Goal: Information Seeking & Learning: Learn about a topic

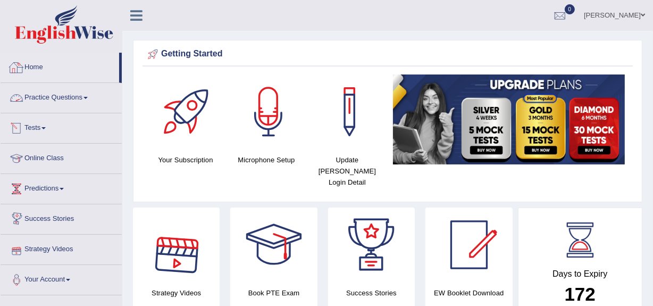
click at [69, 96] on link "Practice Questions" at bounding box center [61, 96] width 121 height 27
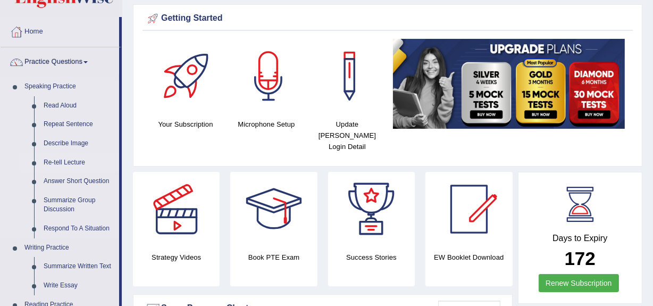
scroll to position [37, 0]
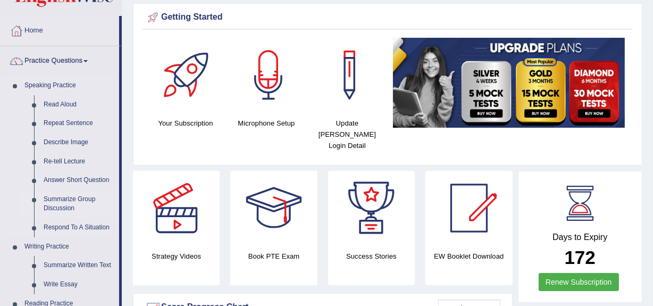
click at [64, 202] on link "Summarize Group Discussion" at bounding box center [79, 204] width 80 height 28
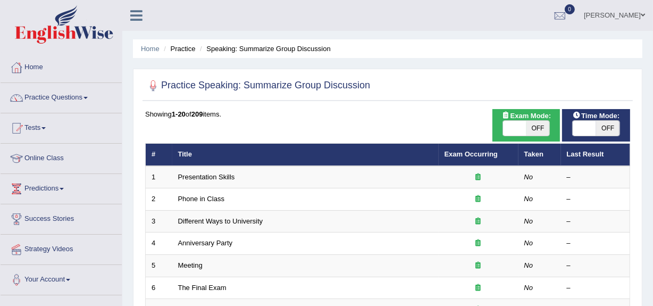
click at [518, 130] on span at bounding box center [514, 128] width 23 height 15
checkbox input "true"
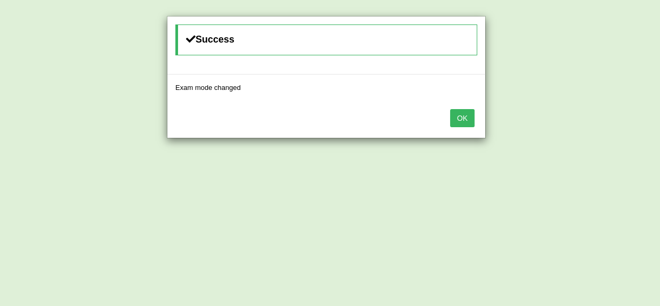
click at [464, 112] on button "OK" at bounding box center [462, 118] width 24 height 18
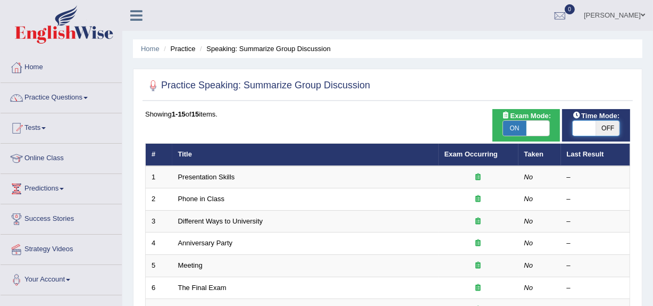
click at [581, 129] on span at bounding box center [584, 128] width 23 height 15
checkbox input "true"
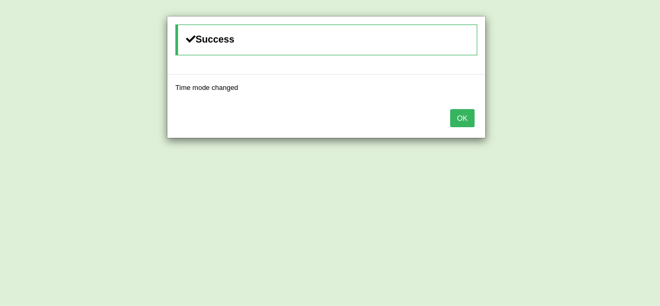
click at [466, 119] on button "OK" at bounding box center [462, 118] width 24 height 18
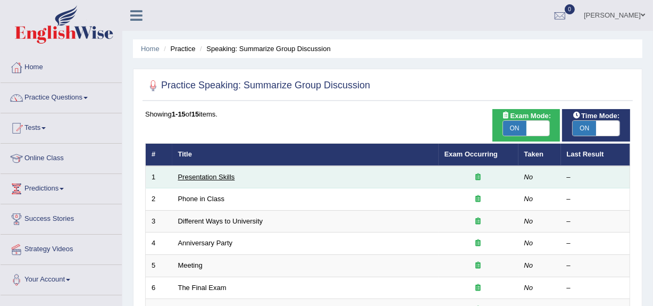
click at [186, 173] on link "Presentation Skills" at bounding box center [206, 177] width 57 height 8
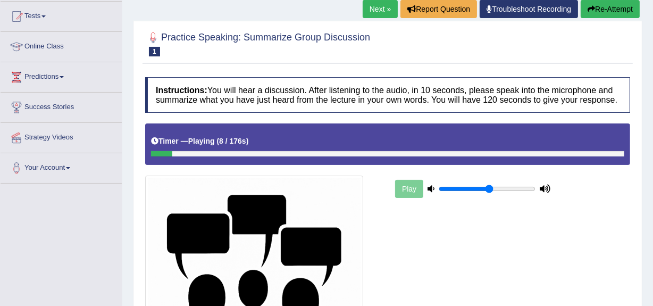
scroll to position [107, 0]
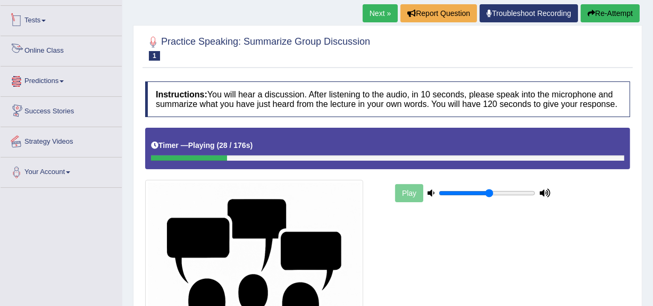
click at [66, 60] on link "Online Class" at bounding box center [61, 49] width 121 height 27
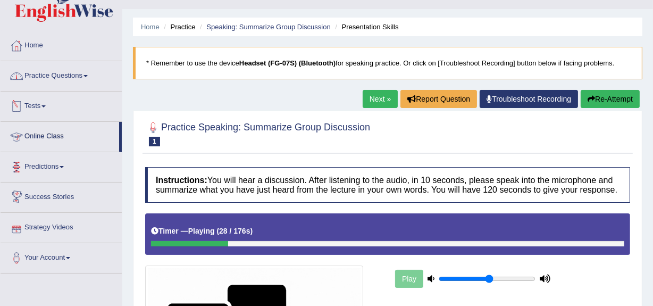
scroll to position [20, 0]
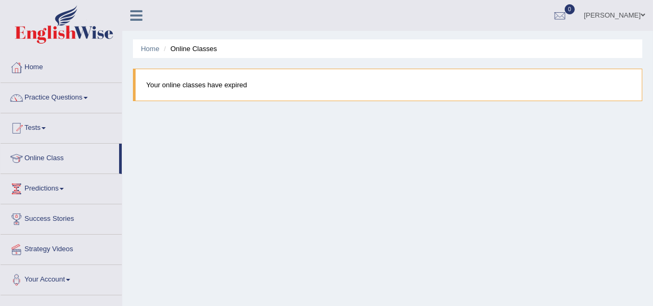
click at [51, 93] on link "Practice Questions" at bounding box center [61, 96] width 121 height 27
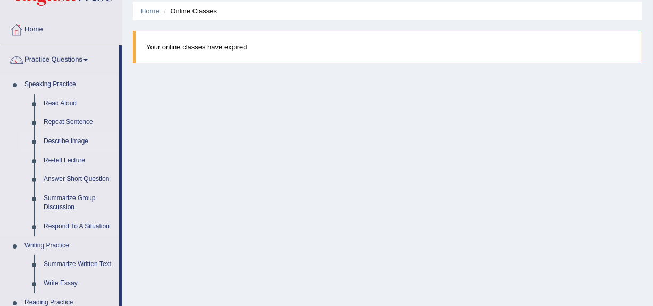
scroll to position [41, 0]
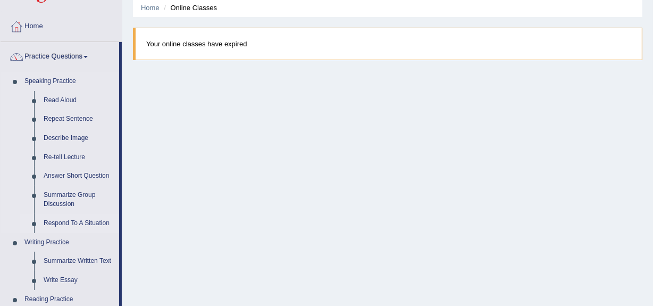
click at [80, 227] on link "Respond To A Situation" at bounding box center [79, 223] width 80 height 19
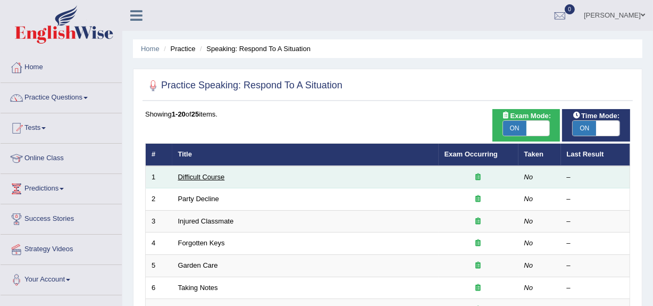
click at [199, 175] on link "Difficult Course" at bounding box center [201, 177] width 47 height 8
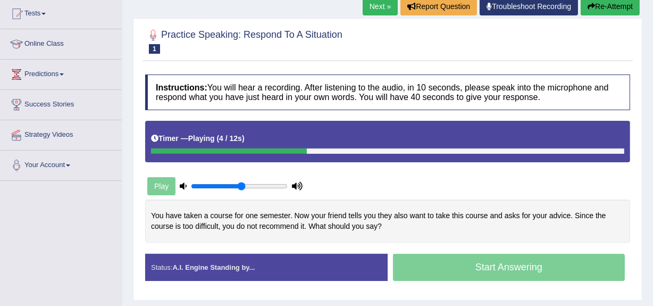
scroll to position [144, 0]
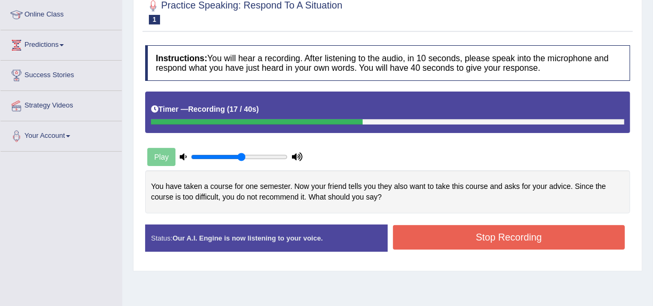
click at [421, 233] on button "Stop Recording" at bounding box center [509, 237] width 232 height 24
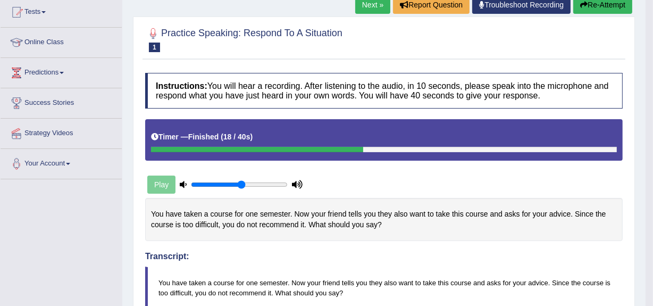
scroll to position [0, 0]
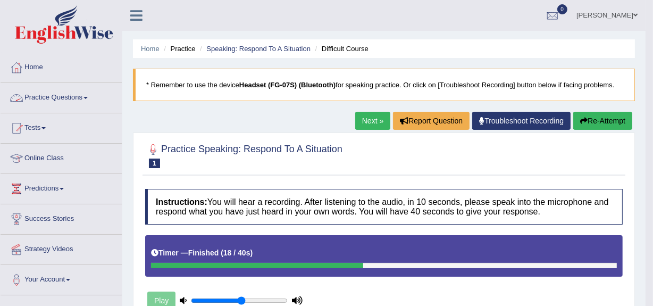
click at [62, 103] on link "Practice Questions" at bounding box center [61, 96] width 121 height 27
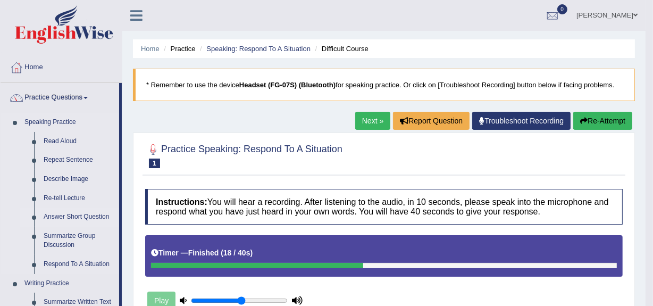
click at [74, 218] on link "Answer Short Question" at bounding box center [79, 216] width 80 height 19
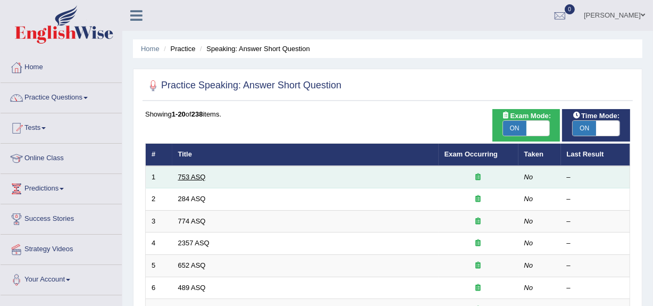
click at [186, 174] on link "753 ASQ" at bounding box center [192, 177] width 28 height 8
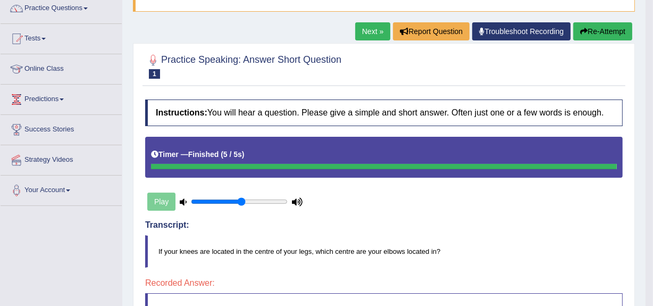
scroll to position [83, 0]
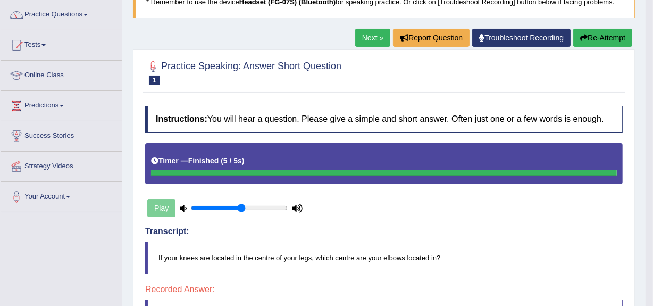
click at [378, 38] on link "Next »" at bounding box center [372, 38] width 35 height 18
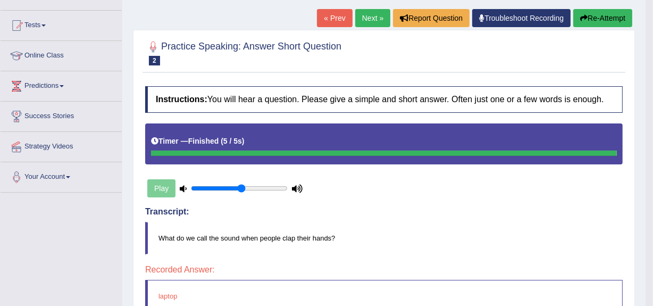
scroll to position [102, 0]
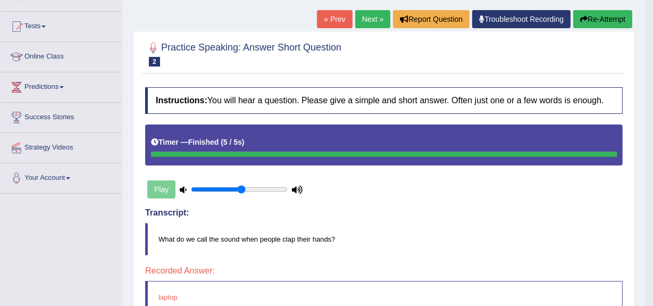
click at [372, 24] on link "Next »" at bounding box center [372, 19] width 35 height 18
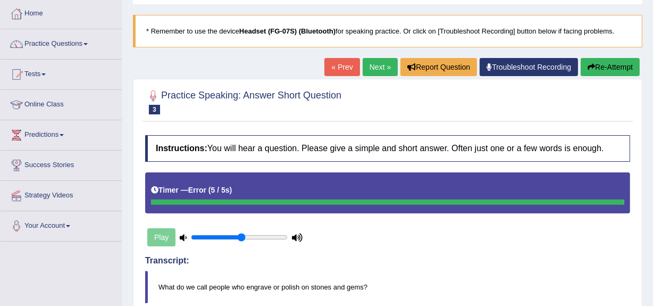
scroll to position [53, 0]
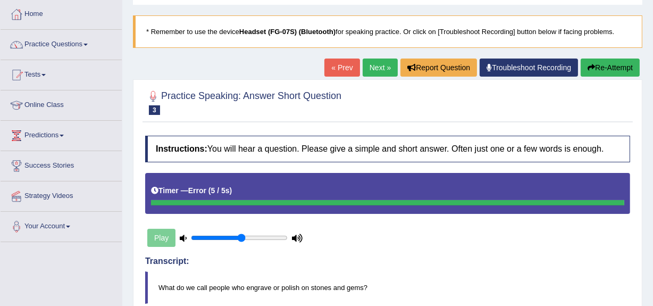
click at [381, 63] on link "Next »" at bounding box center [380, 67] width 35 height 18
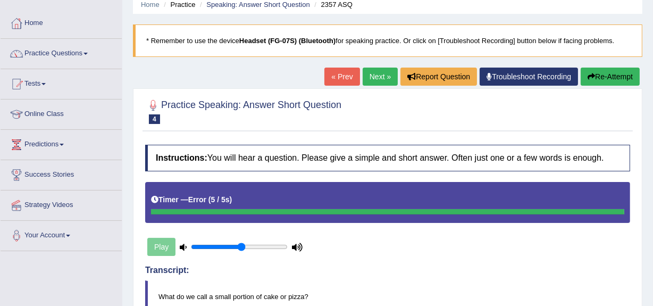
scroll to position [43, 0]
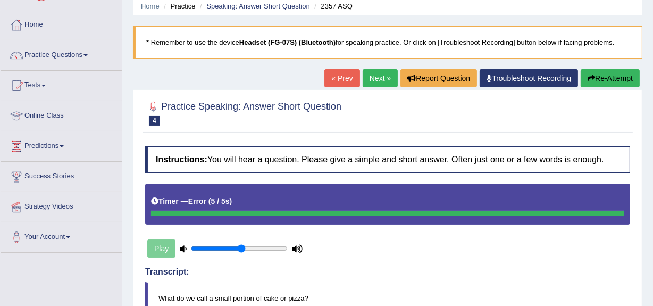
click at [376, 77] on link "Next »" at bounding box center [380, 78] width 35 height 18
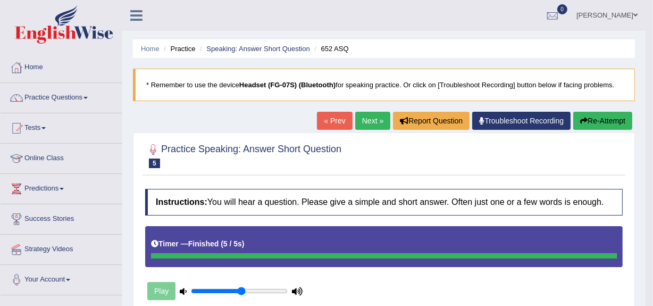
click at [369, 121] on link "Next »" at bounding box center [372, 121] width 35 height 18
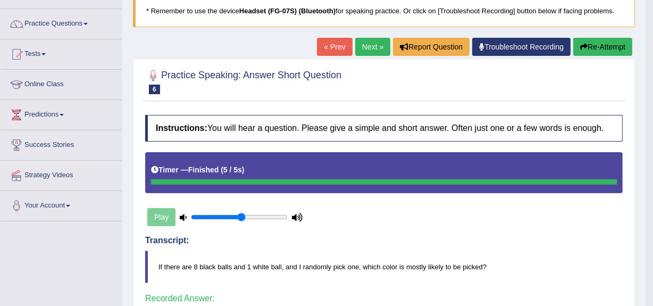
scroll to position [73, 0]
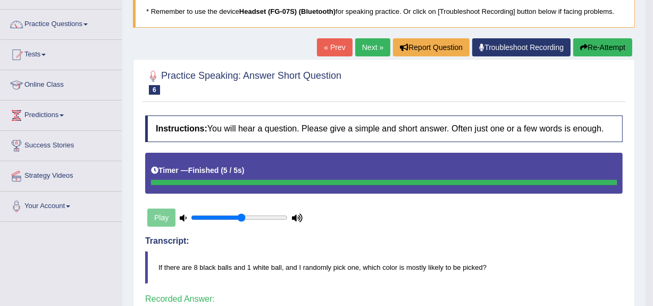
click at [361, 51] on link "Next »" at bounding box center [372, 47] width 35 height 18
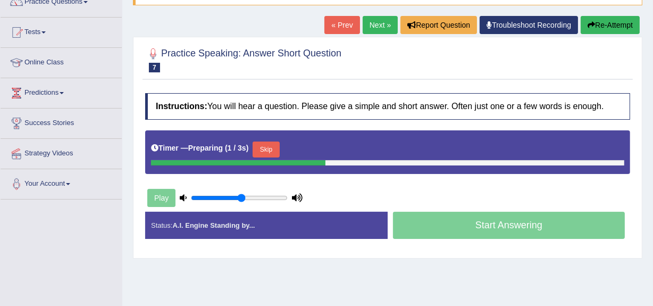
scroll to position [96, 0]
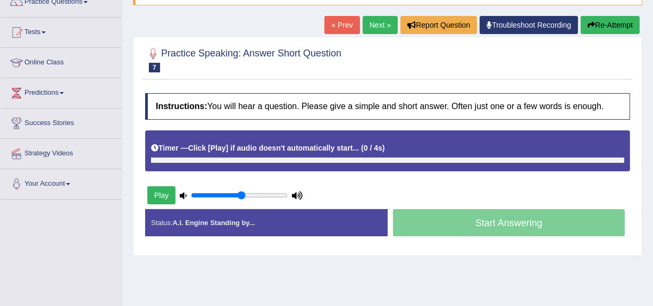
click at [160, 197] on button "Play" at bounding box center [161, 195] width 28 height 18
click at [153, 194] on button "Play" at bounding box center [161, 195] width 28 height 18
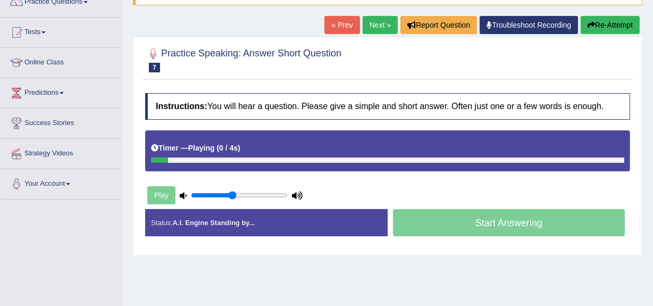
click at [231, 195] on input "range" at bounding box center [239, 195] width 97 height 9
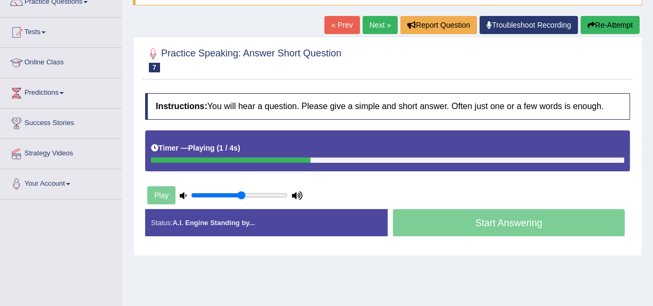
drag, startPoint x: 231, startPoint y: 195, endPoint x: 243, endPoint y: 195, distance: 11.7
click at [243, 195] on input "range" at bounding box center [239, 195] width 97 height 9
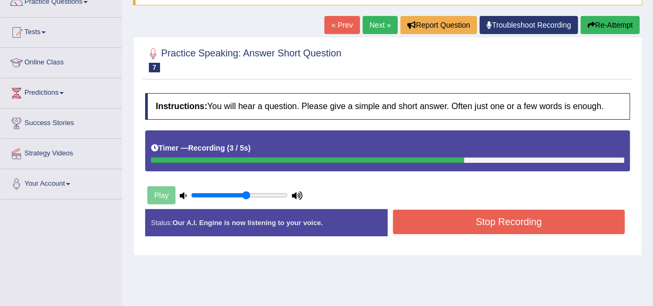
type input "0.6"
click at [247, 195] on input "range" at bounding box center [239, 195] width 97 height 9
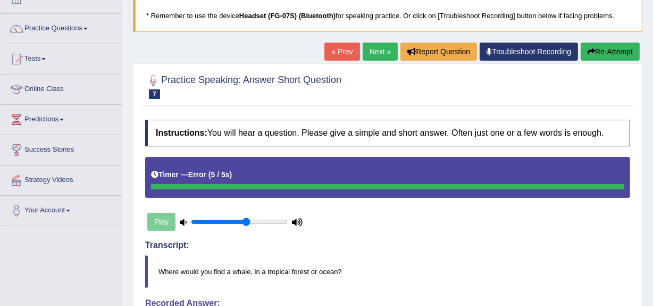
scroll to position [69, 0]
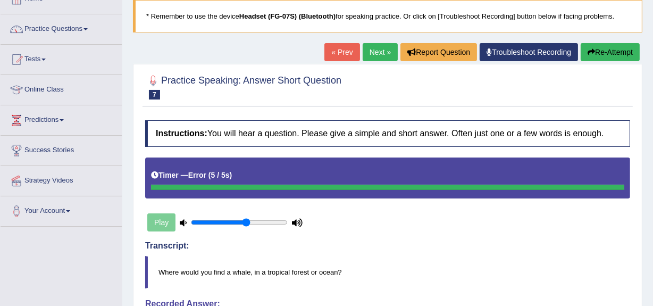
click at [373, 58] on link "Next »" at bounding box center [380, 52] width 35 height 18
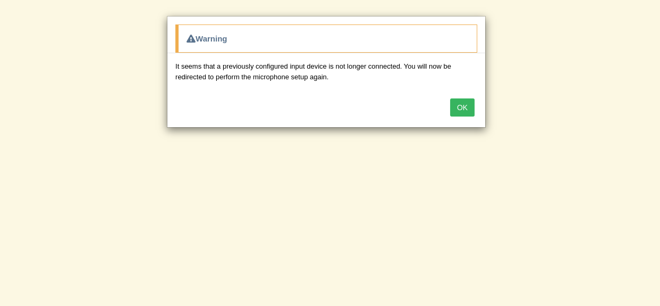
click at [464, 103] on button "OK" at bounding box center [462, 107] width 24 height 18
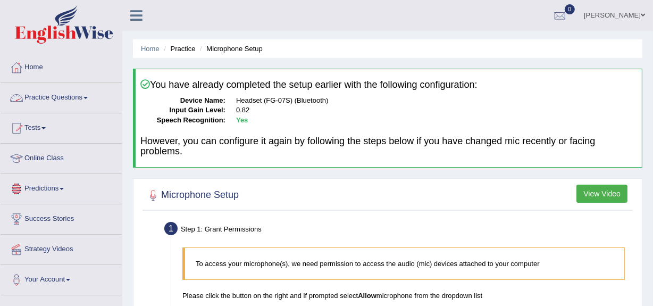
click at [73, 97] on link "Practice Questions" at bounding box center [61, 96] width 121 height 27
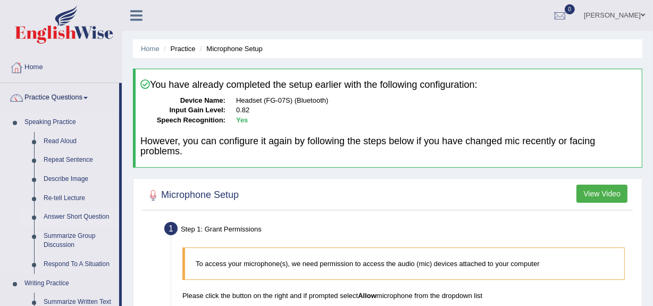
click at [79, 218] on link "Answer Short Question" at bounding box center [79, 216] width 80 height 19
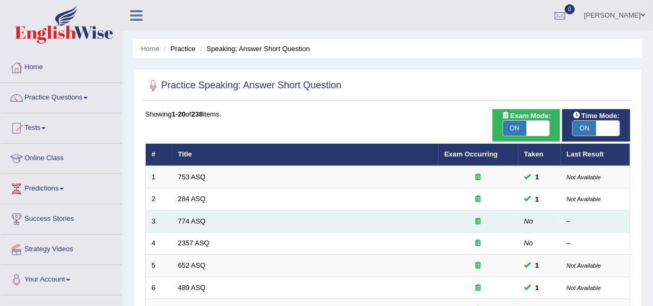
click at [186, 227] on td "774 ASQ" at bounding box center [305, 221] width 266 height 22
click at [192, 223] on link "774 ASQ" at bounding box center [192, 221] width 28 height 8
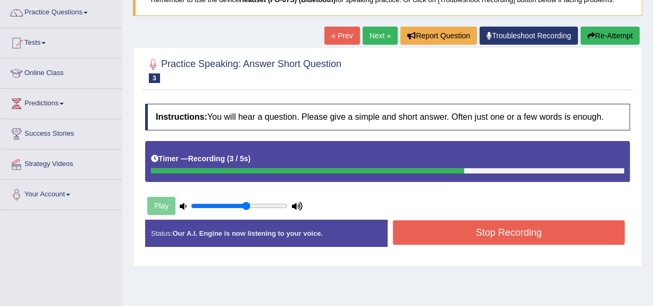
click at [407, 225] on button "Stop Recording" at bounding box center [509, 232] width 232 height 24
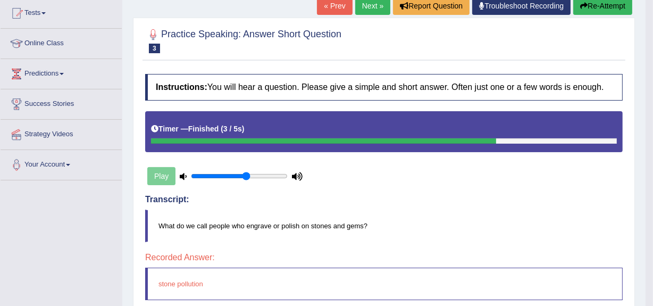
scroll to position [100, 0]
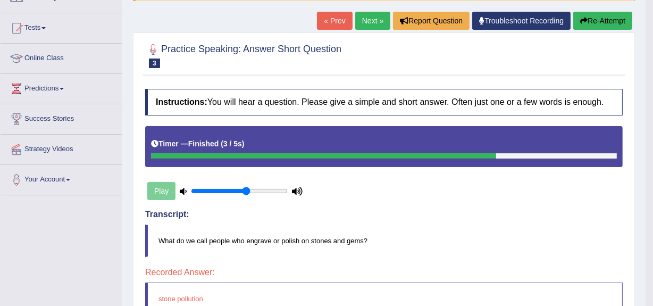
click at [374, 27] on link "Next »" at bounding box center [372, 21] width 35 height 18
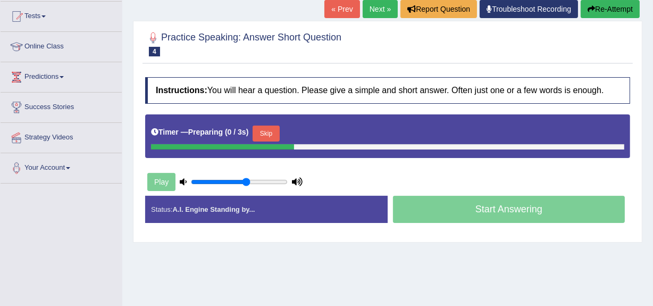
scroll to position [112, 0]
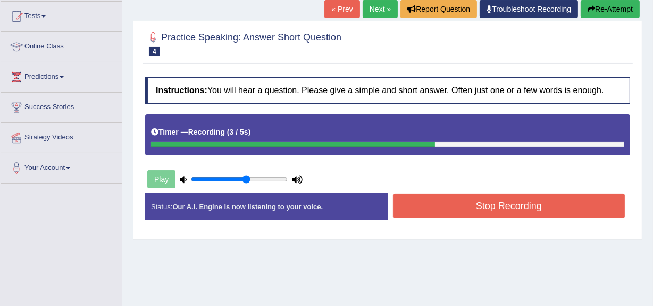
click at [428, 203] on button "Stop Recording" at bounding box center [509, 206] width 232 height 24
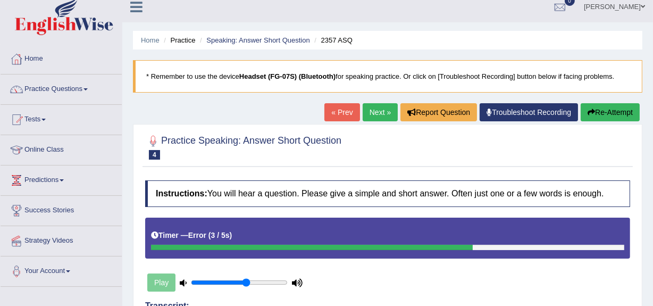
scroll to position [0, 0]
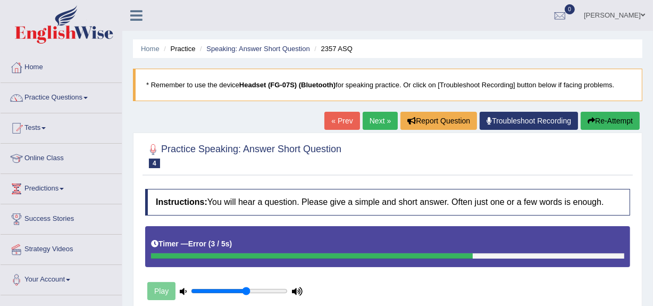
click at [366, 120] on link "Next »" at bounding box center [380, 121] width 35 height 18
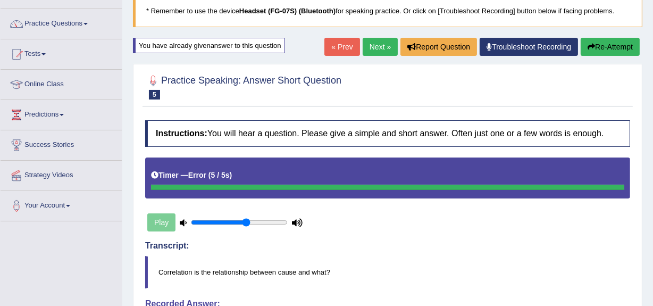
scroll to position [70, 0]
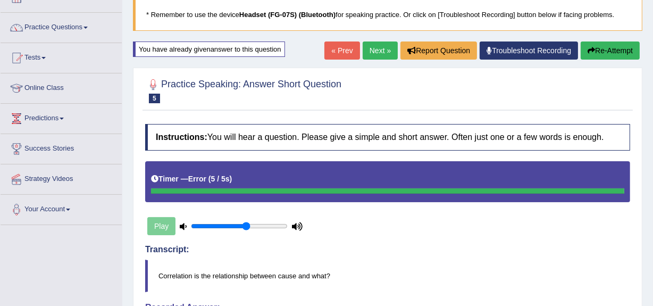
click at [370, 43] on link "Next »" at bounding box center [380, 50] width 35 height 18
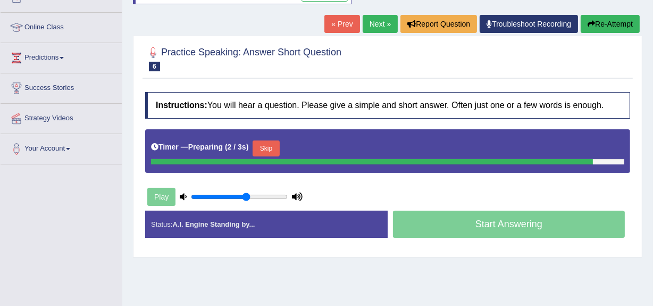
scroll to position [131, 0]
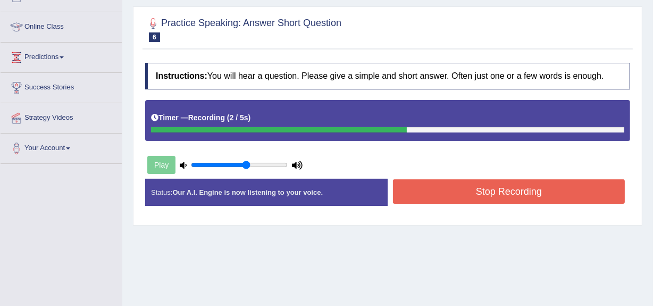
click at [479, 193] on button "Stop Recording" at bounding box center [509, 191] width 232 height 24
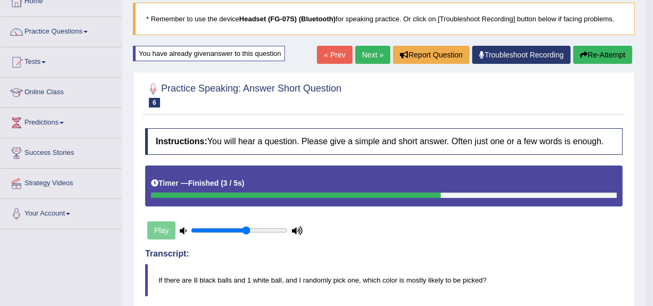
scroll to position [65, 0]
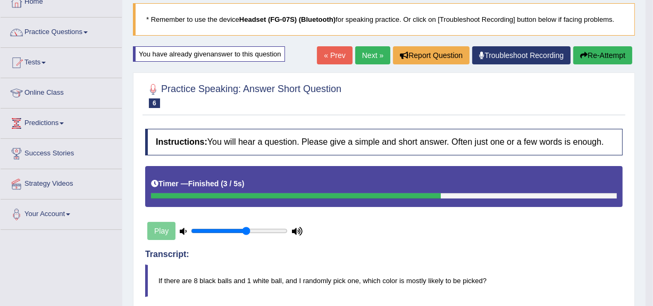
click at [362, 61] on link "Next »" at bounding box center [372, 55] width 35 height 18
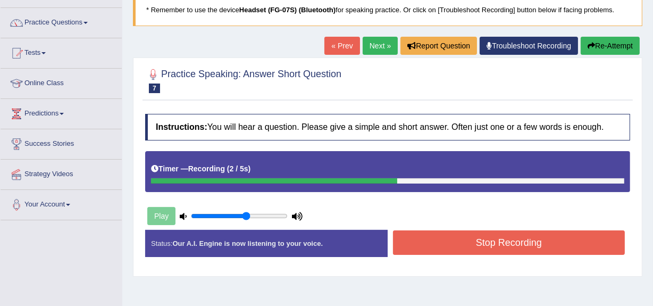
click at [438, 240] on button "Stop Recording" at bounding box center [509, 242] width 232 height 24
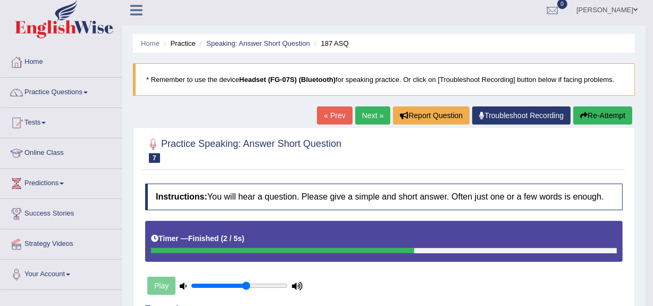
scroll to position [5, 0]
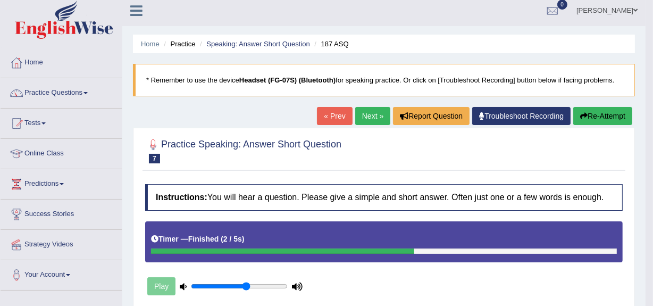
click at [369, 112] on link "Next »" at bounding box center [372, 116] width 35 height 18
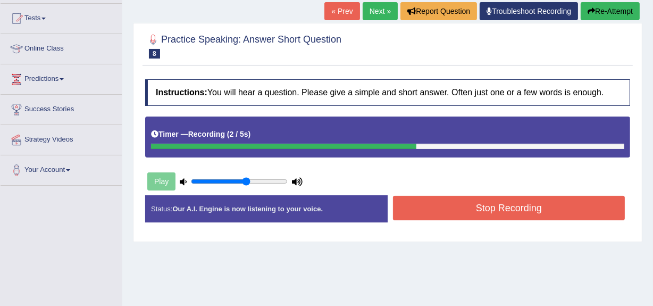
click at [420, 210] on button "Stop Recording" at bounding box center [509, 208] width 232 height 24
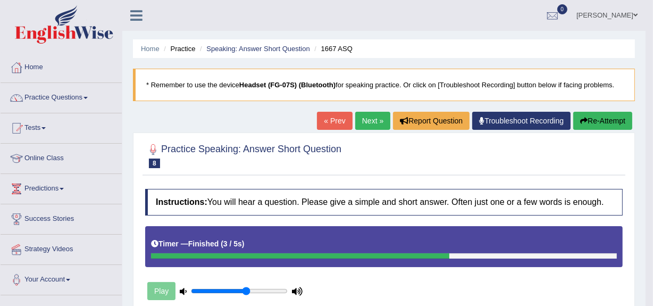
click at [363, 124] on link "Next »" at bounding box center [372, 121] width 35 height 18
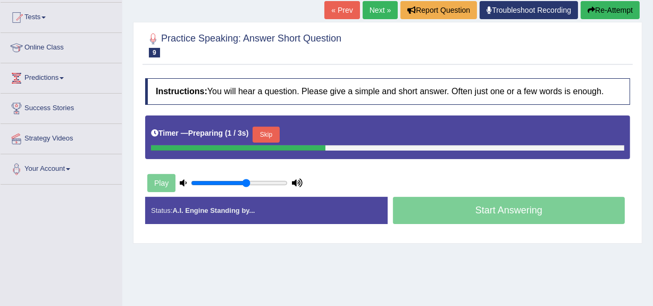
scroll to position [111, 0]
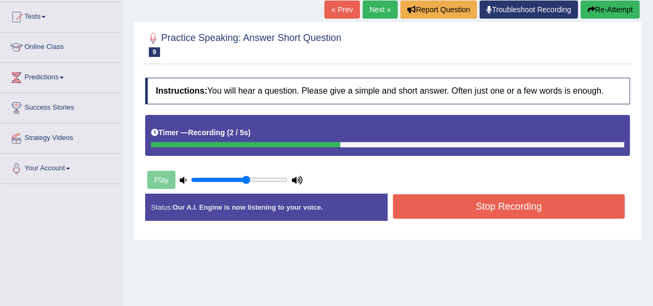
click at [407, 209] on button "Stop Recording" at bounding box center [509, 206] width 232 height 24
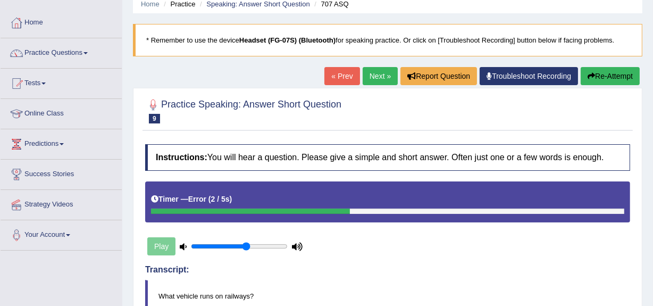
scroll to position [44, 0]
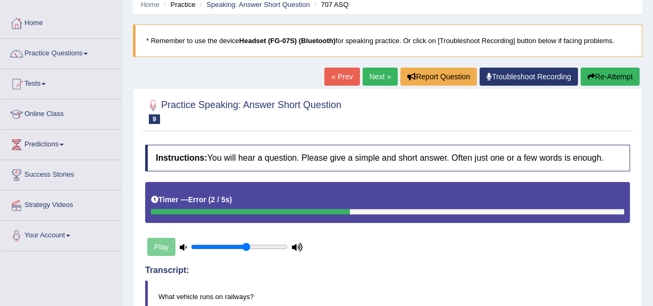
click at [374, 76] on link "Next »" at bounding box center [380, 77] width 35 height 18
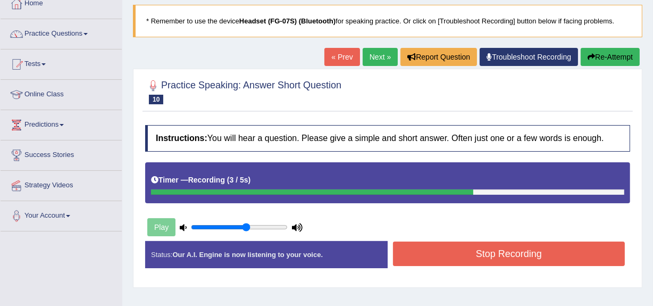
click at [442, 248] on button "Stop Recording" at bounding box center [509, 253] width 232 height 24
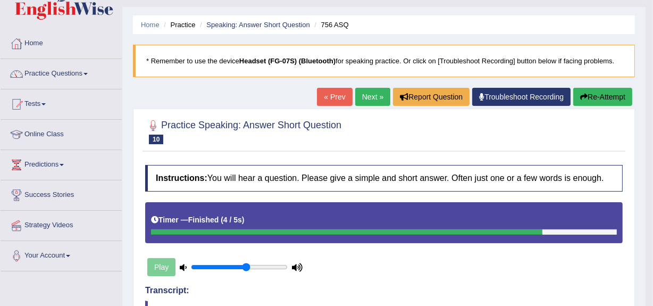
scroll to position [21, 0]
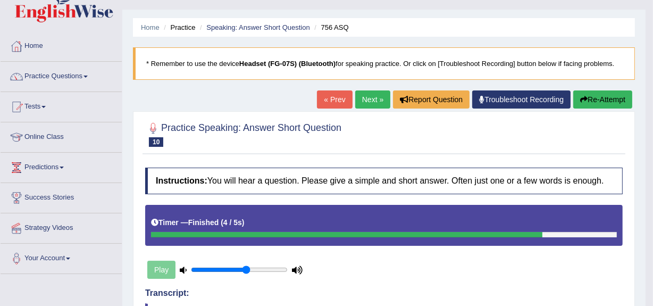
click at [370, 105] on link "Next »" at bounding box center [372, 99] width 35 height 18
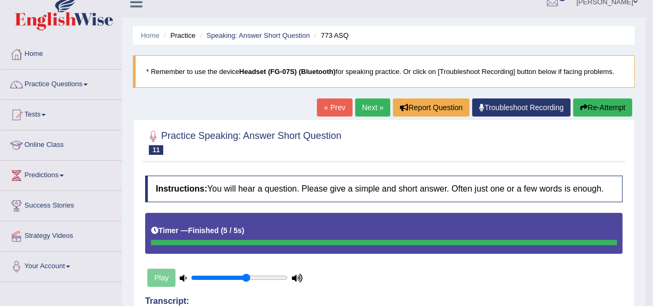
scroll to position [10, 0]
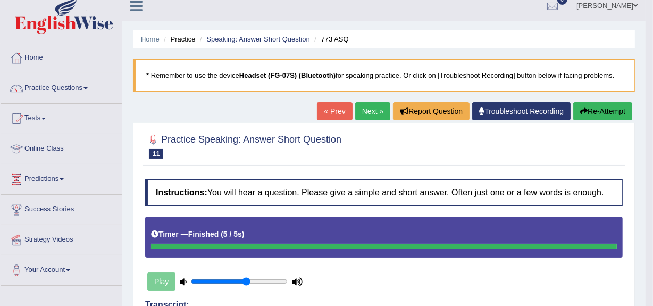
click at [366, 106] on link "Next »" at bounding box center [372, 111] width 35 height 18
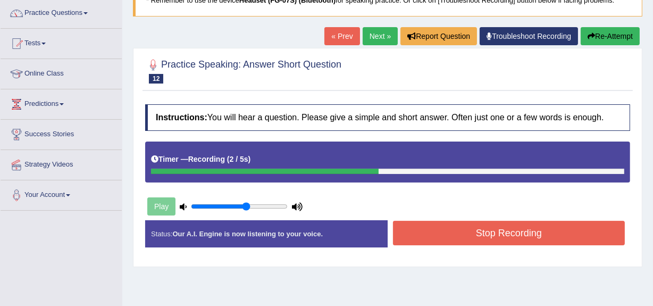
click at [476, 233] on button "Stop Recording" at bounding box center [509, 233] width 232 height 24
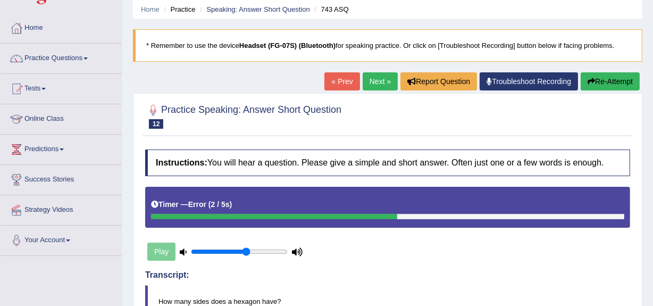
scroll to position [39, 0]
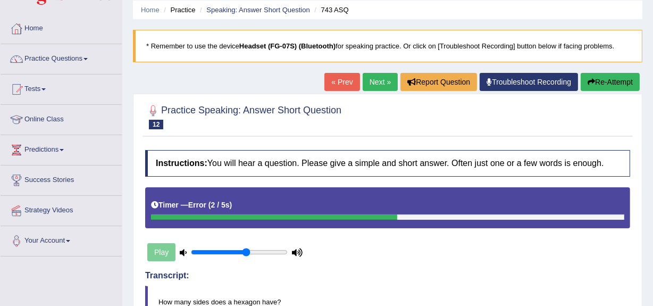
click at [377, 75] on link "Next »" at bounding box center [380, 82] width 35 height 18
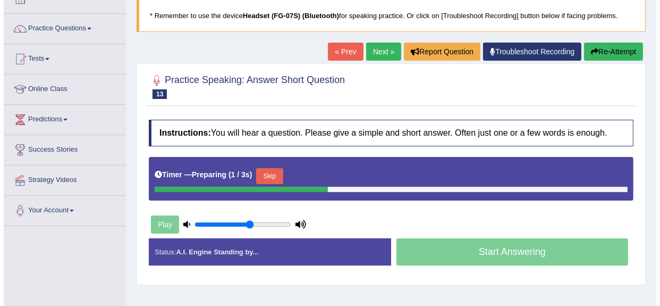
scroll to position [69, 0]
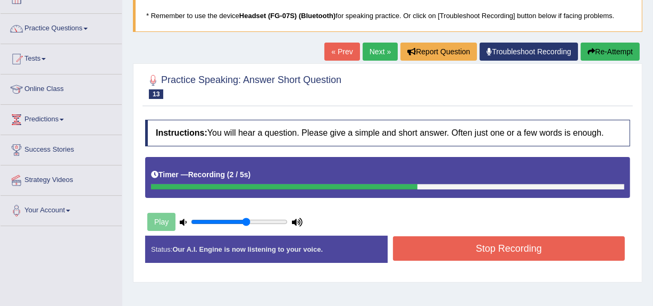
click at [423, 251] on button "Stop Recording" at bounding box center [509, 248] width 232 height 24
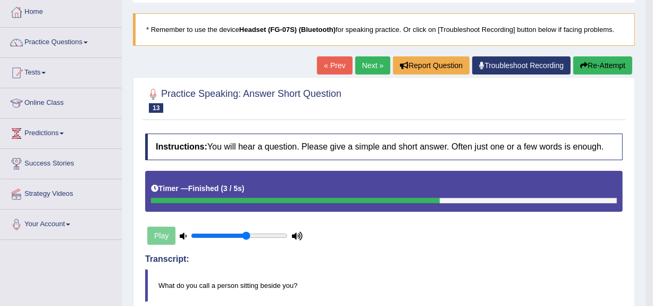
scroll to position [53, 0]
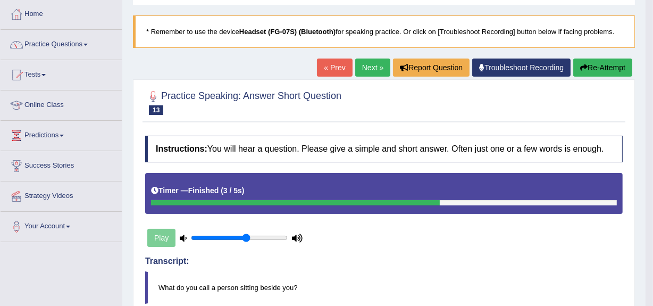
click at [369, 72] on link "Next »" at bounding box center [372, 67] width 35 height 18
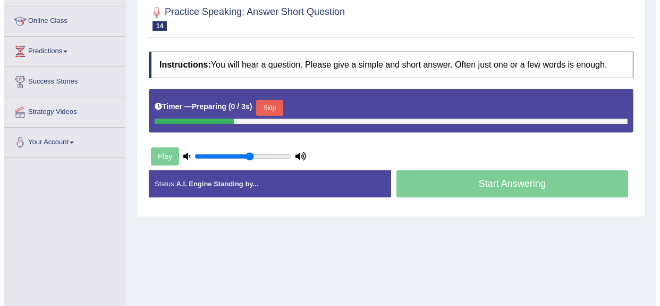
scroll to position [138, 0]
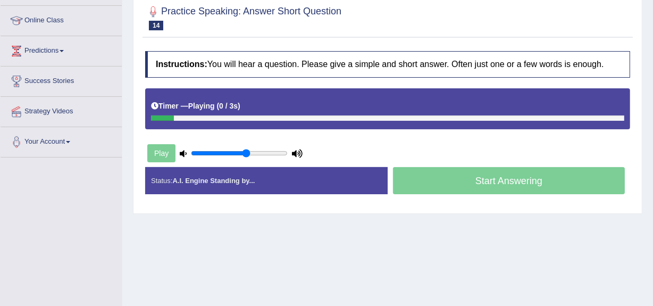
click at [165, 159] on div "Play" at bounding box center [225, 153] width 160 height 27
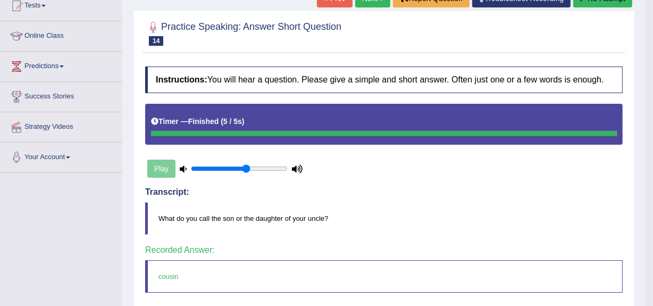
scroll to position [120, 0]
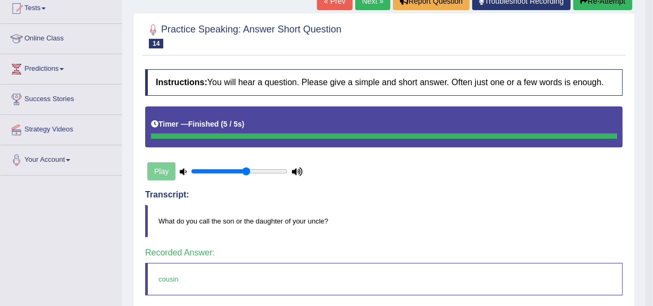
click at [369, 2] on link "Next »" at bounding box center [372, 1] width 35 height 18
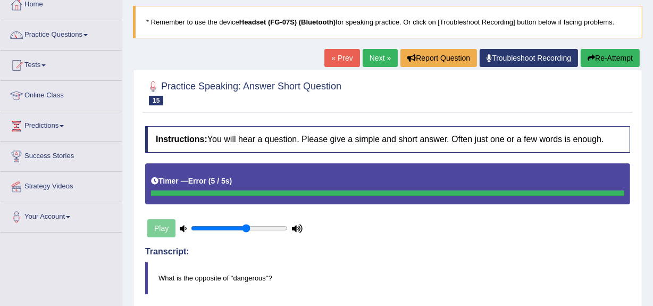
scroll to position [62, 0]
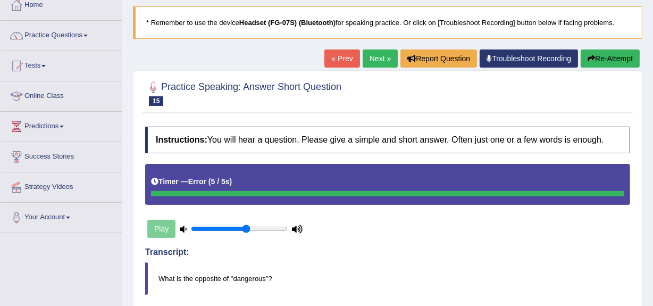
click at [377, 65] on link "Next »" at bounding box center [380, 58] width 35 height 18
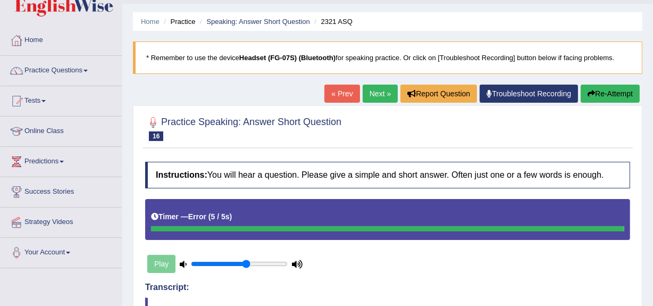
scroll to position [27, 0]
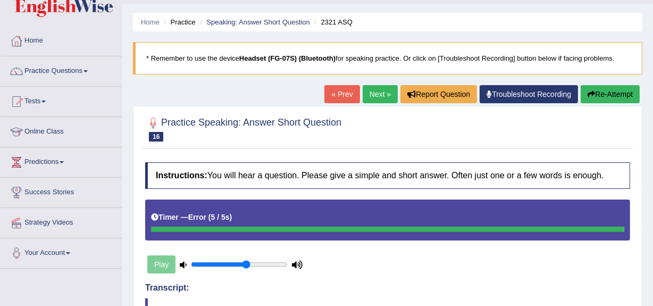
click at [374, 90] on link "Next »" at bounding box center [380, 94] width 35 height 18
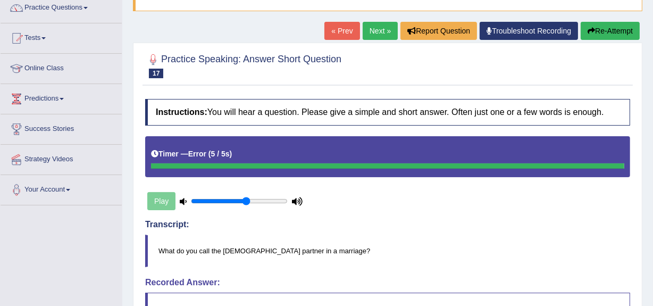
scroll to position [88, 0]
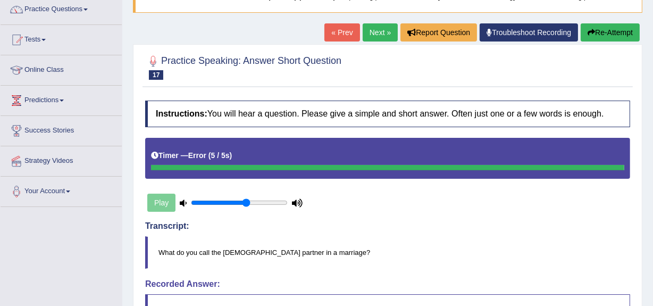
click at [377, 31] on link "Next »" at bounding box center [380, 32] width 35 height 18
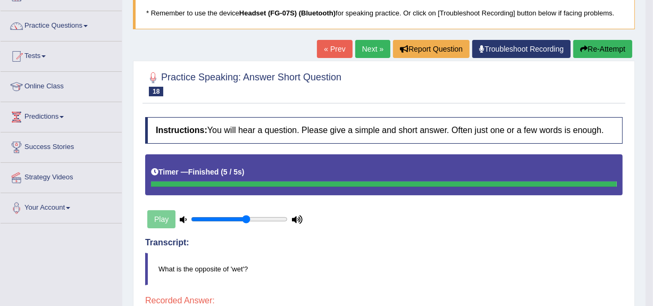
scroll to position [69, 0]
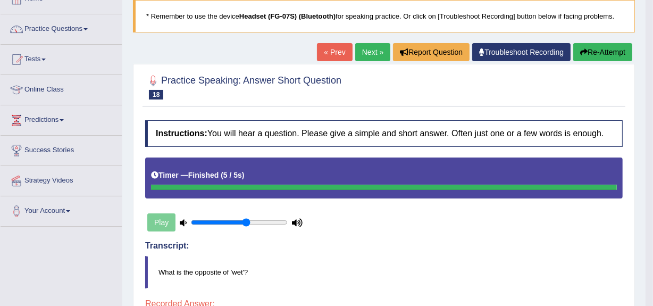
click at [369, 54] on link "Next »" at bounding box center [372, 52] width 35 height 18
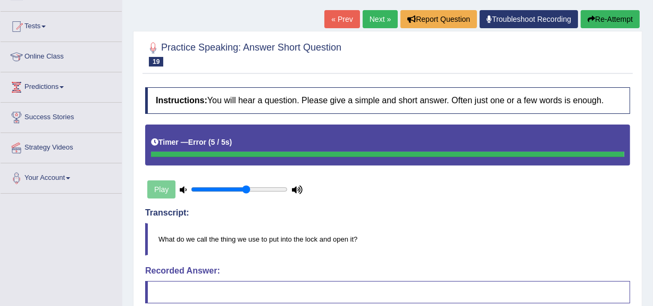
scroll to position [58, 0]
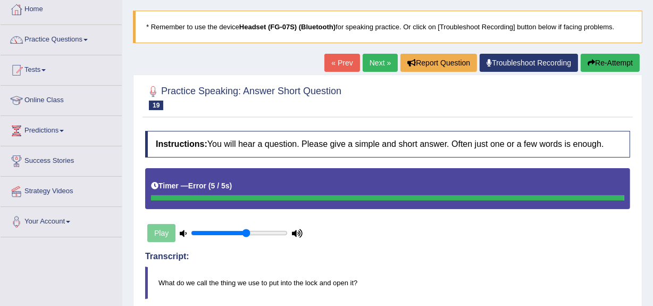
click at [341, 63] on link "« Prev" at bounding box center [341, 63] width 35 height 18
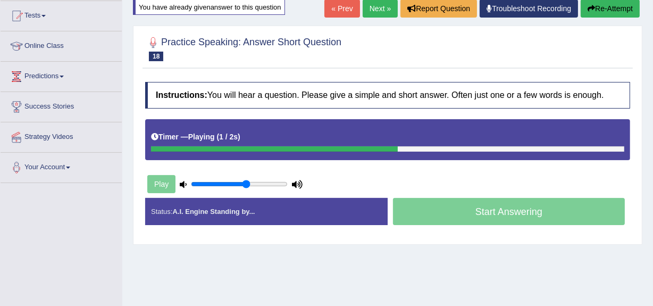
scroll to position [129, 0]
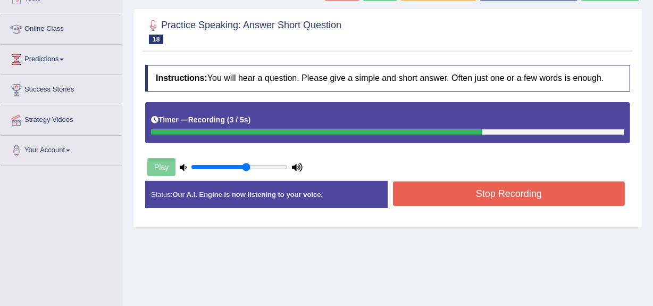
click at [449, 197] on button "Stop Recording" at bounding box center [509, 193] width 232 height 24
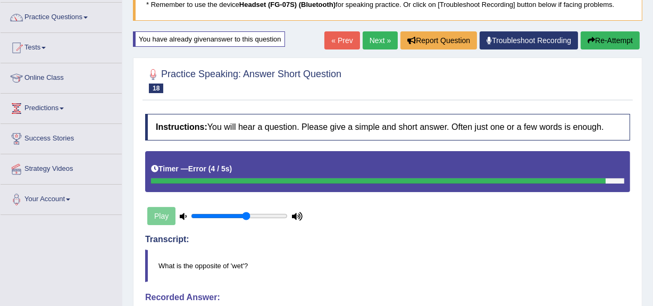
scroll to position [80, 0]
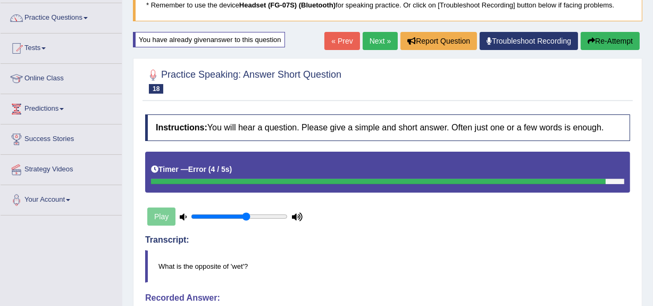
click at [376, 43] on link "Next »" at bounding box center [380, 41] width 35 height 18
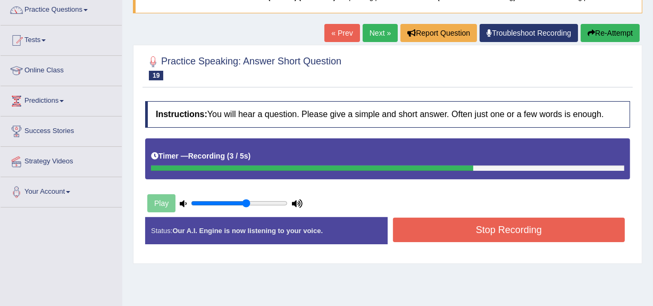
click at [406, 228] on button "Stop Recording" at bounding box center [509, 230] width 232 height 24
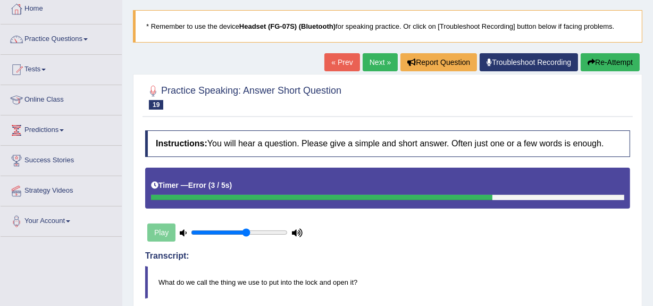
scroll to position [58, 0]
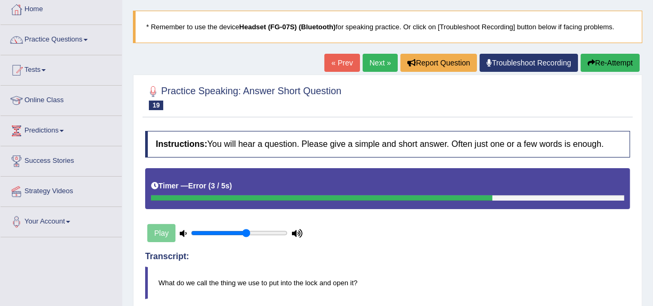
click at [376, 56] on link "Next »" at bounding box center [380, 63] width 35 height 18
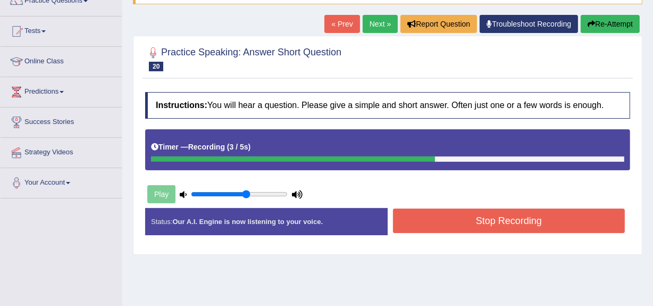
click at [420, 224] on button "Stop Recording" at bounding box center [509, 220] width 232 height 24
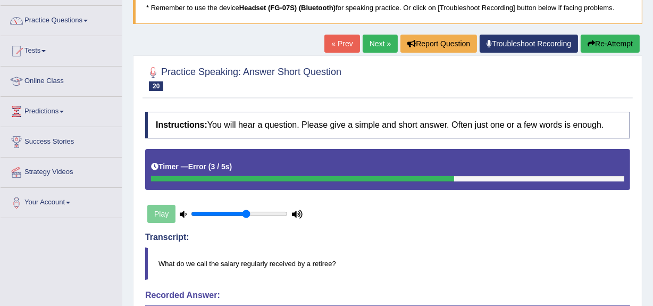
scroll to position [76, 0]
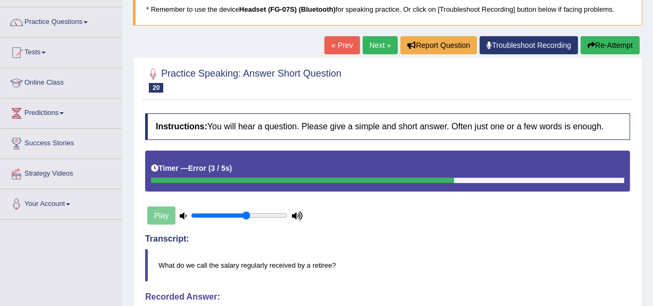
click at [364, 53] on link "Next »" at bounding box center [380, 45] width 35 height 18
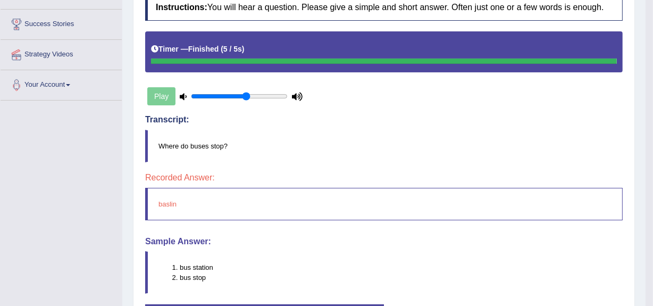
scroll to position [60, 0]
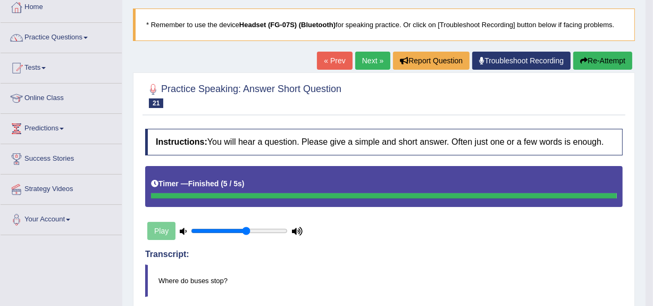
click at [366, 57] on link "Next »" at bounding box center [372, 61] width 35 height 18
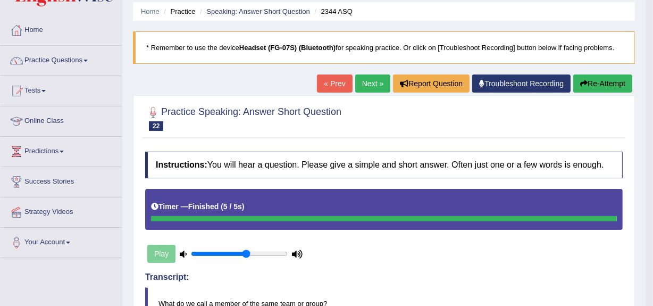
scroll to position [37, 0]
click at [363, 86] on link "Next »" at bounding box center [372, 83] width 35 height 18
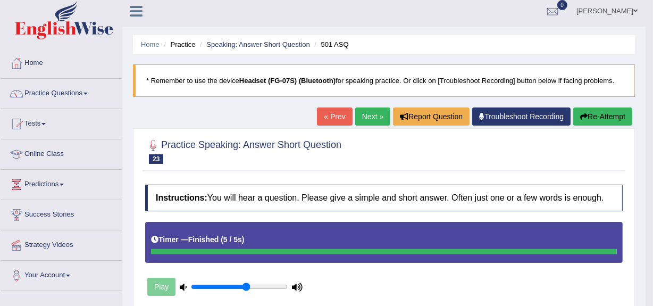
scroll to position [2, 0]
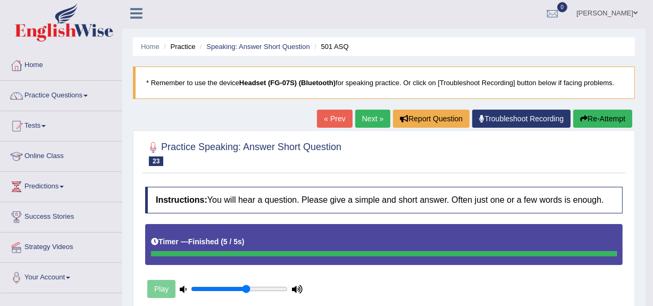
click at [365, 120] on link "Next »" at bounding box center [372, 119] width 35 height 18
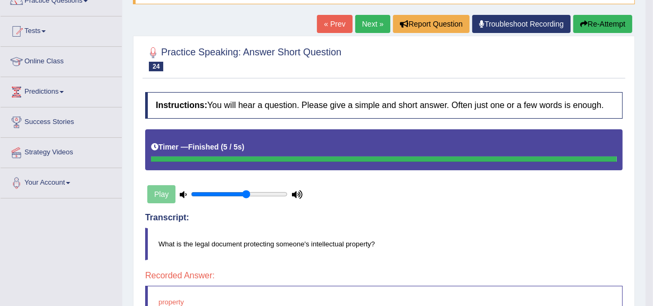
scroll to position [90, 0]
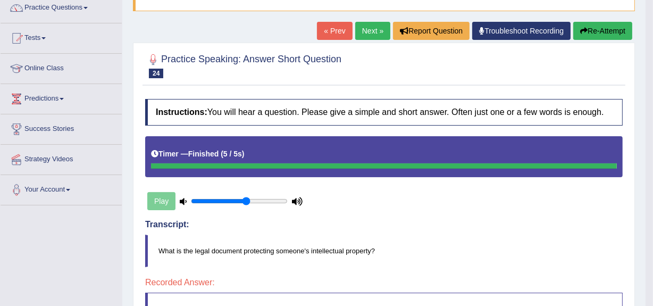
click at [370, 32] on link "Next »" at bounding box center [372, 31] width 35 height 18
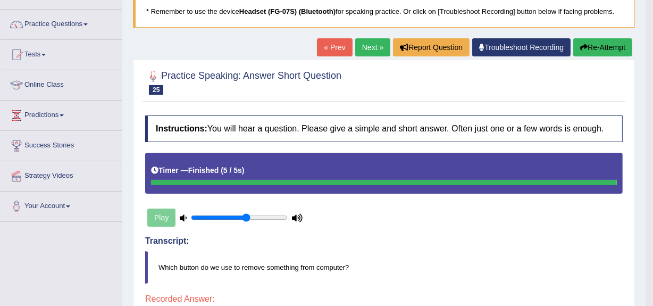
scroll to position [73, 0]
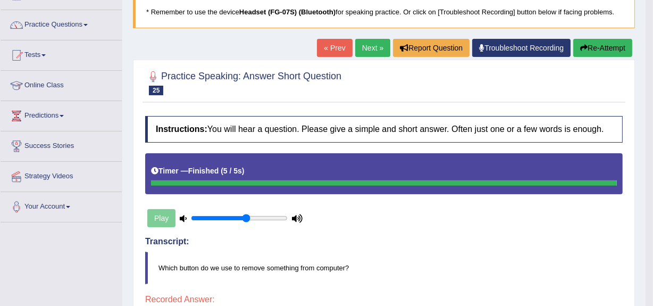
click at [366, 51] on link "Next »" at bounding box center [372, 48] width 35 height 18
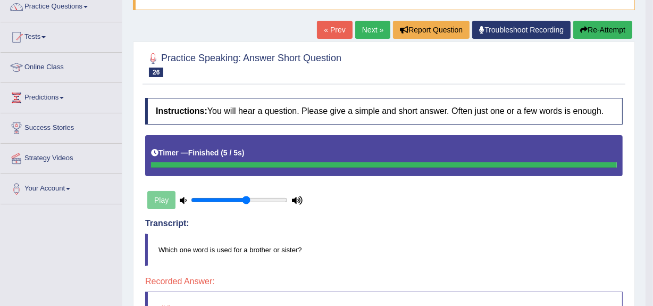
scroll to position [90, 0]
click at [367, 35] on link "Next »" at bounding box center [372, 30] width 35 height 18
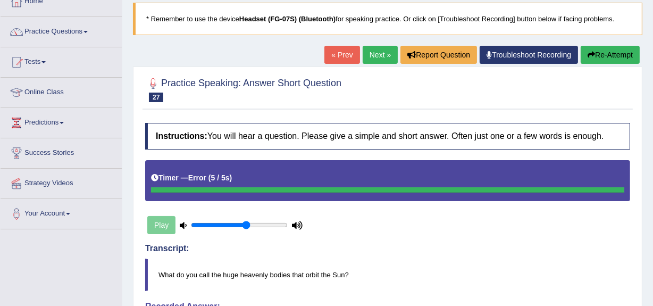
scroll to position [64, 0]
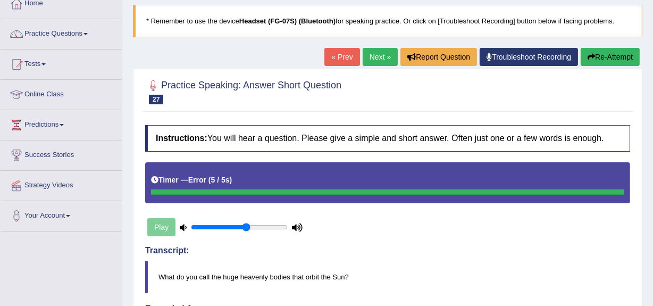
click at [382, 56] on link "Next »" at bounding box center [380, 57] width 35 height 18
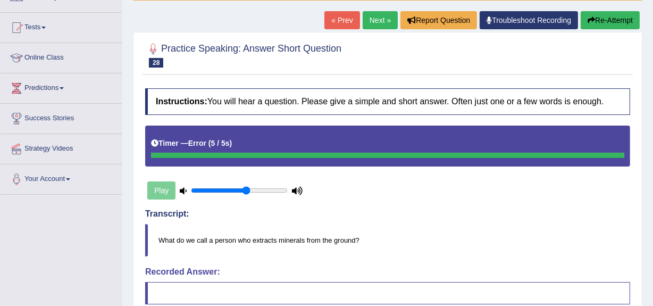
scroll to position [100, 0]
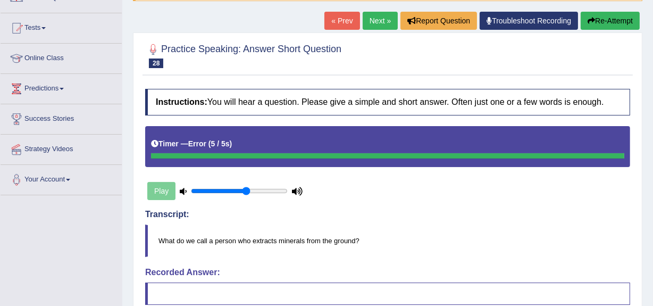
click at [378, 21] on link "Next »" at bounding box center [380, 21] width 35 height 18
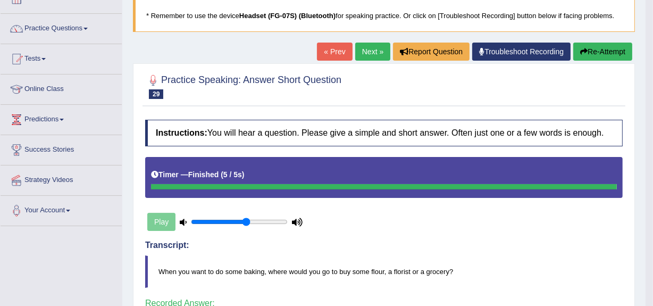
scroll to position [69, 0]
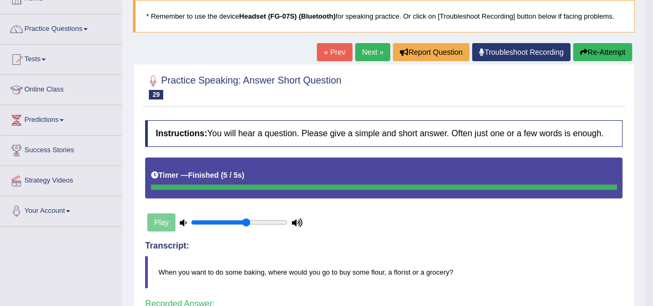
click at [372, 48] on link "Next »" at bounding box center [372, 52] width 35 height 18
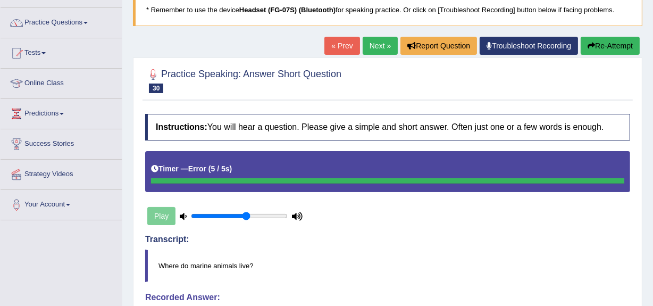
scroll to position [74, 0]
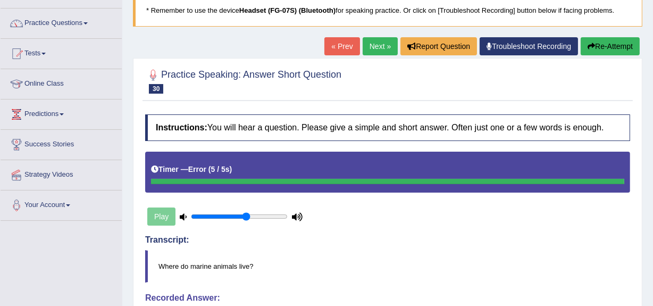
click at [375, 40] on link "Next »" at bounding box center [380, 46] width 35 height 18
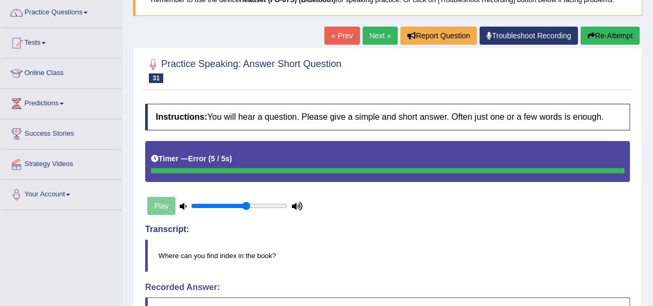
scroll to position [84, 0]
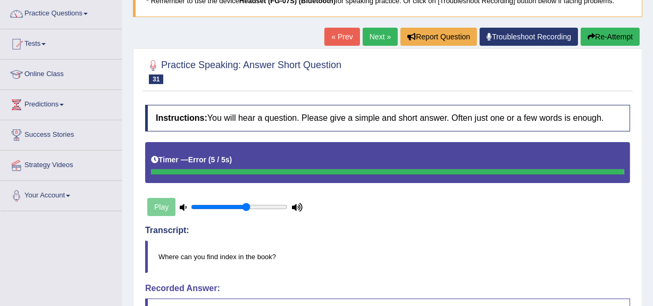
click at [390, 36] on link "Next »" at bounding box center [380, 37] width 35 height 18
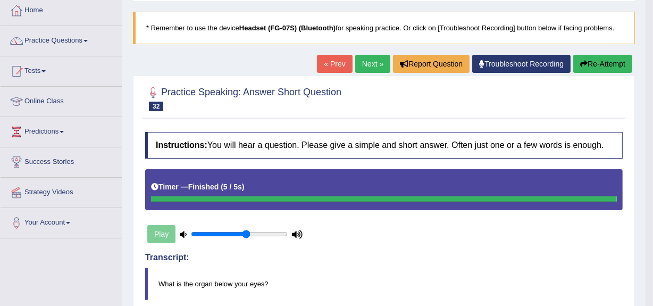
scroll to position [56, 0]
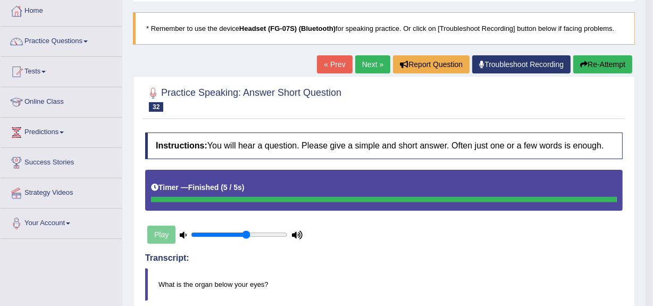
click at [370, 62] on link "Next »" at bounding box center [372, 64] width 35 height 18
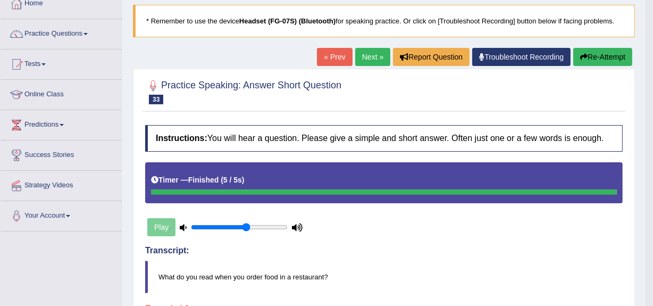
scroll to position [62, 0]
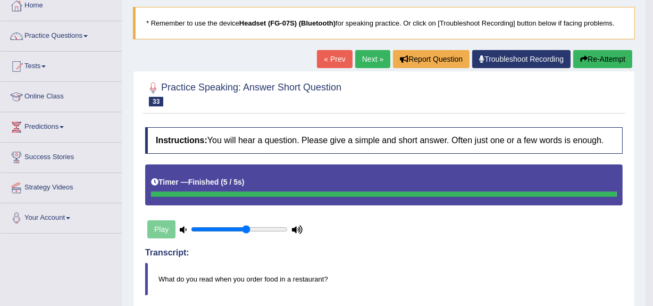
click at [587, 63] on button "Re-Attempt" at bounding box center [602, 59] width 59 height 18
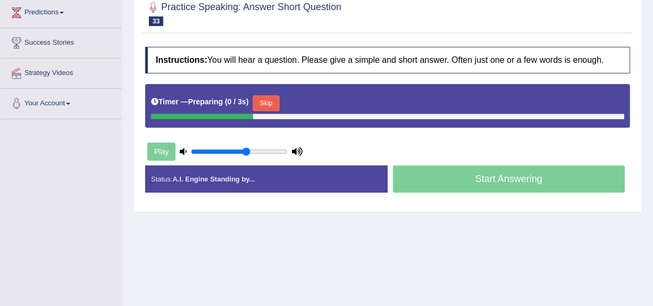
scroll to position [177, 0]
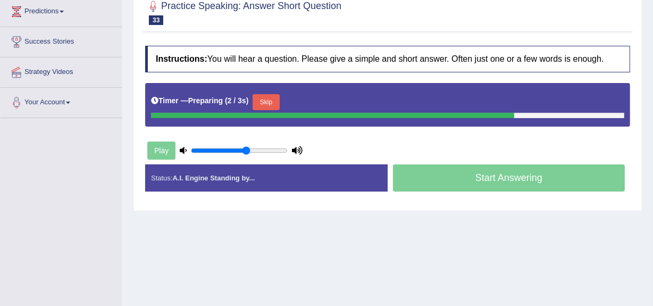
click at [275, 96] on button "Skip" at bounding box center [266, 102] width 27 height 16
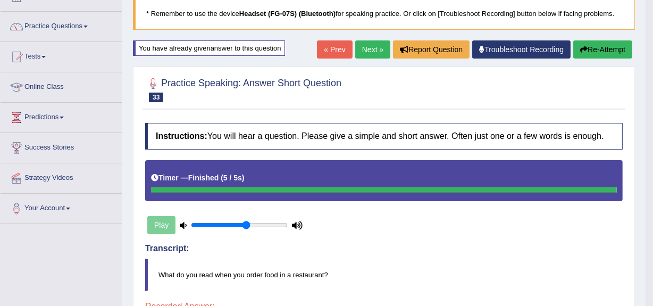
scroll to position [66, 0]
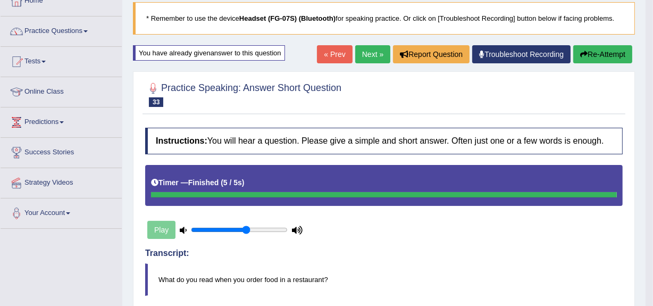
click at [361, 58] on link "Next »" at bounding box center [372, 54] width 35 height 18
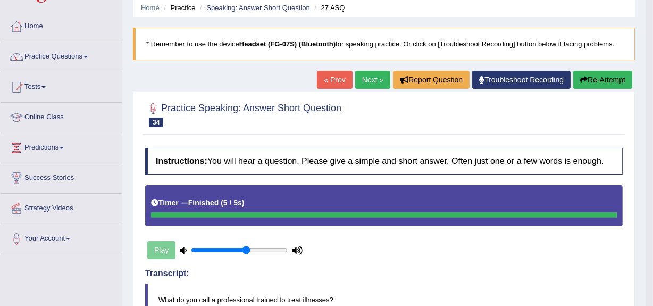
scroll to position [40, 0]
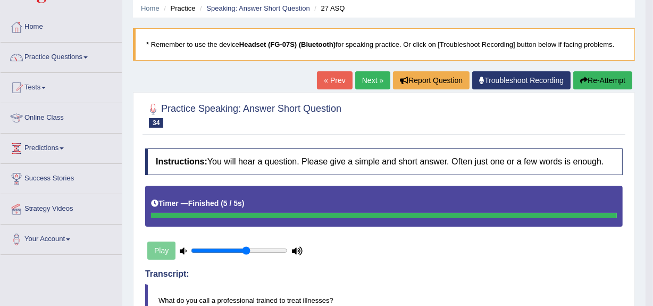
click at [365, 80] on link "Next »" at bounding box center [372, 80] width 35 height 18
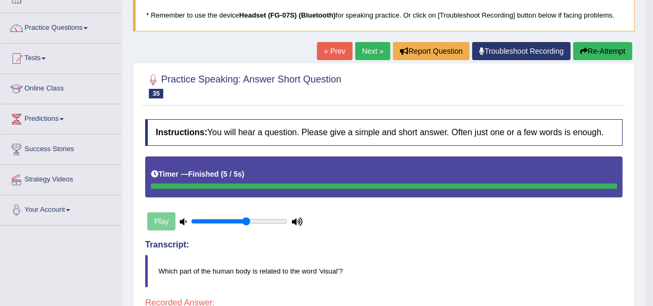
scroll to position [69, 0]
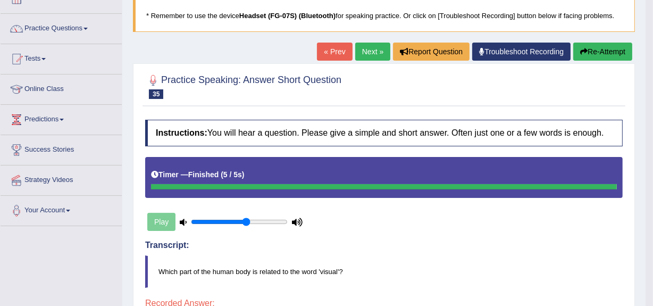
click at [368, 53] on link "Next »" at bounding box center [372, 52] width 35 height 18
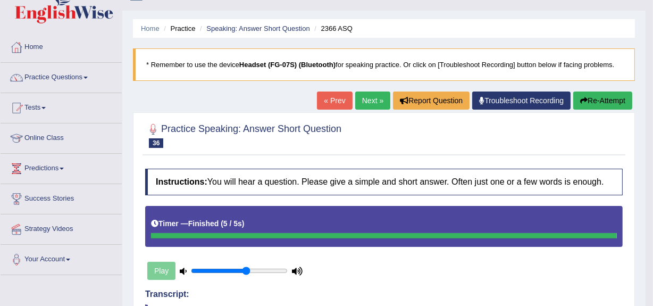
scroll to position [19, 0]
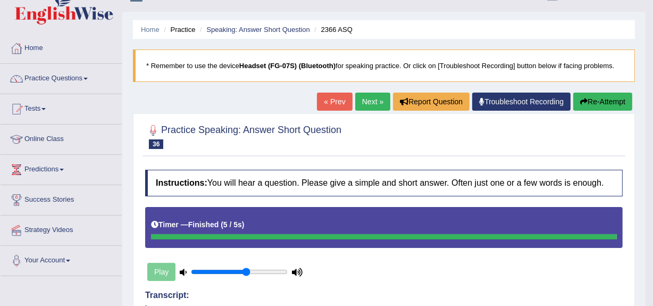
click at [367, 94] on link "Next »" at bounding box center [372, 102] width 35 height 18
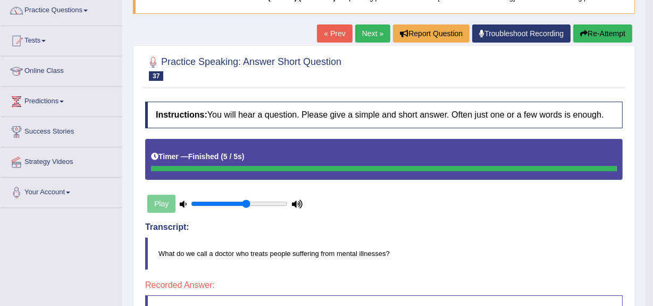
scroll to position [87, 0]
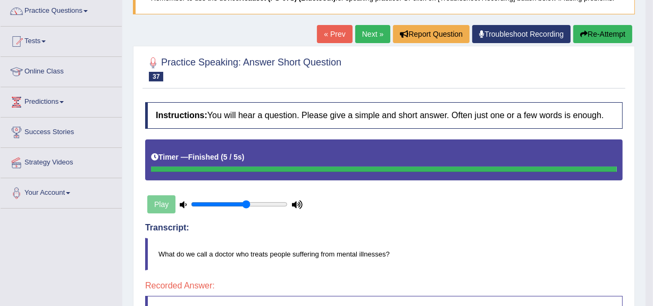
click at [367, 31] on link "Next »" at bounding box center [372, 34] width 35 height 18
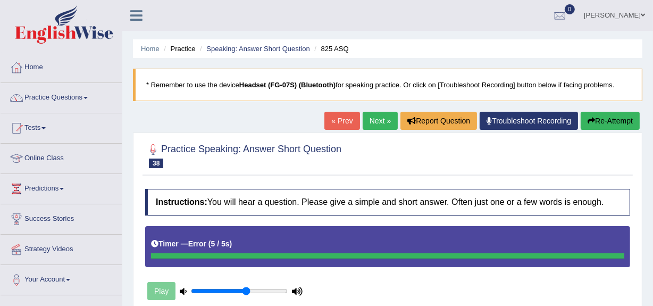
click at [372, 126] on link "Next »" at bounding box center [380, 121] width 35 height 18
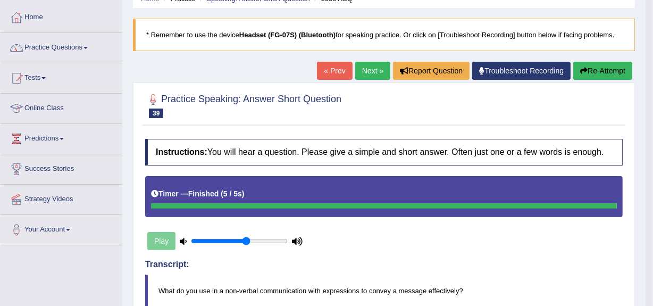
scroll to position [49, 0]
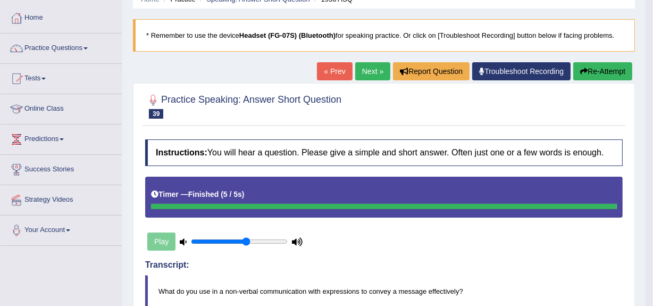
click at [371, 74] on link "Next »" at bounding box center [372, 71] width 35 height 18
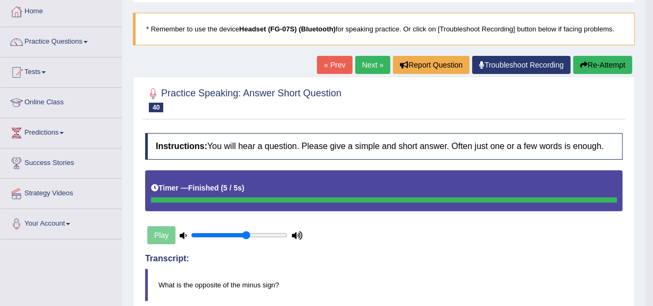
scroll to position [55, 0]
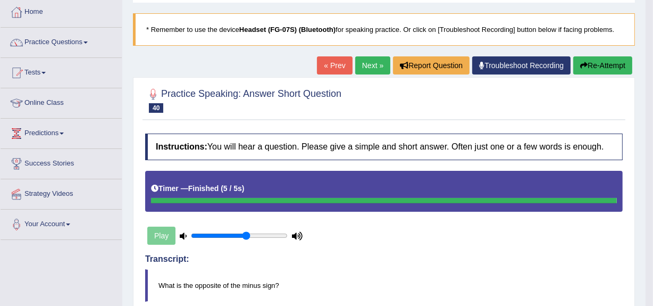
click at [371, 62] on link "Next »" at bounding box center [372, 65] width 35 height 18
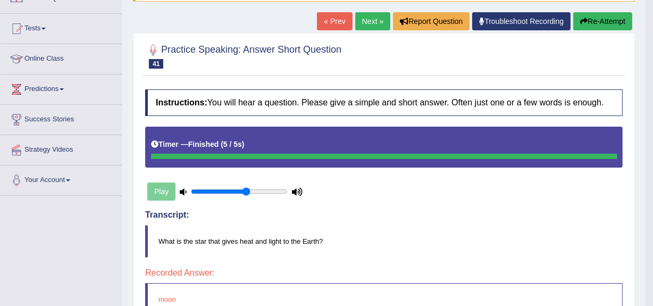
scroll to position [98, 0]
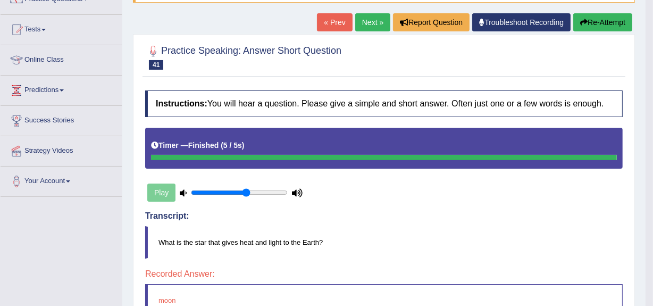
click at [371, 19] on link "Next »" at bounding box center [372, 22] width 35 height 18
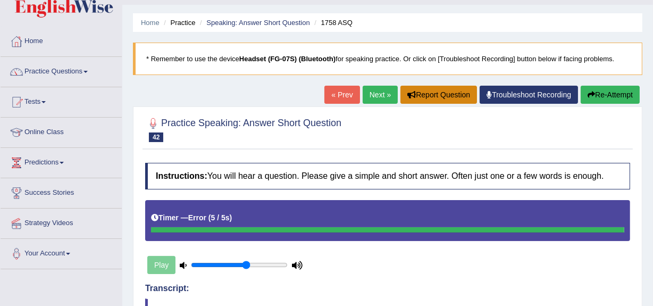
scroll to position [25, 0]
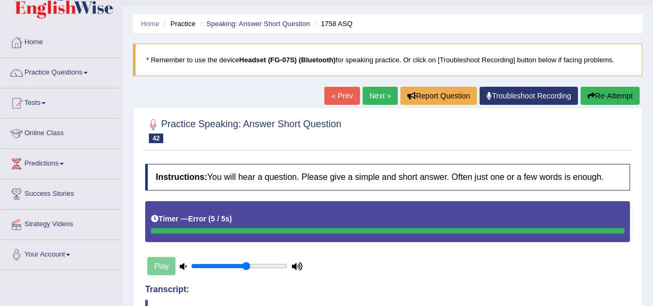
click at [380, 102] on link "Next »" at bounding box center [380, 96] width 35 height 18
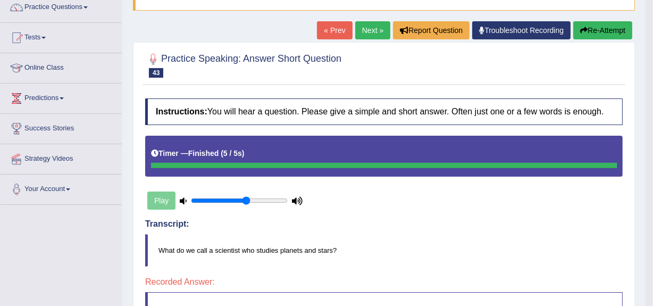
scroll to position [90, 0]
click at [358, 28] on link "Next »" at bounding box center [372, 30] width 35 height 18
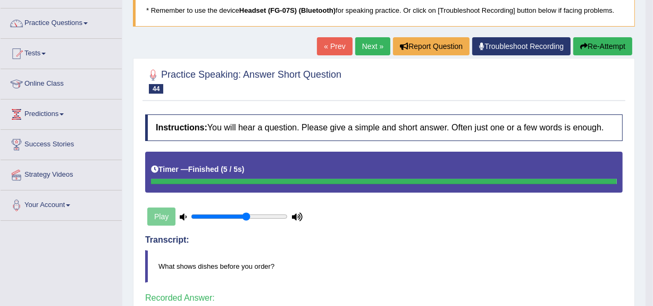
scroll to position [71, 0]
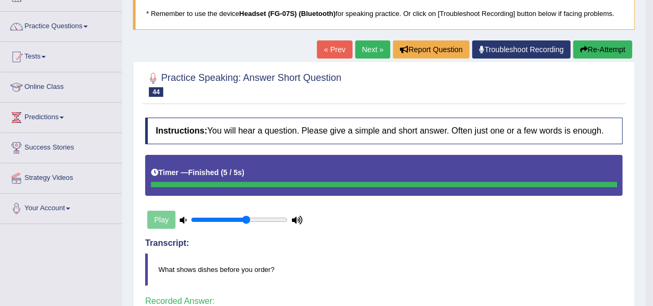
click at [374, 49] on link "Next »" at bounding box center [372, 49] width 35 height 18
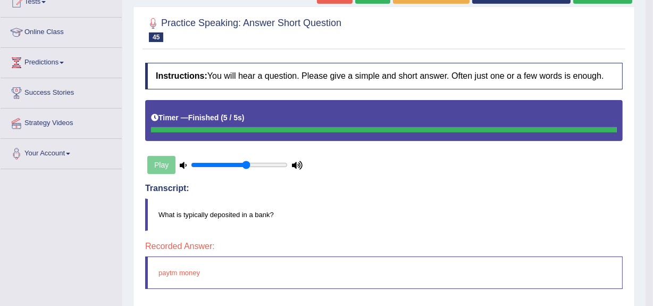
scroll to position [81, 0]
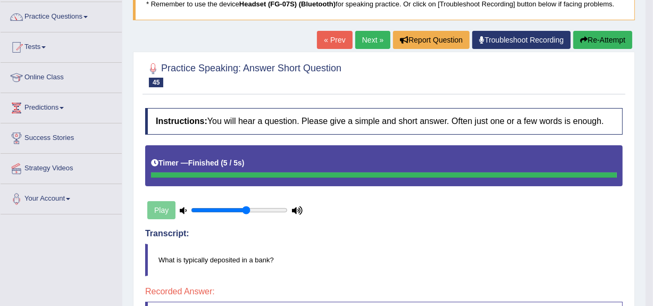
click at [378, 44] on link "Next »" at bounding box center [372, 40] width 35 height 18
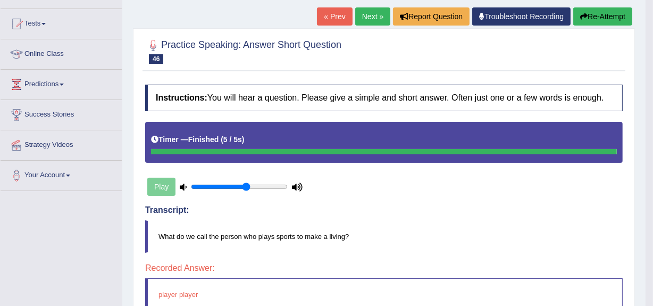
scroll to position [101, 0]
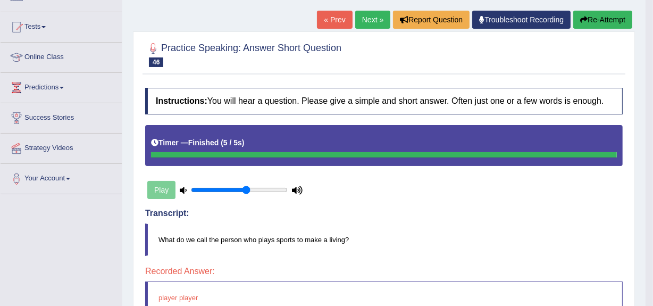
click at [370, 15] on link "Next »" at bounding box center [372, 20] width 35 height 18
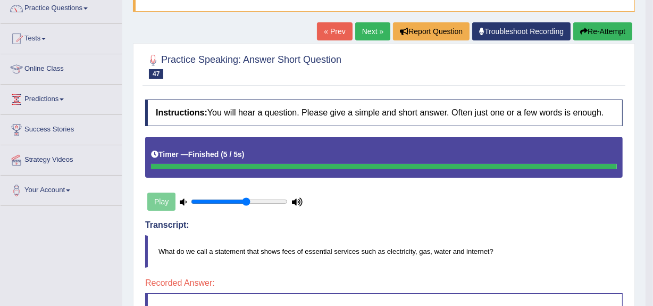
scroll to position [76, 0]
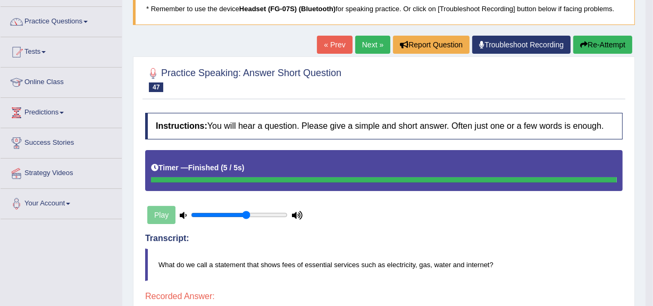
click at [368, 53] on link "Next »" at bounding box center [372, 45] width 35 height 18
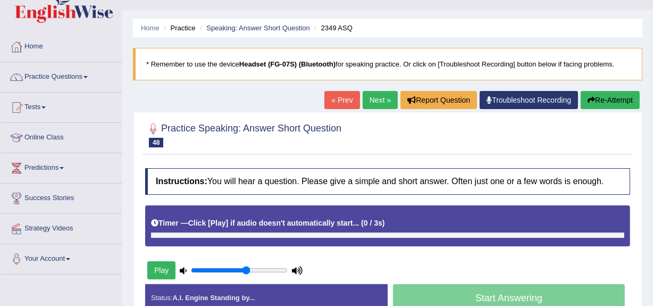
scroll to position [27, 0]
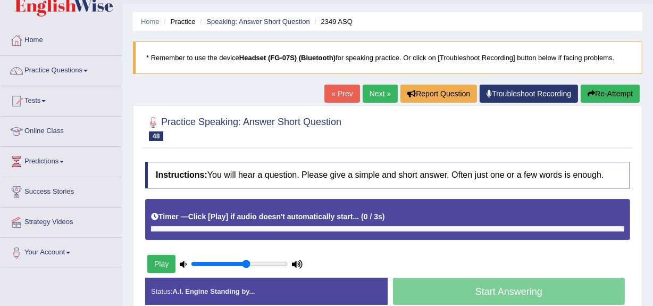
click at [162, 262] on button "Play" at bounding box center [161, 264] width 28 height 18
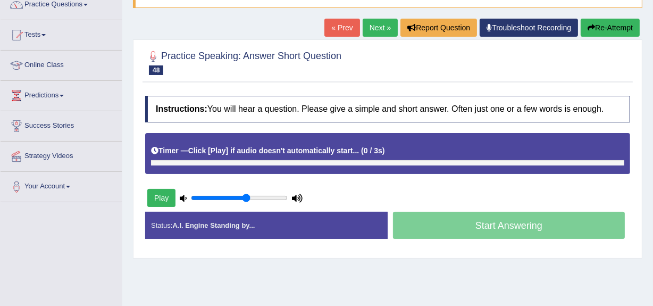
scroll to position [94, 0]
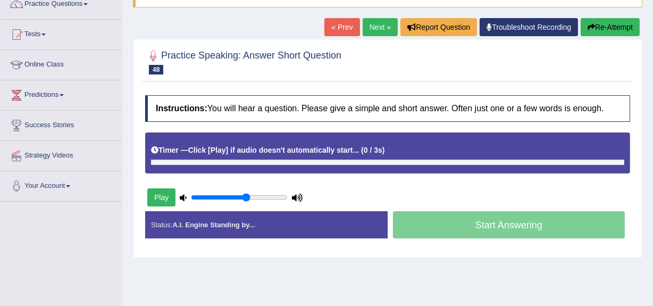
click at [157, 204] on button "Play" at bounding box center [161, 197] width 28 height 18
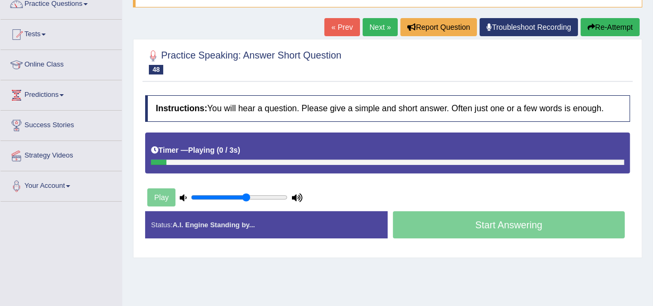
click at [228, 171] on div "Timer — Playing ( 0 / 3s ) Skip" at bounding box center [387, 152] width 485 height 41
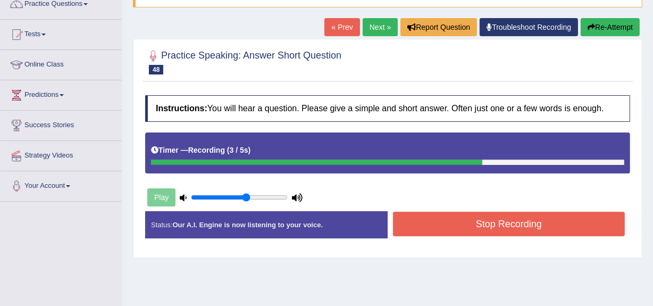
click at [414, 233] on button "Stop Recording" at bounding box center [509, 224] width 232 height 24
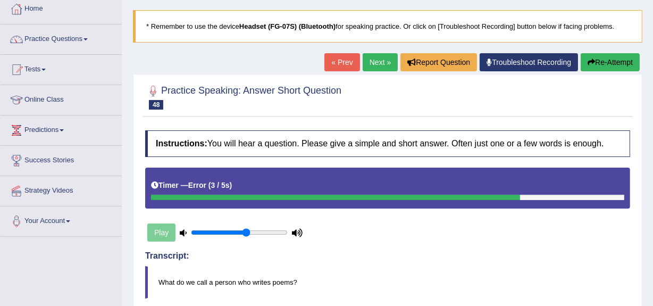
scroll to position [57, 0]
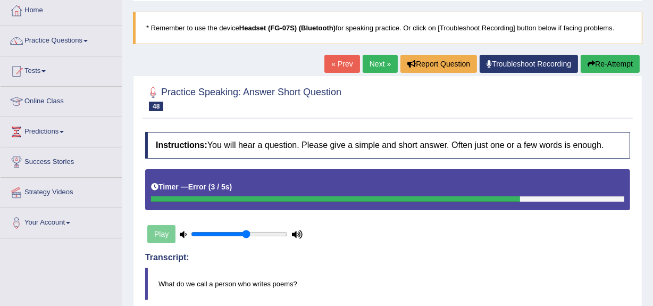
click at [387, 60] on link "Next »" at bounding box center [380, 64] width 35 height 18
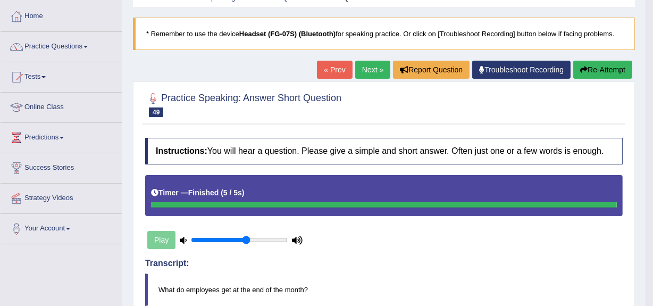
scroll to position [51, 0]
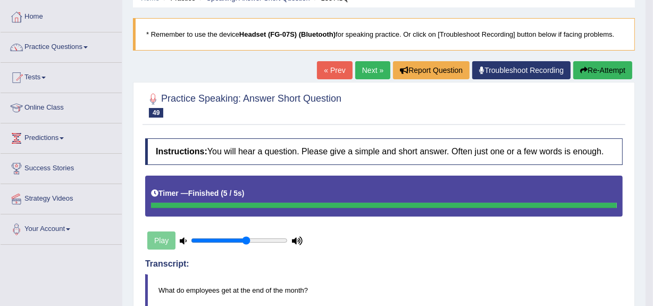
click at [365, 74] on link "Next »" at bounding box center [372, 70] width 35 height 18
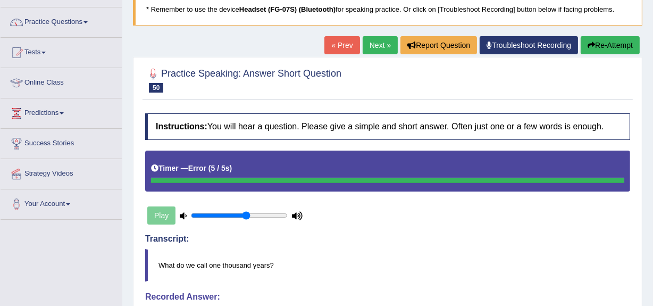
scroll to position [74, 0]
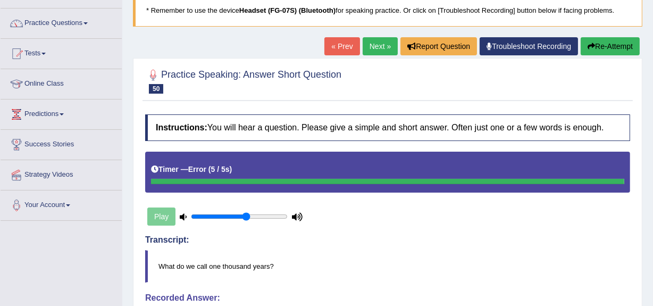
click at [367, 41] on link "Next »" at bounding box center [380, 46] width 35 height 18
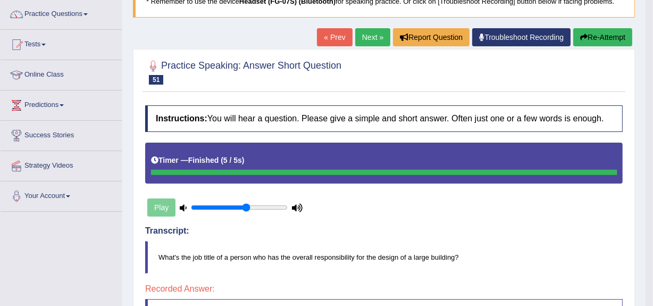
scroll to position [83, 0]
click at [369, 34] on link "Next »" at bounding box center [372, 38] width 35 height 18
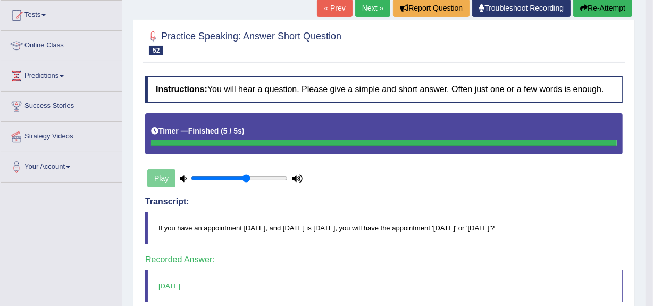
scroll to position [112, 0]
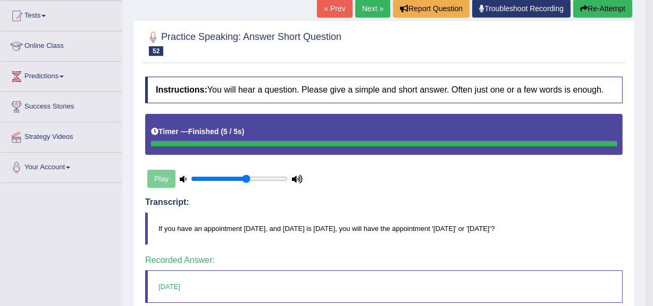
click at [372, 3] on link "Next »" at bounding box center [372, 8] width 35 height 18
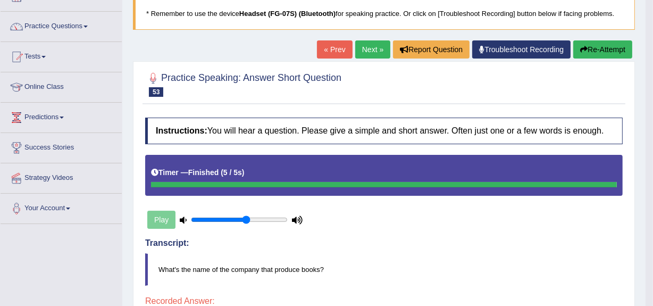
scroll to position [70, 0]
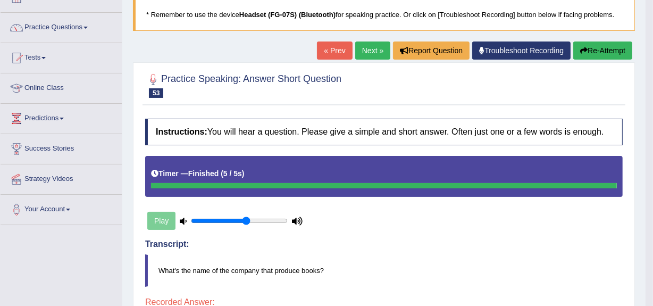
click at [378, 48] on link "Next »" at bounding box center [372, 50] width 35 height 18
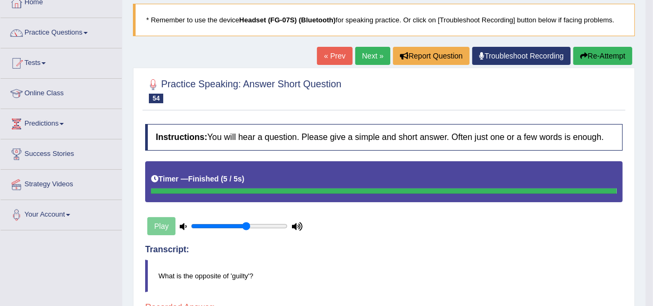
scroll to position [66, 0]
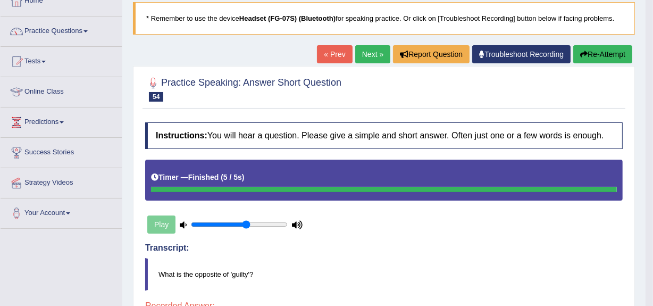
click at [366, 49] on link "Next »" at bounding box center [372, 54] width 35 height 18
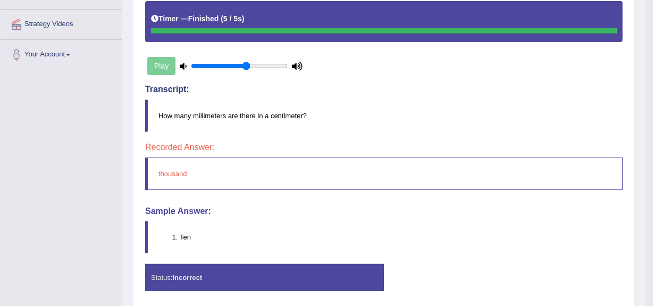
scroll to position [1, 0]
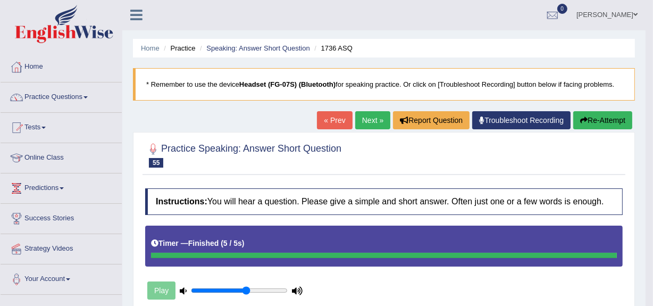
click at [371, 123] on link "Next »" at bounding box center [372, 120] width 35 height 18
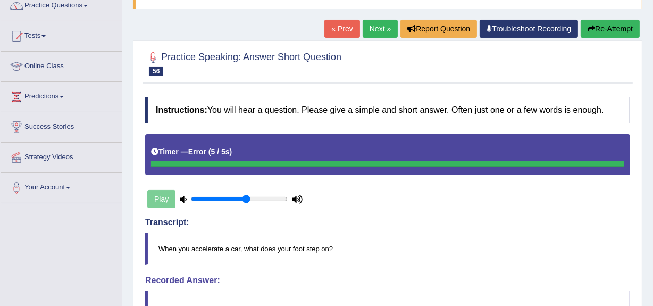
scroll to position [91, 0]
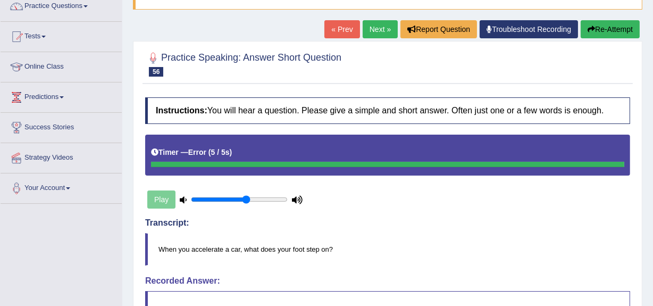
click at [364, 21] on link "Next »" at bounding box center [380, 29] width 35 height 18
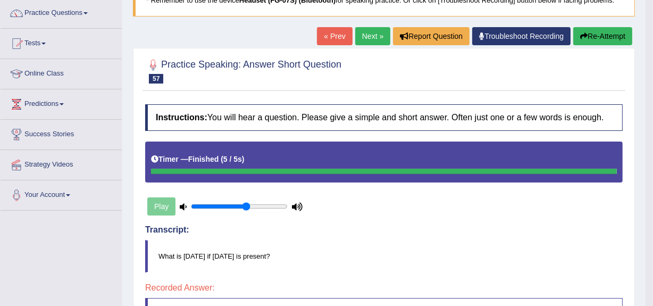
scroll to position [83, 0]
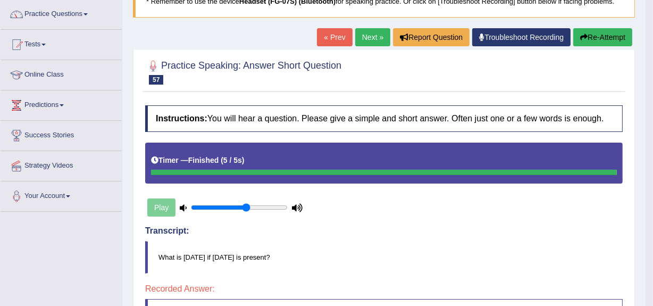
click at [372, 46] on link "Next »" at bounding box center [372, 37] width 35 height 18
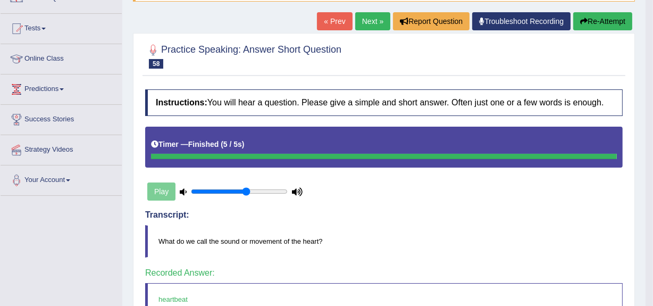
scroll to position [97, 0]
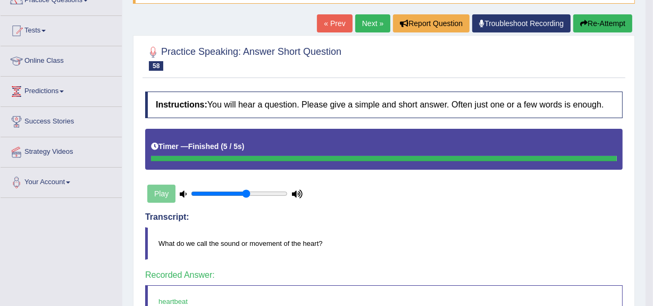
click at [365, 21] on link "Next »" at bounding box center [372, 23] width 35 height 18
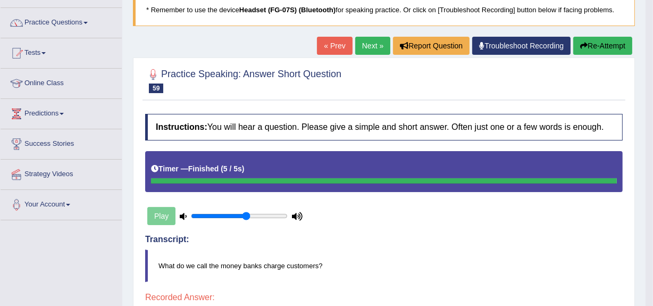
scroll to position [74, 0]
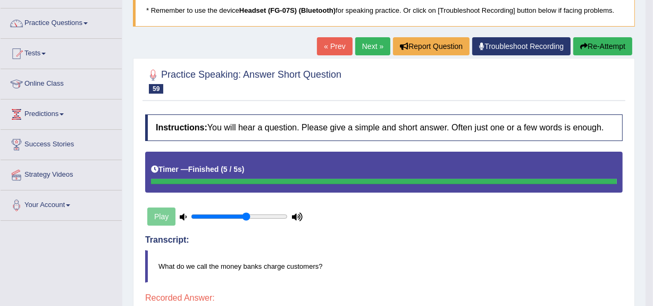
click at [367, 48] on link "Next »" at bounding box center [372, 46] width 35 height 18
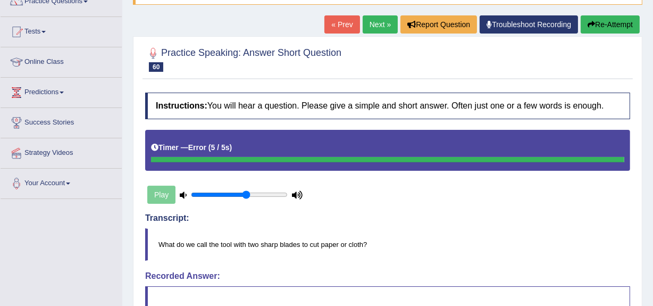
scroll to position [94, 0]
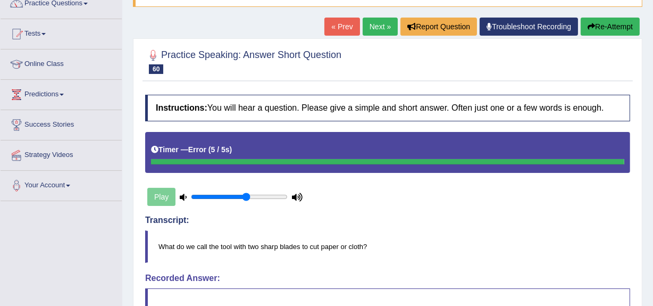
click at [366, 18] on link "Next »" at bounding box center [380, 27] width 35 height 18
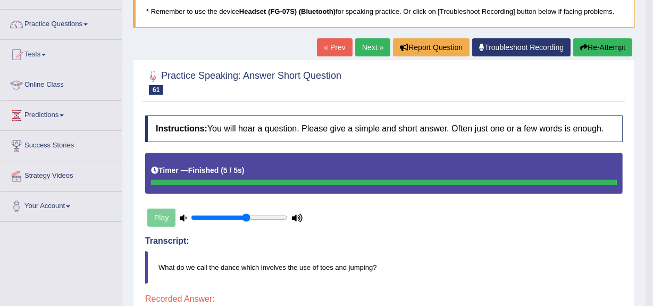
scroll to position [72, 0]
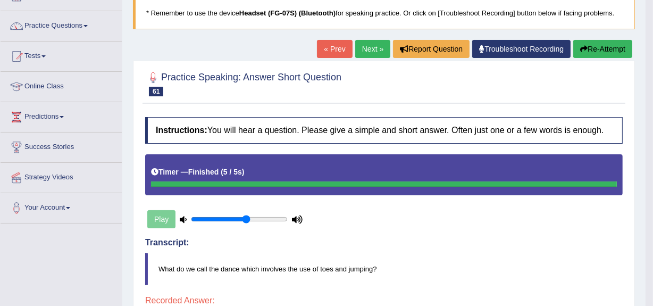
click at [370, 42] on link "Next »" at bounding box center [372, 49] width 35 height 18
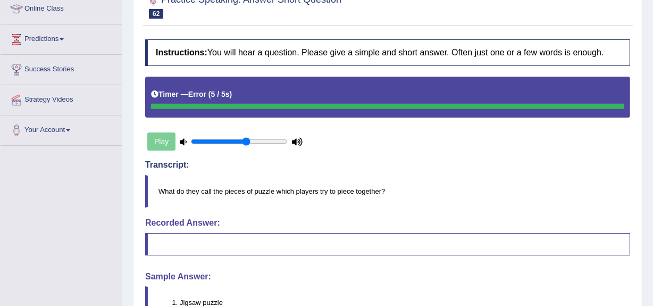
scroll to position [103, 0]
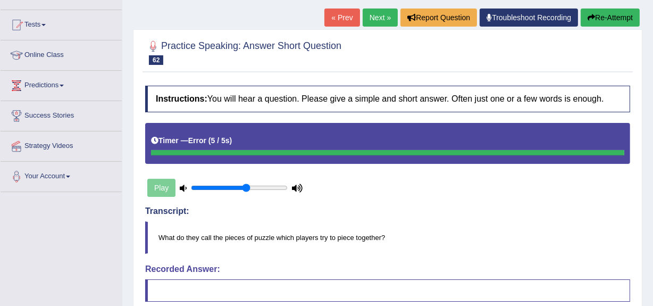
click at [372, 19] on link "Next »" at bounding box center [380, 18] width 35 height 18
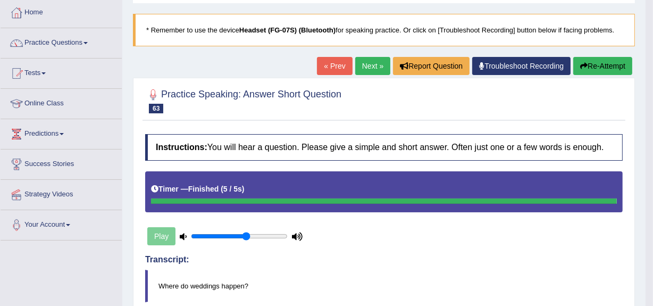
scroll to position [52, 0]
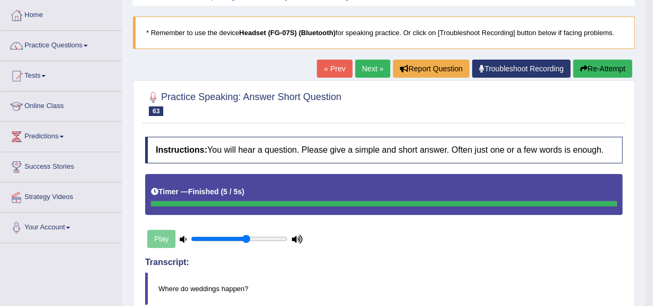
click at [367, 68] on link "Next »" at bounding box center [372, 69] width 35 height 18
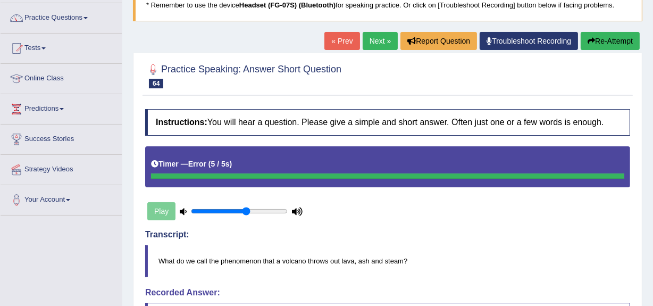
scroll to position [79, 0]
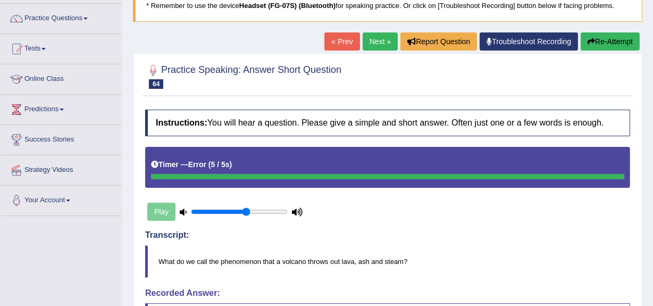
click at [367, 45] on link "Next »" at bounding box center [380, 41] width 35 height 18
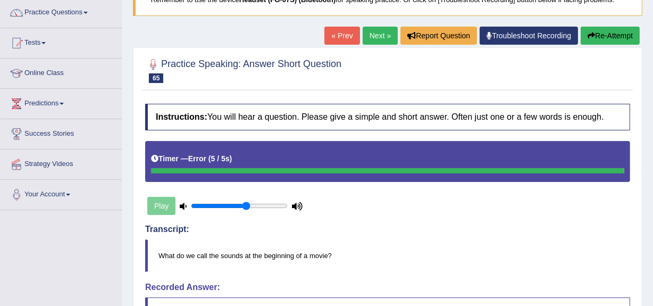
scroll to position [55, 0]
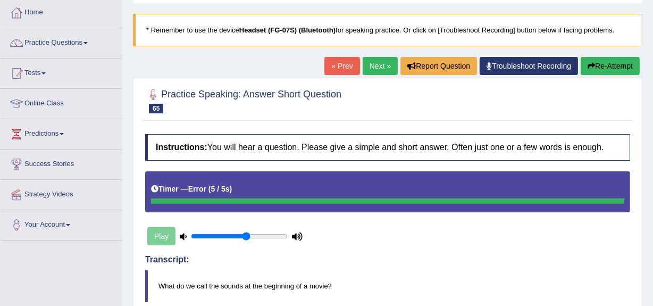
click at [382, 65] on link "Next »" at bounding box center [380, 66] width 35 height 18
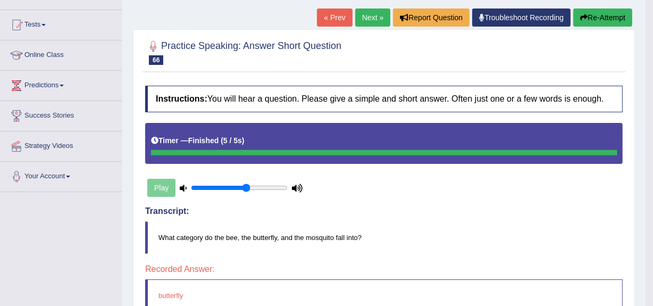
scroll to position [96, 0]
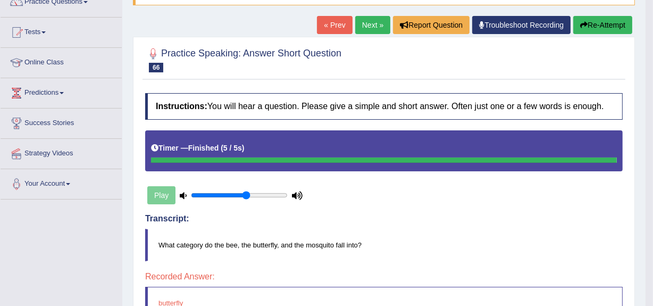
click at [371, 27] on link "Next »" at bounding box center [372, 25] width 35 height 18
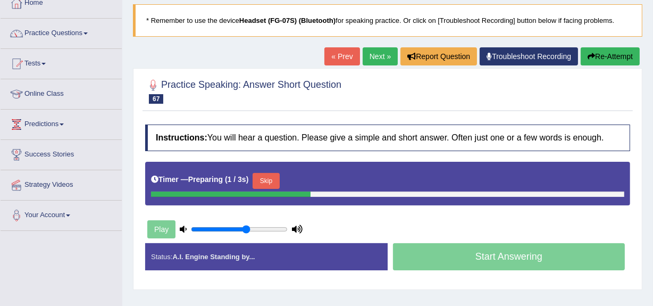
scroll to position [104, 0]
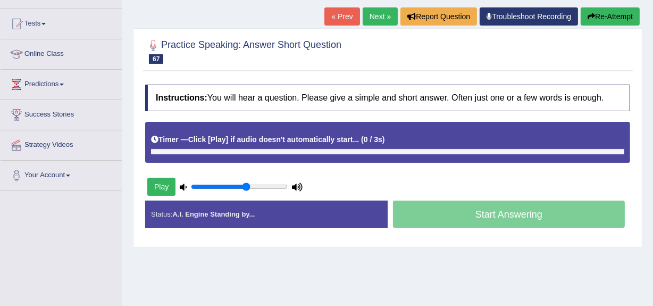
click at [162, 194] on button "Play" at bounding box center [161, 187] width 28 height 18
click at [158, 188] on button "Play" at bounding box center [161, 187] width 28 height 18
click at [232, 150] on div at bounding box center [387, 151] width 473 height 5
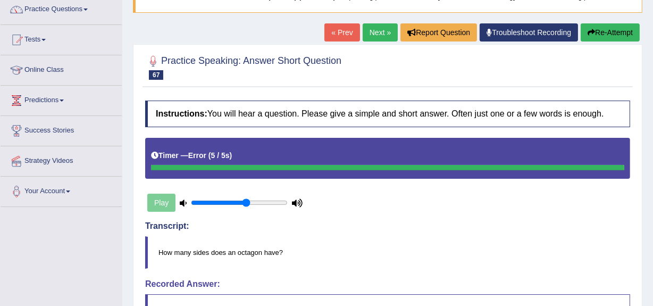
scroll to position [88, 0]
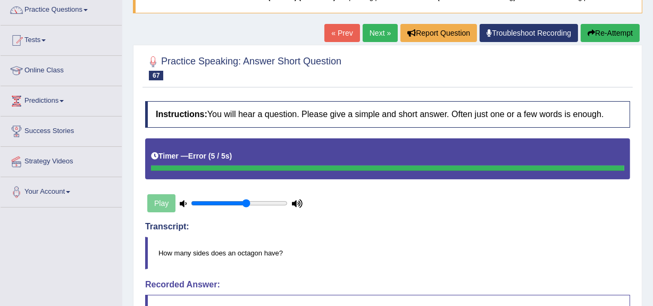
click at [374, 24] on link "Next »" at bounding box center [380, 33] width 35 height 18
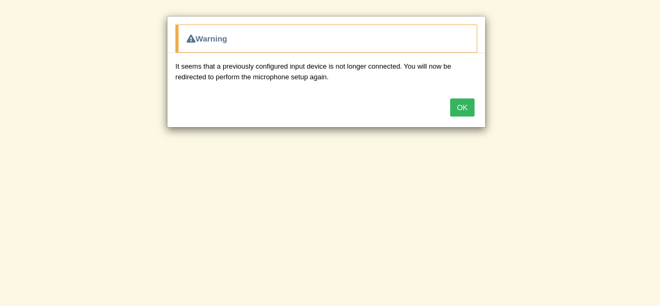
click at [466, 107] on button "OK" at bounding box center [462, 107] width 24 height 18
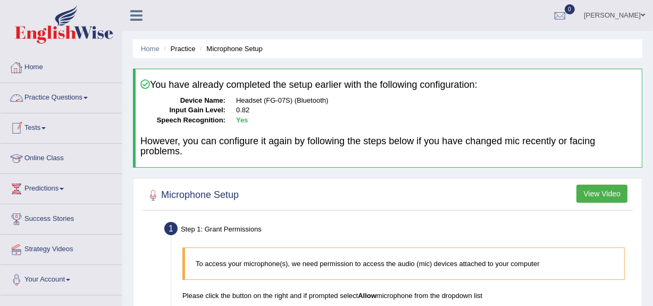
click at [43, 106] on link "Practice Questions" at bounding box center [61, 96] width 121 height 27
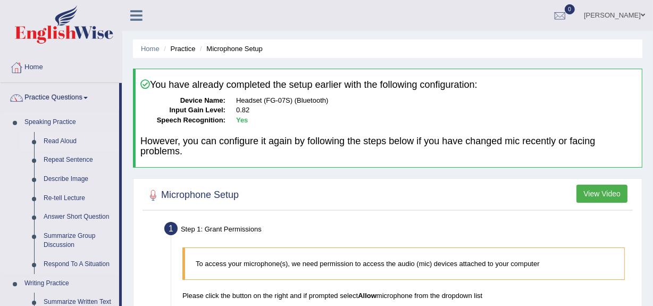
click at [61, 144] on link "Read Aloud" at bounding box center [79, 141] width 80 height 19
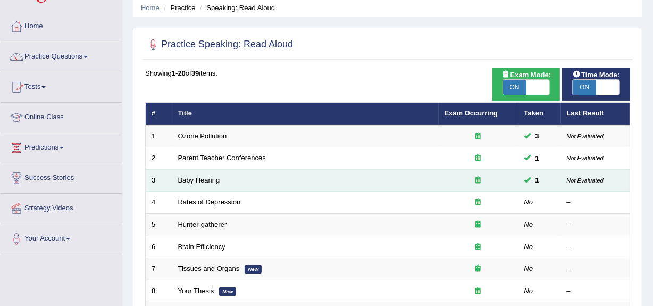
scroll to position [46, 0]
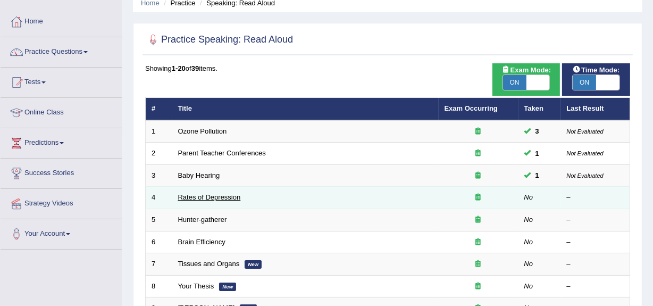
click at [193, 199] on link "Rates of Depression" at bounding box center [209, 197] width 63 height 8
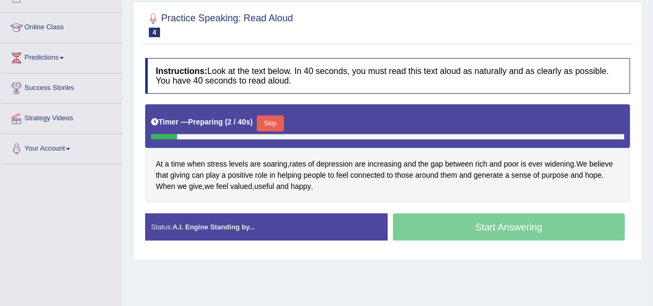
click at [268, 119] on button "Skip" at bounding box center [270, 123] width 27 height 16
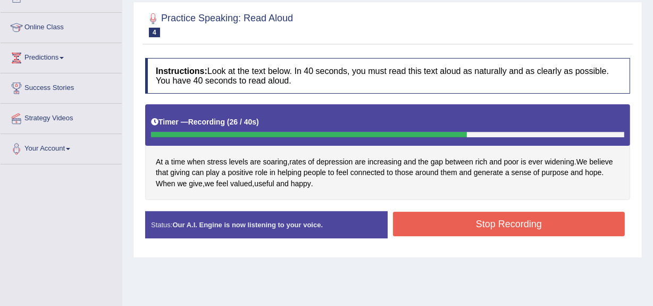
click at [493, 226] on button "Stop Recording" at bounding box center [509, 224] width 232 height 24
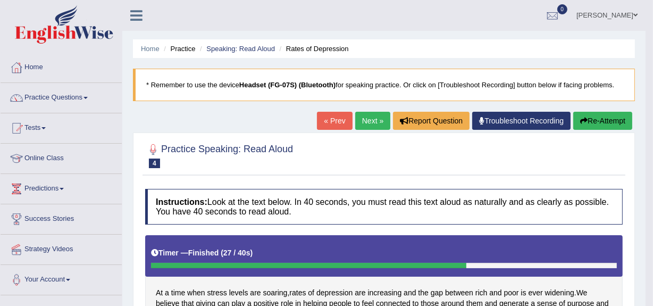
click at [374, 126] on link "Next »" at bounding box center [372, 121] width 35 height 18
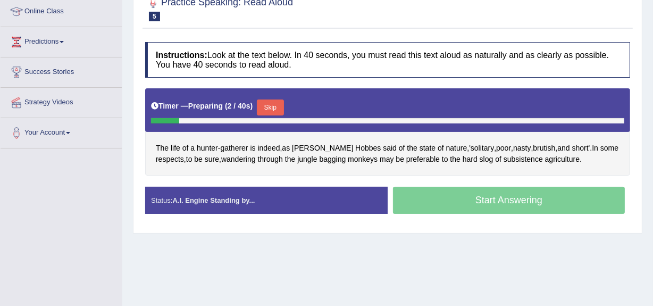
click at [280, 104] on button "Skip" at bounding box center [270, 107] width 27 height 16
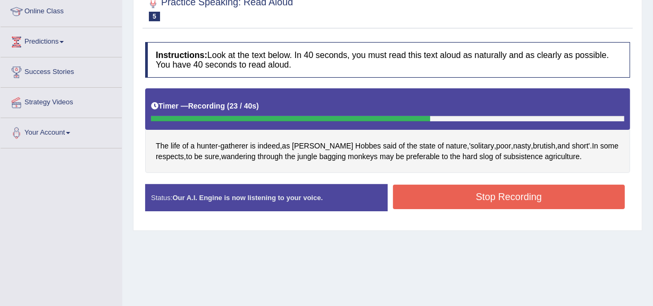
click at [485, 196] on button "Stop Recording" at bounding box center [509, 197] width 232 height 24
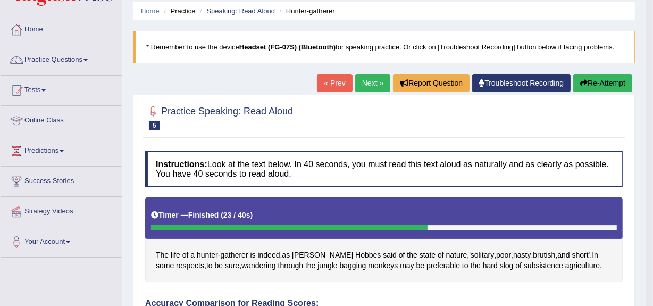
scroll to position [23, 0]
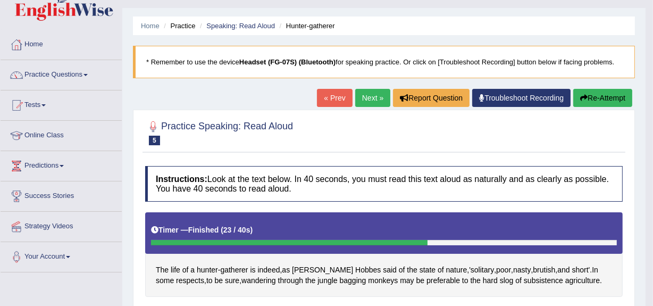
click at [363, 91] on link "Next »" at bounding box center [372, 98] width 35 height 18
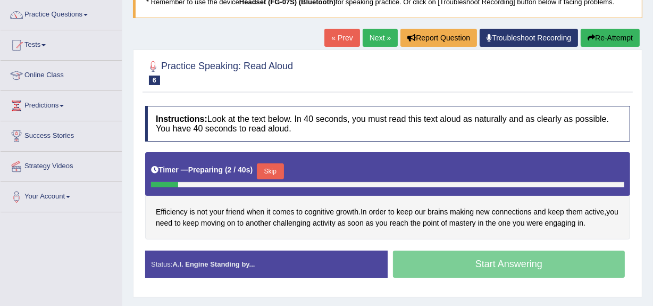
click at [275, 171] on button "Skip" at bounding box center [270, 171] width 27 height 16
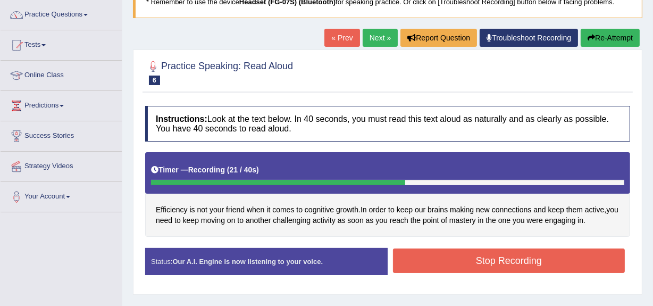
click at [494, 252] on button "Stop Recording" at bounding box center [509, 260] width 232 height 24
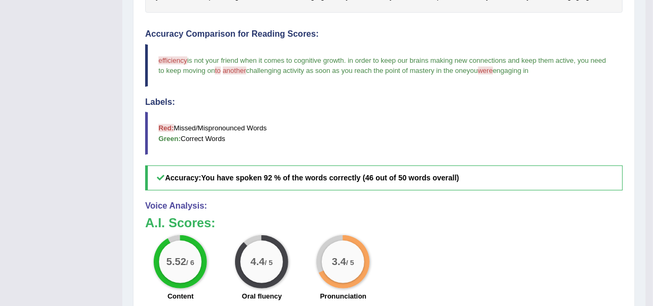
scroll to position [316, 0]
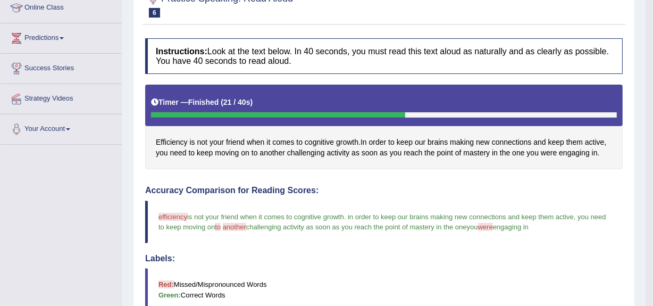
click at [330, 101] on div "Timer — Finished ( 21 / 40s )" at bounding box center [384, 102] width 466 height 19
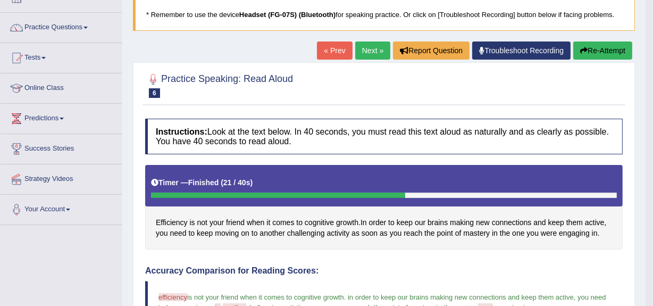
scroll to position [70, 0]
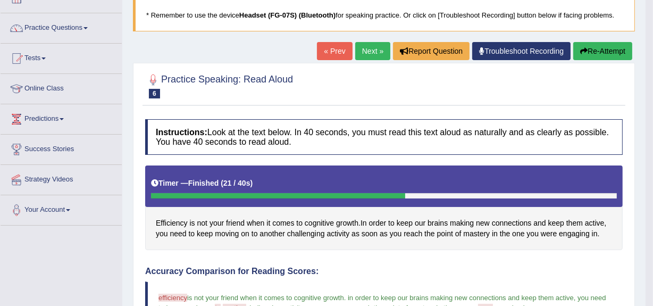
click at [372, 47] on link "Next »" at bounding box center [372, 51] width 35 height 18
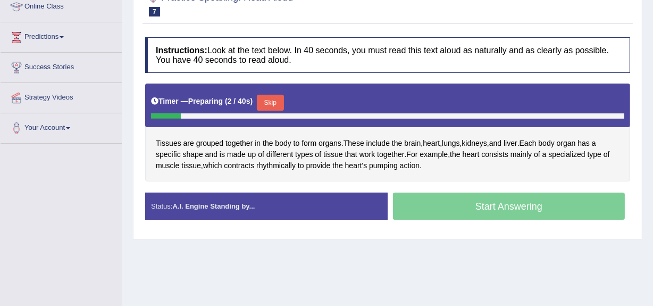
click at [271, 103] on button "Skip" at bounding box center [270, 103] width 27 height 16
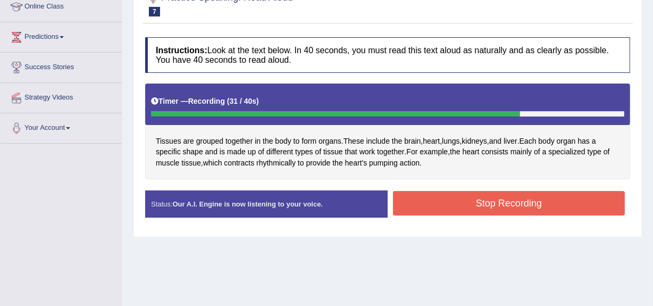
click at [440, 206] on button "Stop Recording" at bounding box center [509, 203] width 232 height 24
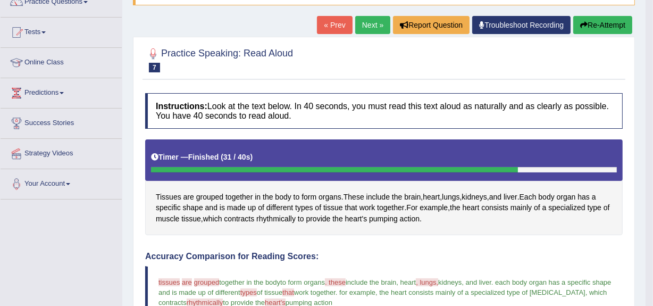
scroll to position [95, 0]
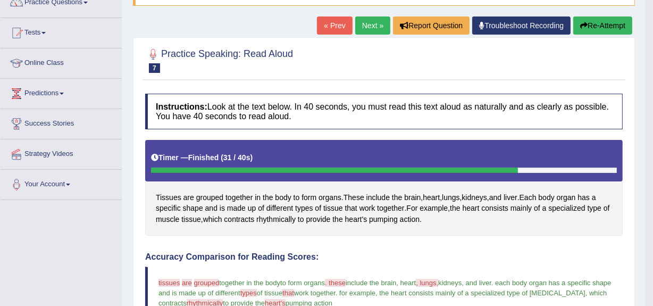
click at [368, 31] on link "Next »" at bounding box center [372, 25] width 35 height 18
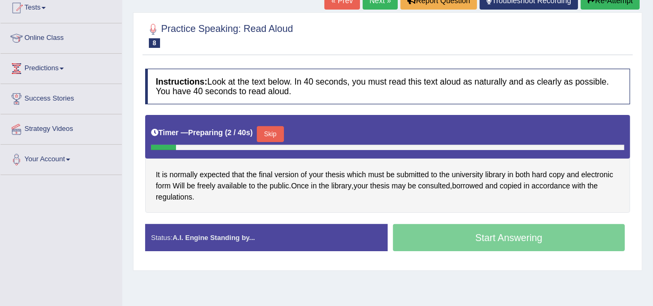
click at [280, 136] on button "Skip" at bounding box center [270, 134] width 27 height 16
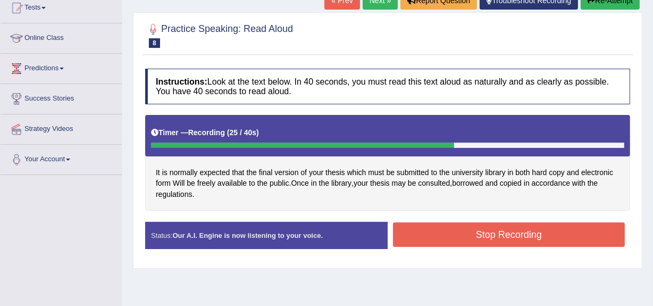
click at [434, 230] on button "Stop Recording" at bounding box center [509, 234] width 232 height 24
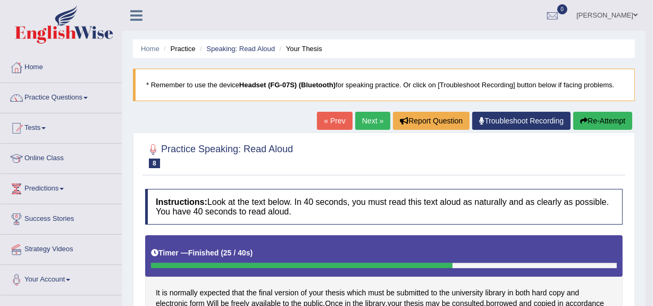
click at [367, 119] on link "Next »" at bounding box center [372, 121] width 35 height 18
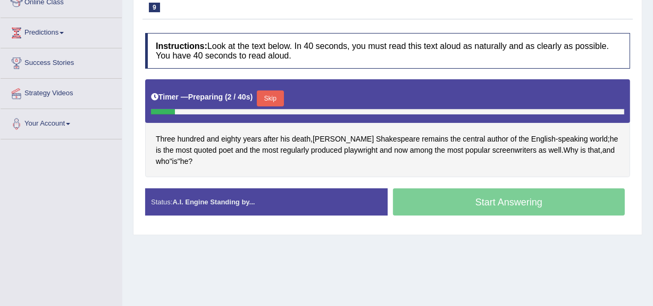
click at [283, 97] on button "Skip" at bounding box center [270, 98] width 27 height 16
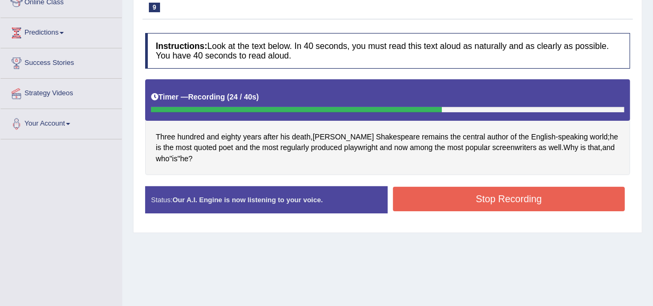
click at [443, 191] on button "Stop Recording" at bounding box center [509, 199] width 232 height 24
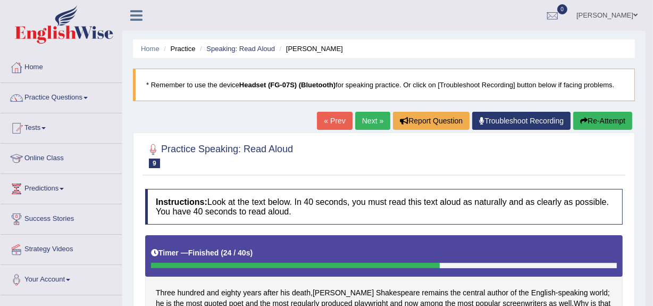
click at [355, 113] on link "Next »" at bounding box center [372, 121] width 35 height 18
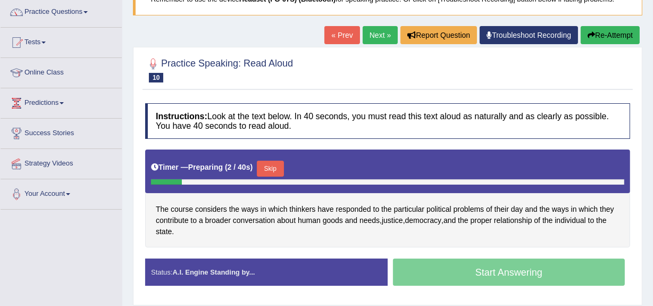
click at [274, 171] on button "Skip" at bounding box center [270, 169] width 27 height 16
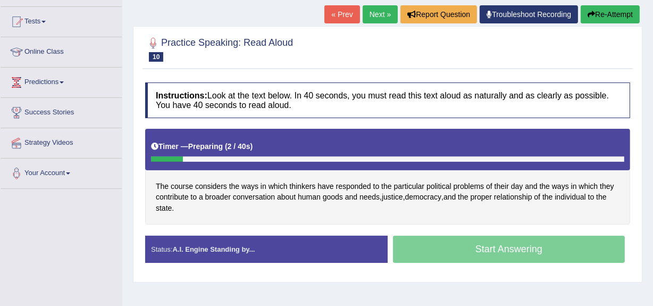
scroll to position [108, 0]
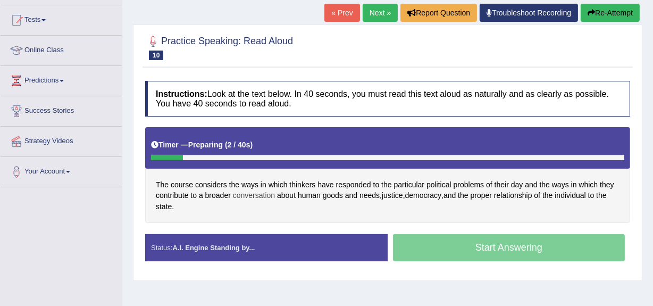
click at [273, 190] on span "conversation" at bounding box center [254, 195] width 42 height 11
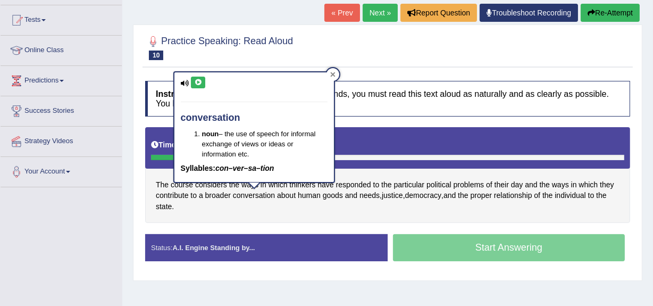
click at [330, 73] on icon at bounding box center [332, 74] width 5 height 5
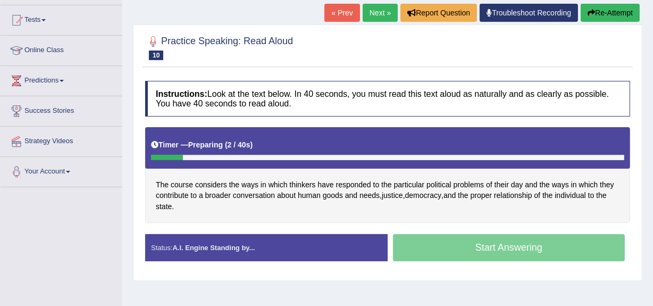
click at [325, 113] on h4 "Instructions: Look at the text below. In 40 seconds, you must read this text al…" at bounding box center [387, 99] width 485 height 36
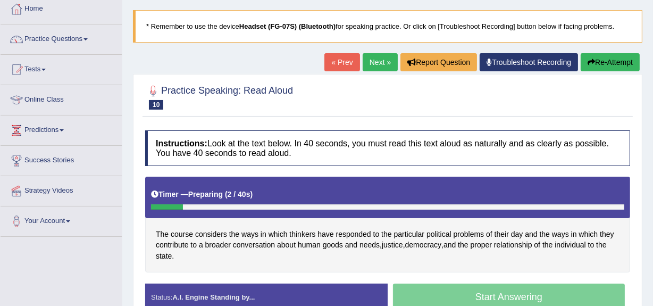
scroll to position [57, 0]
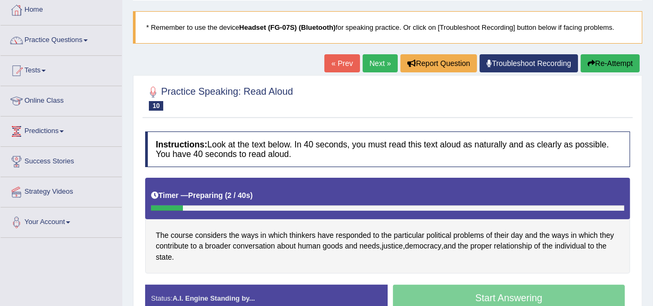
click at [601, 56] on button "Re-Attempt" at bounding box center [610, 63] width 59 height 18
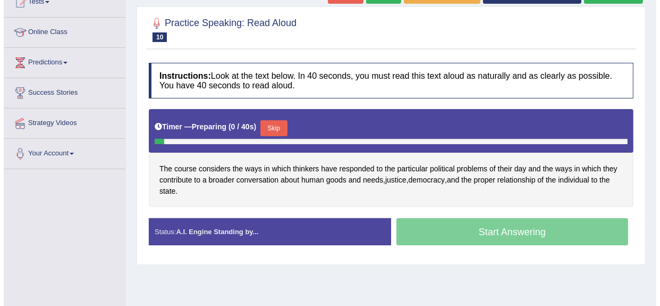
scroll to position [127, 0]
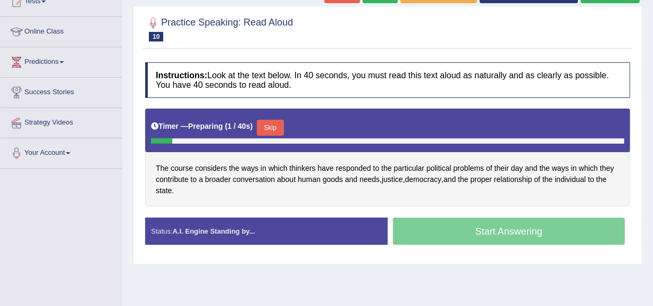
click at [272, 122] on button "Skip" at bounding box center [270, 128] width 27 height 16
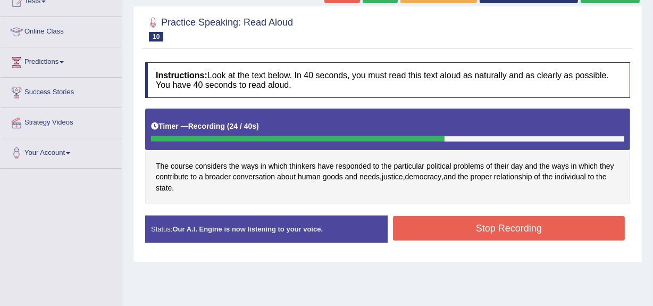
click at [403, 228] on button "Stop Recording" at bounding box center [509, 228] width 232 height 24
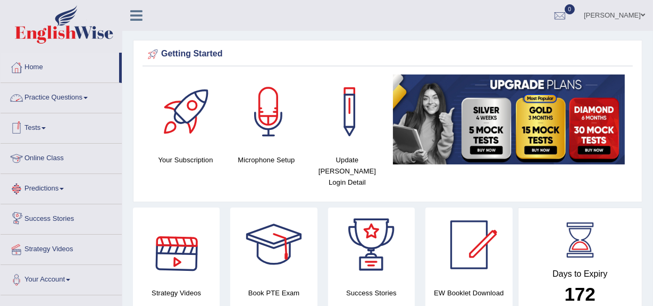
click at [66, 94] on link "Practice Questions" at bounding box center [61, 96] width 121 height 27
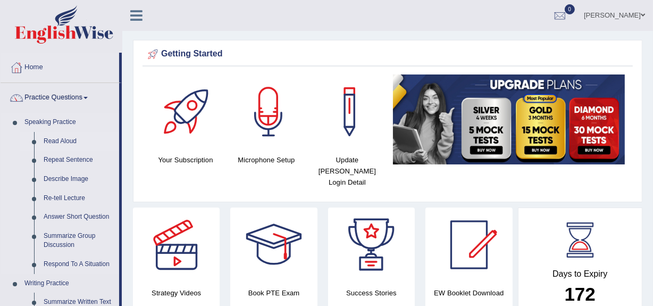
click at [56, 137] on link "Read Aloud" at bounding box center [79, 141] width 80 height 19
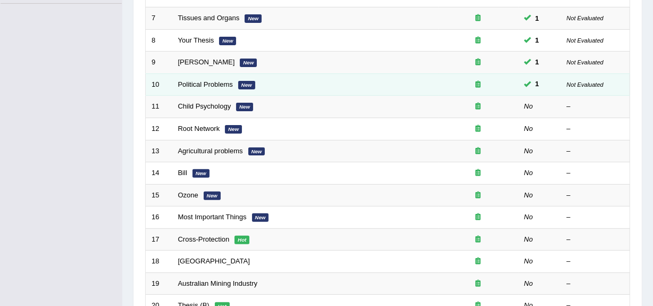
scroll to position [292, 0]
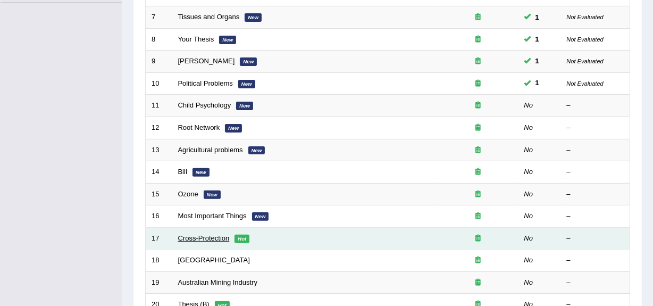
click at [206, 238] on link "Cross-Protection" at bounding box center [204, 238] width 52 height 8
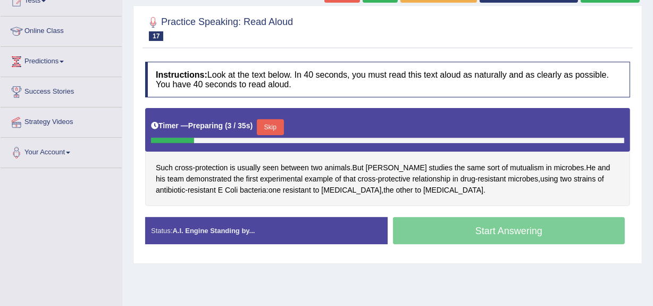
click at [272, 123] on button "Skip" at bounding box center [270, 127] width 27 height 16
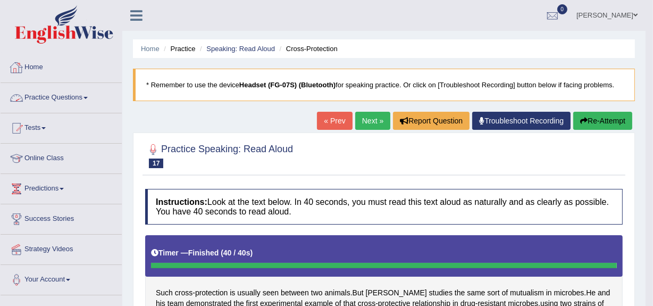
click at [73, 87] on link "Practice Questions" at bounding box center [61, 96] width 121 height 27
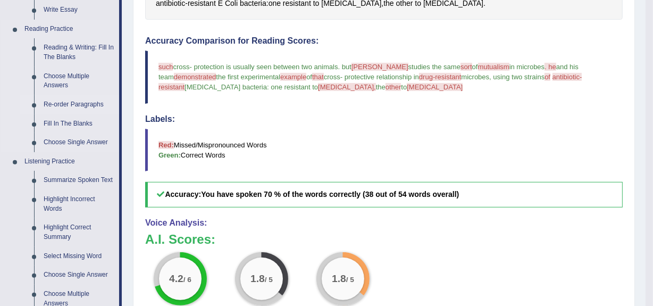
scroll to position [319, 0]
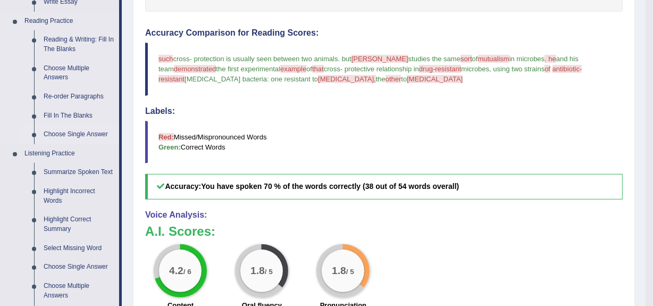
click at [79, 137] on link "Choose Single Answer" at bounding box center [79, 134] width 80 height 19
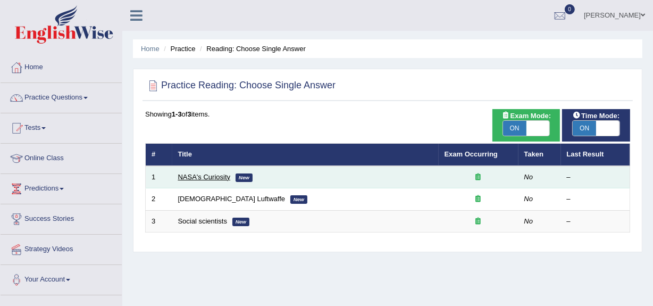
click at [205, 180] on link "NASA's Curiosity" at bounding box center [204, 177] width 53 height 8
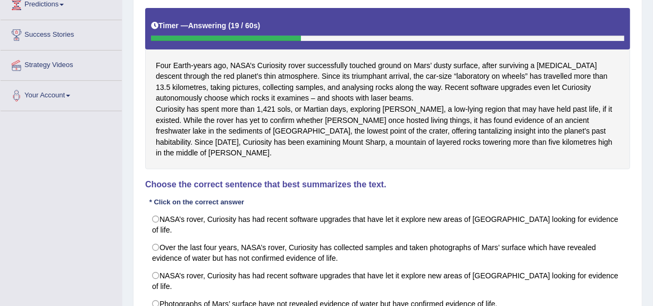
scroll to position [191, 0]
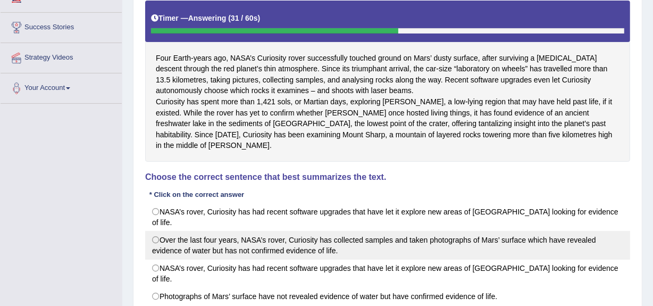
click at [161, 245] on label "Over the last four years, NASA’s rover, Curiosity has collected samples and tak…" at bounding box center [387, 245] width 485 height 29
radio input "true"
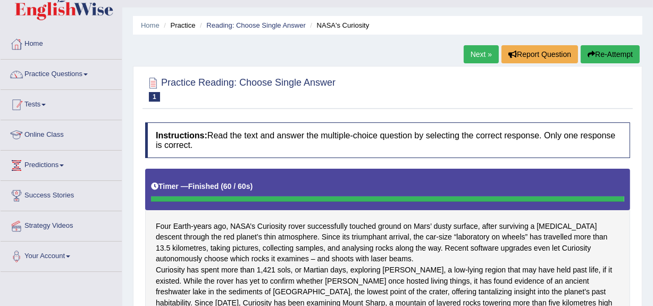
scroll to position [19, 0]
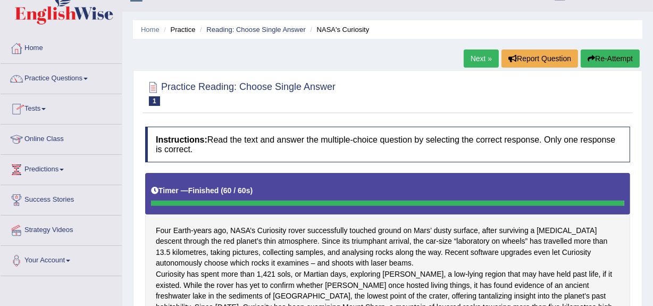
click at [481, 54] on link "Next »" at bounding box center [481, 58] width 35 height 18
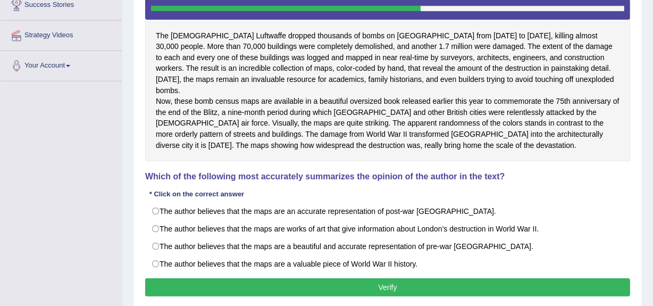
scroll to position [214, 0]
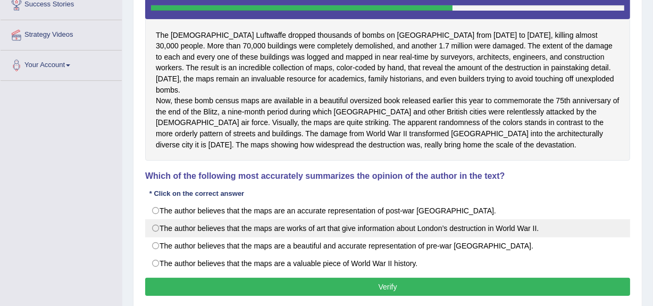
click at [256, 228] on label "The author believes that the maps are works of art that give information about …" at bounding box center [387, 228] width 485 height 18
radio input "true"
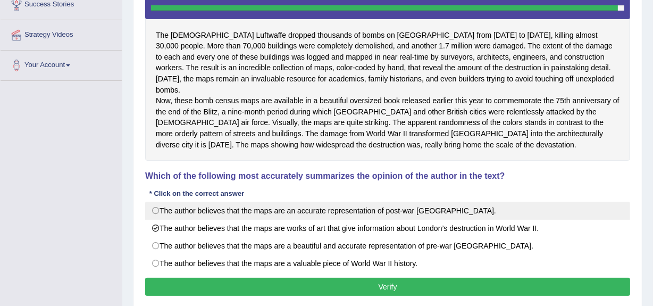
click at [252, 205] on label "The author believes that the maps are an accurate representation of post-war Lo…" at bounding box center [387, 211] width 485 height 18
radio input "true"
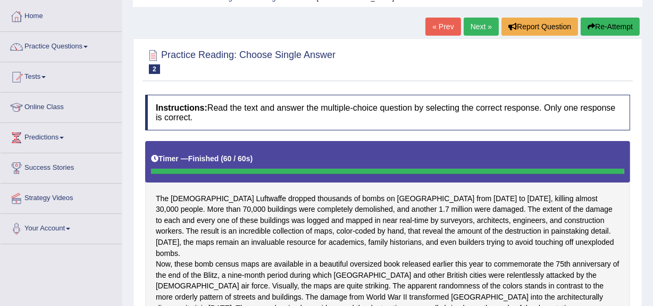
scroll to position [51, 0]
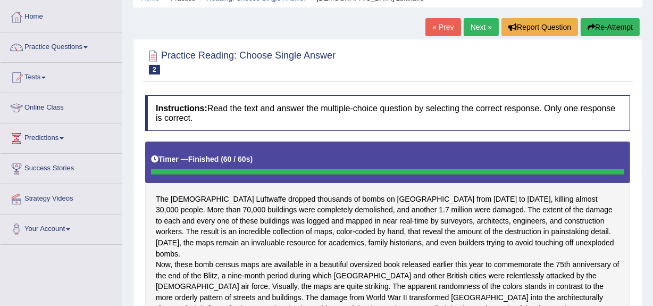
click at [473, 30] on link "Next »" at bounding box center [481, 27] width 35 height 18
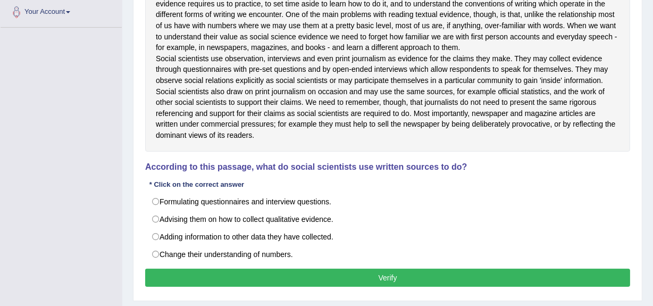
scroll to position [268, 0]
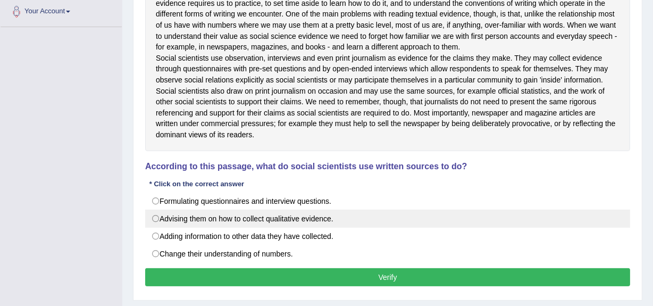
click at [219, 228] on label "Advising them on how to collect qualitative evidence." at bounding box center [387, 219] width 485 height 18
radio input "true"
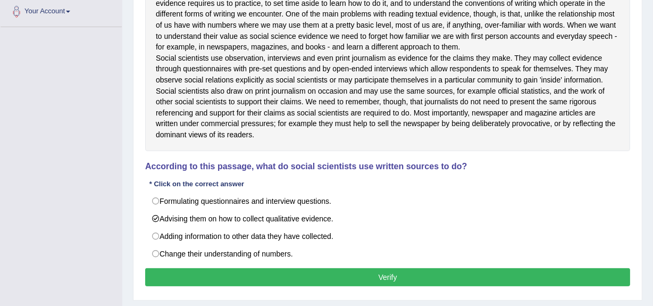
click at [270, 286] on button "Verify" at bounding box center [387, 277] width 485 height 18
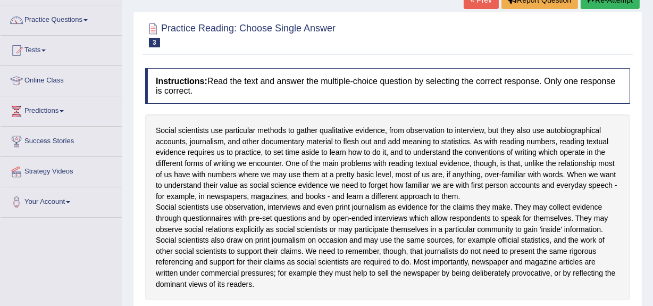
scroll to position [0, 0]
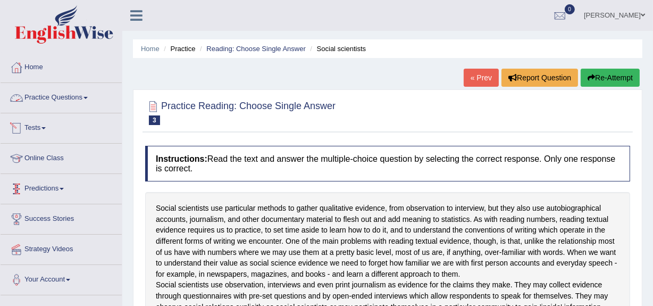
click at [53, 96] on link "Practice Questions" at bounding box center [61, 96] width 121 height 27
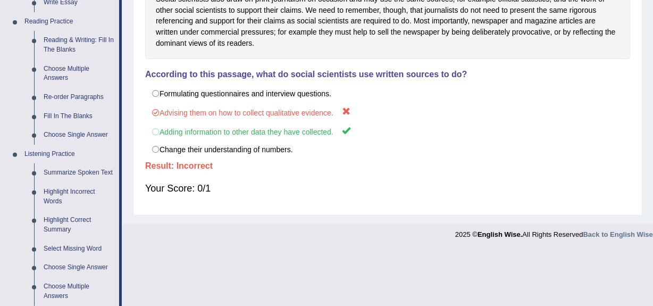
scroll to position [317, 0]
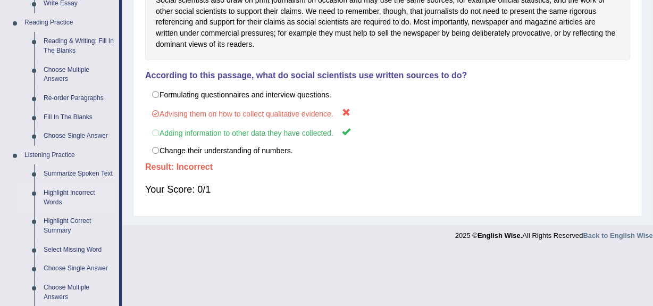
click at [66, 205] on link "Highlight Incorrect Words" at bounding box center [79, 197] width 80 height 28
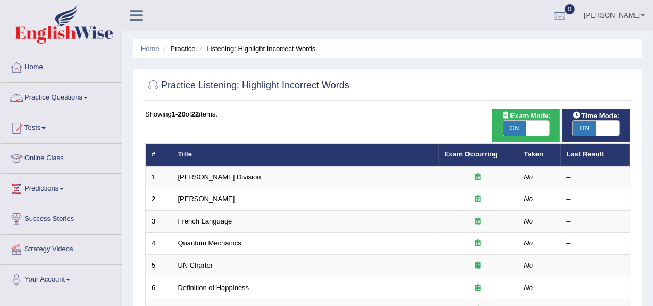
click at [72, 102] on link "Practice Questions" at bounding box center [61, 96] width 121 height 27
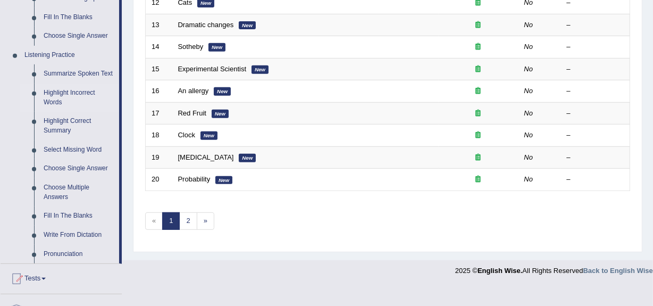
scroll to position [418, 0]
click at [66, 202] on link "Choose Multiple Answers" at bounding box center [79, 192] width 80 height 28
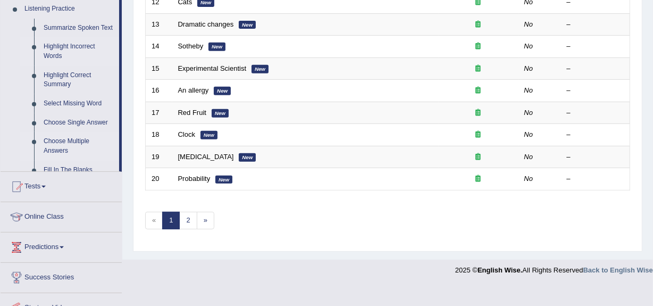
scroll to position [397, 0]
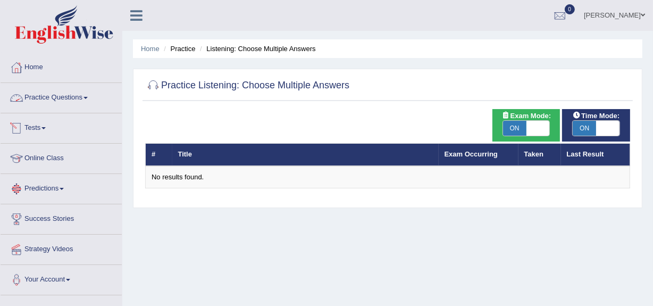
click at [52, 93] on link "Practice Questions" at bounding box center [61, 96] width 121 height 27
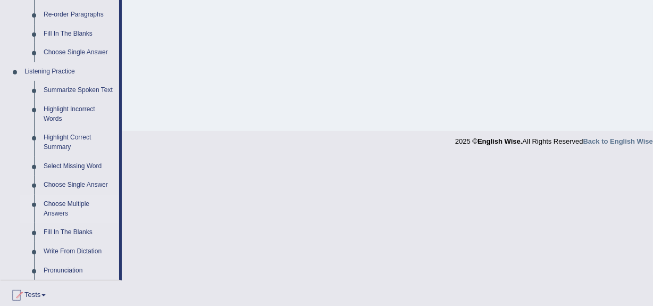
scroll to position [403, 0]
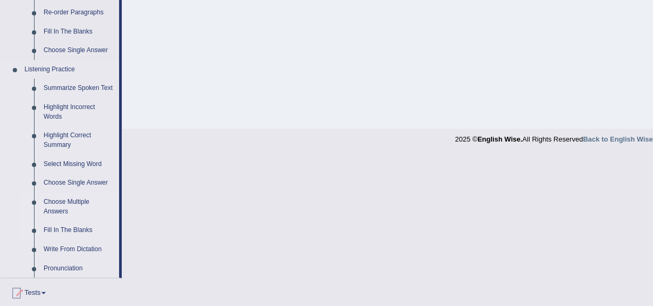
click at [62, 233] on link "Fill In The Blanks" at bounding box center [79, 230] width 80 height 19
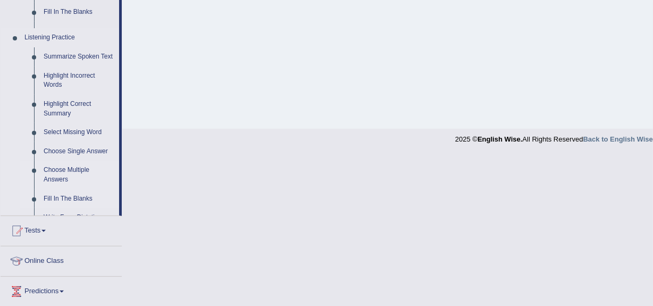
scroll to position [252, 0]
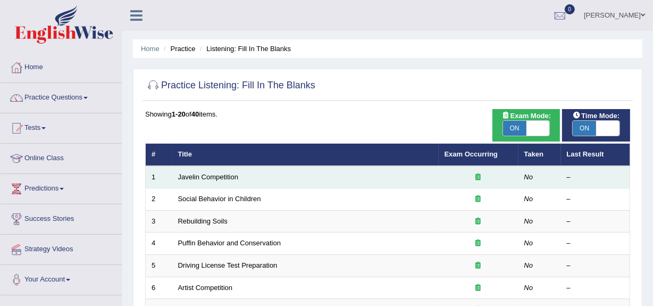
click at [216, 182] on td "Javelin Competition" at bounding box center [305, 177] width 266 height 22
click at [210, 177] on link "Javelin Competition" at bounding box center [208, 177] width 60 height 8
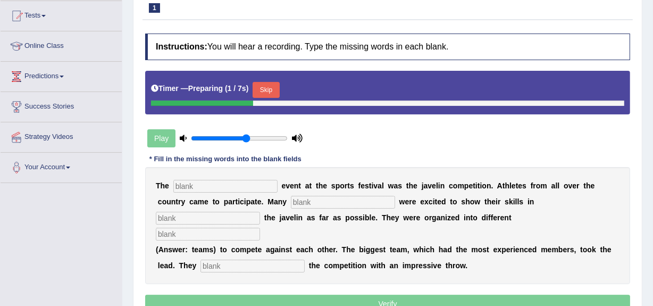
scroll to position [113, 0]
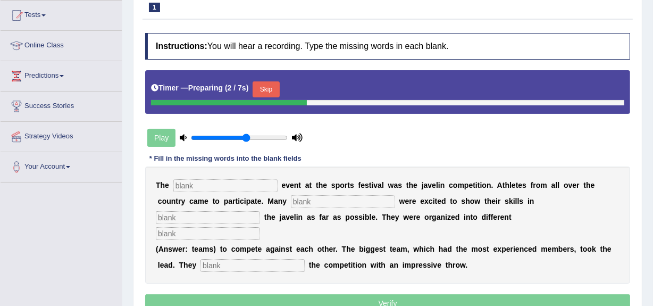
click at [208, 190] on input "text" at bounding box center [225, 185] width 104 height 13
click at [272, 87] on button "Skip" at bounding box center [266, 89] width 27 height 16
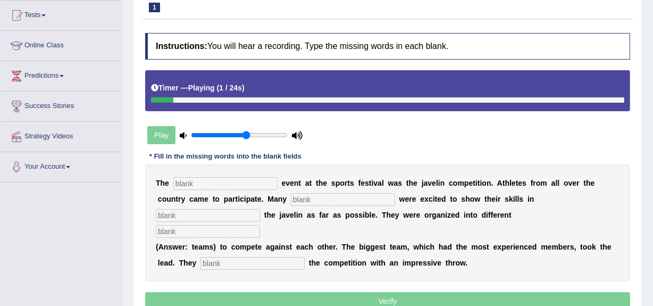
click at [211, 183] on input "text" at bounding box center [225, 183] width 104 height 13
type input "bigest"
click at [319, 196] on input "text" at bounding box center [343, 199] width 104 height 13
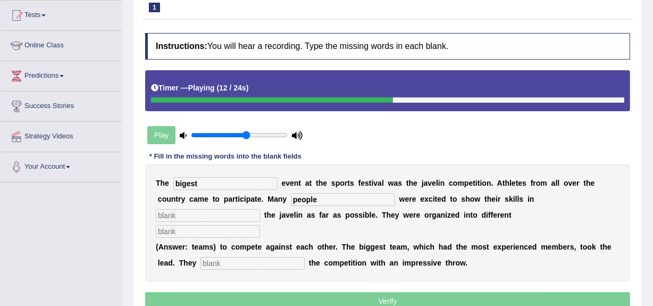
type input "people"
click at [233, 209] on input "text" at bounding box center [208, 215] width 104 height 13
type input "pro"
click at [221, 233] on input "text" at bounding box center [208, 231] width 104 height 13
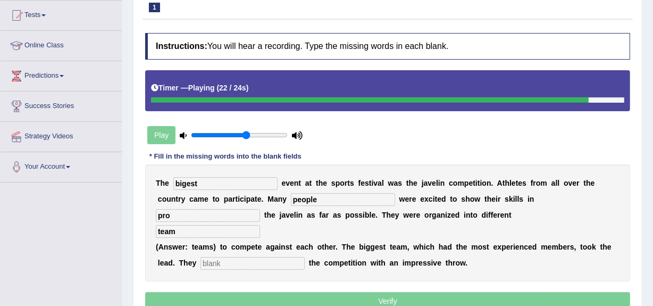
type input "team"
click at [233, 267] on input "text" at bounding box center [252, 263] width 104 height 13
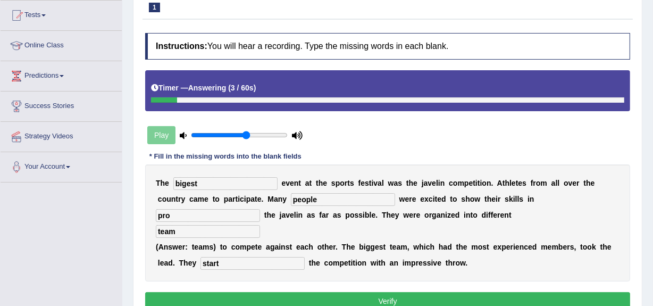
type input "start"
click at [206, 181] on input "bigest" at bounding box center [225, 183] width 104 height 13
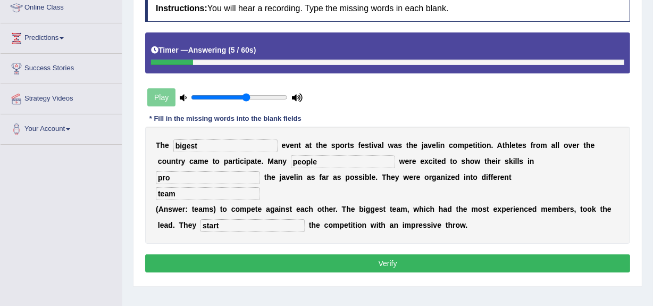
scroll to position [152, 0]
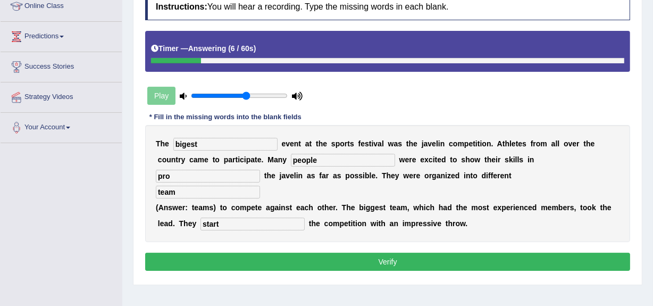
click at [229, 261] on button "Verify" at bounding box center [387, 262] width 485 height 18
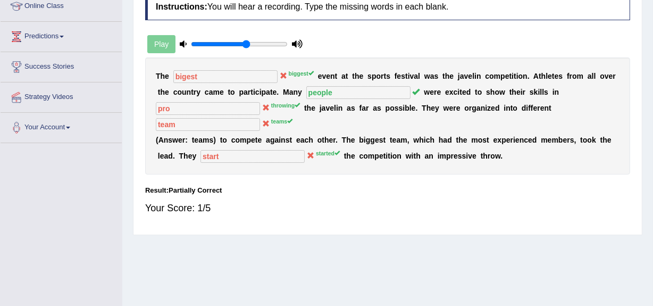
scroll to position [0, 0]
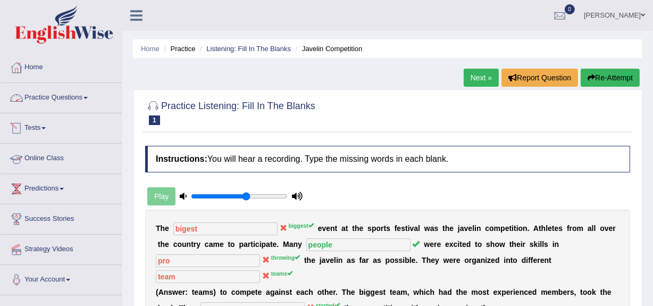
click at [39, 94] on link "Practice Questions" at bounding box center [61, 96] width 121 height 27
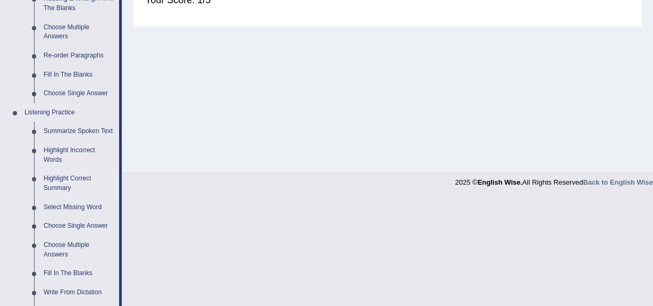
scroll to position [362, 0]
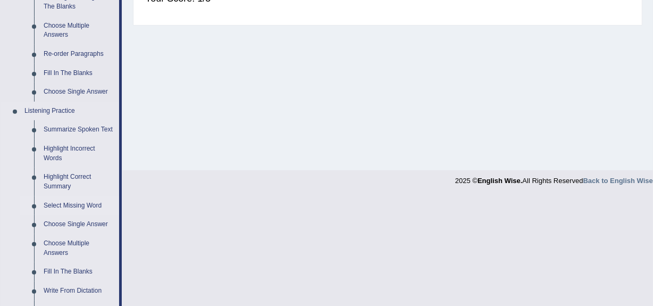
click at [69, 206] on link "Select Missing Word" at bounding box center [79, 205] width 80 height 19
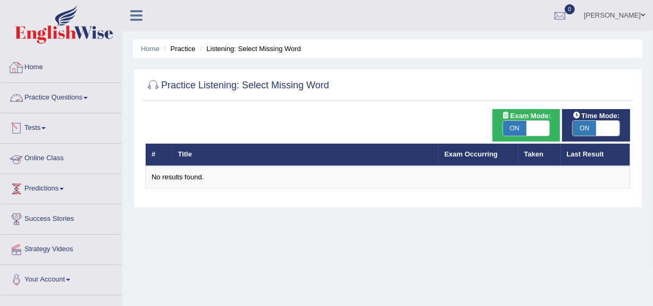
click at [60, 99] on link "Practice Questions" at bounding box center [61, 96] width 121 height 27
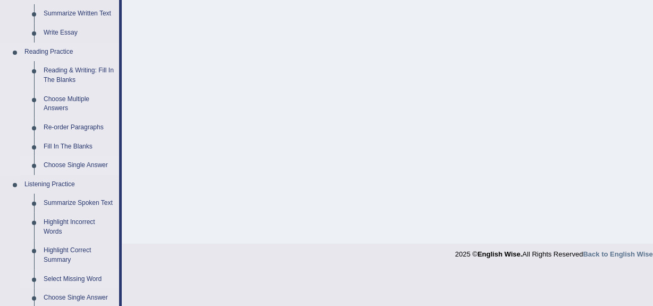
scroll to position [289, 0]
click at [78, 169] on link "Choose Single Answer" at bounding box center [79, 164] width 80 height 19
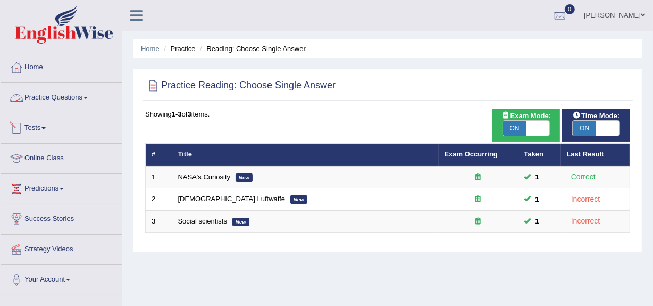
click at [66, 98] on link "Practice Questions" at bounding box center [61, 96] width 121 height 27
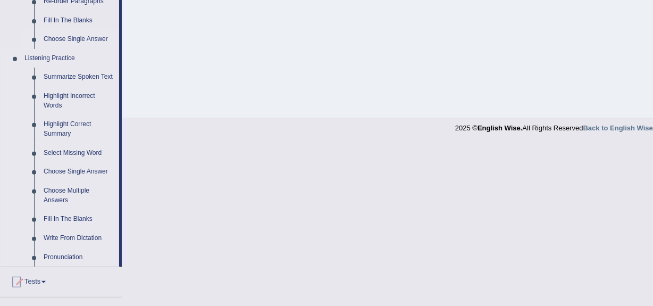
scroll to position [416, 0]
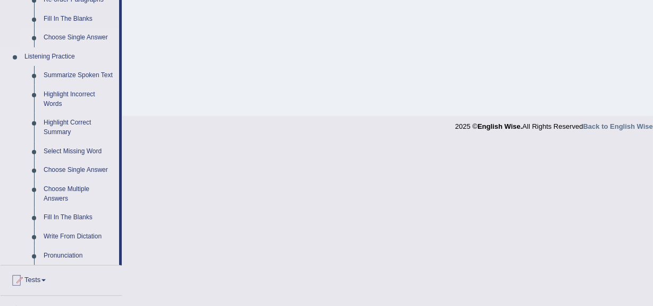
click at [67, 197] on link "Choose Multiple Answers" at bounding box center [79, 194] width 80 height 28
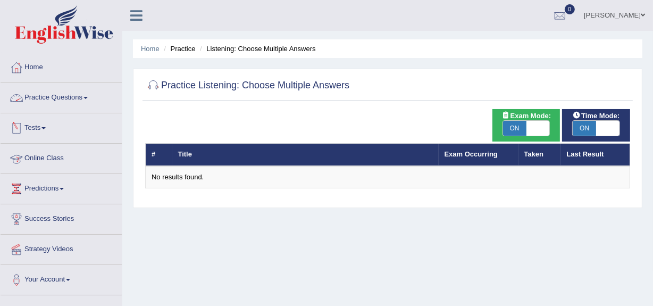
click at [80, 99] on link "Practice Questions" at bounding box center [61, 96] width 121 height 27
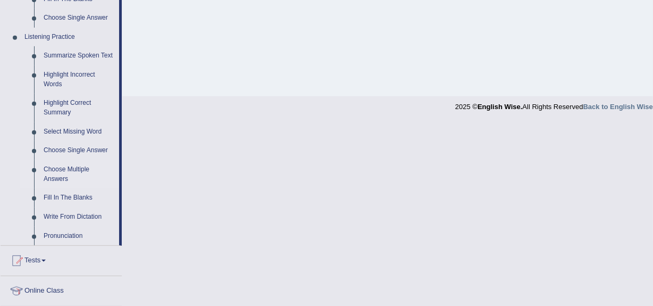
scroll to position [436, 0]
click at [73, 217] on link "Write From Dictation" at bounding box center [79, 216] width 80 height 19
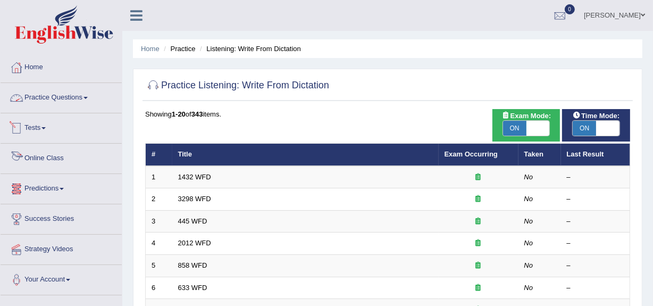
click at [37, 97] on link "Practice Questions" at bounding box center [61, 96] width 121 height 27
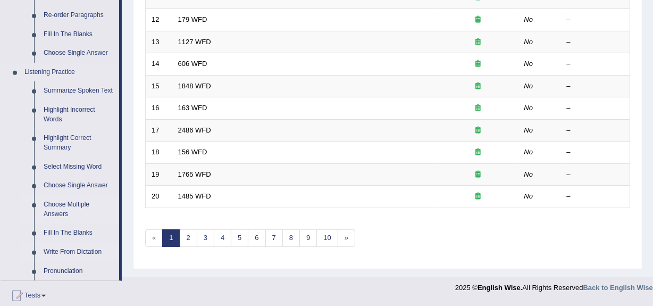
scroll to position [401, 0]
click at [76, 155] on link "Highlight Correct Summary" at bounding box center [79, 142] width 80 height 28
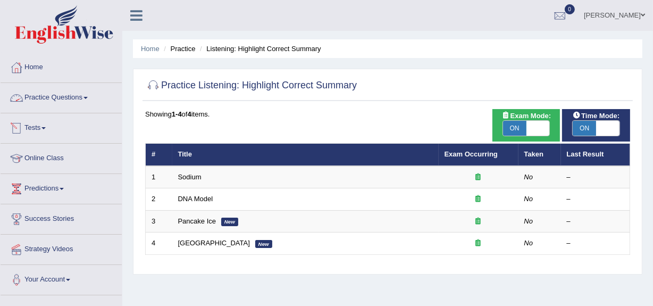
click at [55, 89] on link "Practice Questions" at bounding box center [61, 96] width 121 height 27
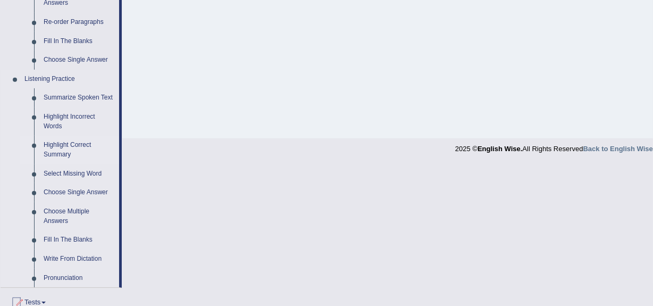
scroll to position [394, 0]
click at [66, 207] on link "Choose Multiple Answers" at bounding box center [79, 216] width 80 height 28
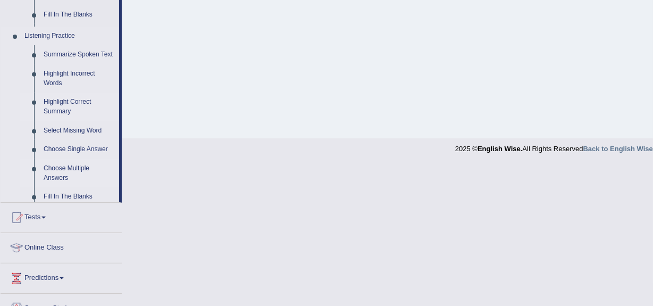
scroll to position [373, 0]
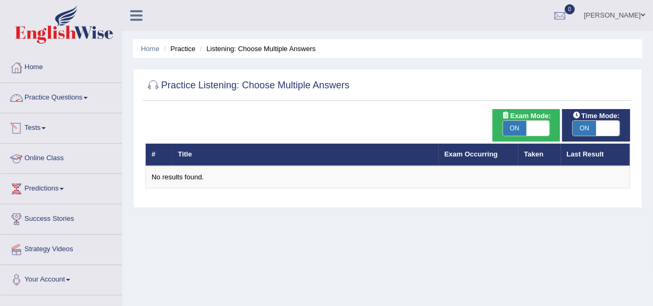
click at [76, 96] on link "Practice Questions" at bounding box center [61, 96] width 121 height 27
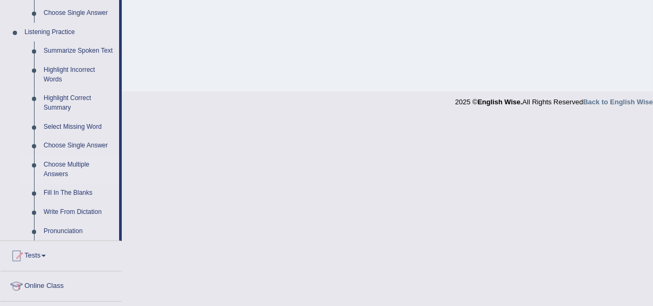
scroll to position [447, 0]
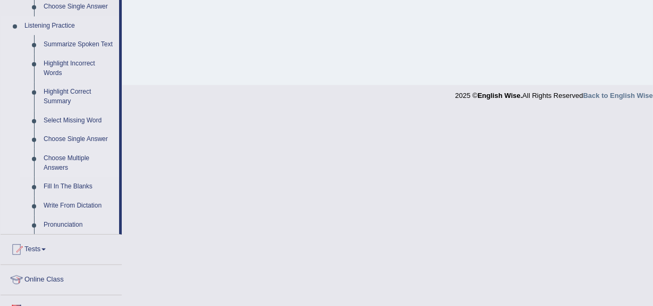
click at [73, 137] on link "Choose Single Answer" at bounding box center [79, 139] width 80 height 19
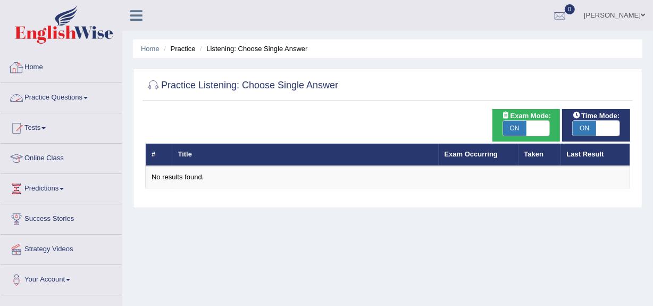
click at [64, 97] on link "Practice Questions" at bounding box center [61, 96] width 121 height 27
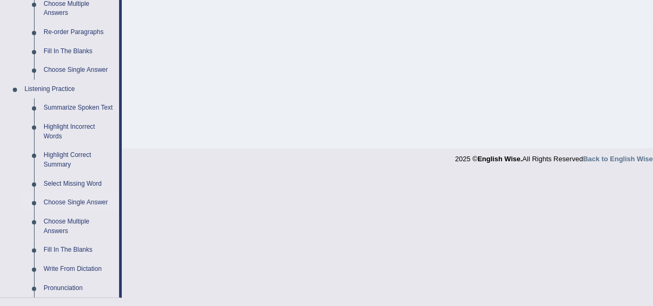
scroll to position [384, 0]
click at [54, 128] on link "Highlight Incorrect Words" at bounding box center [79, 131] width 80 height 28
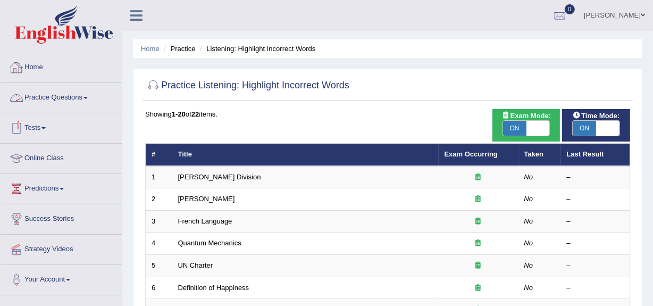
click at [69, 99] on link "Practice Questions" at bounding box center [61, 96] width 121 height 27
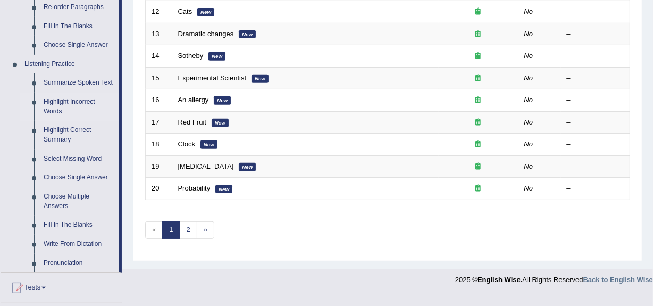
scroll to position [409, 0]
click at [69, 207] on link "Choose Multiple Answers" at bounding box center [79, 201] width 80 height 28
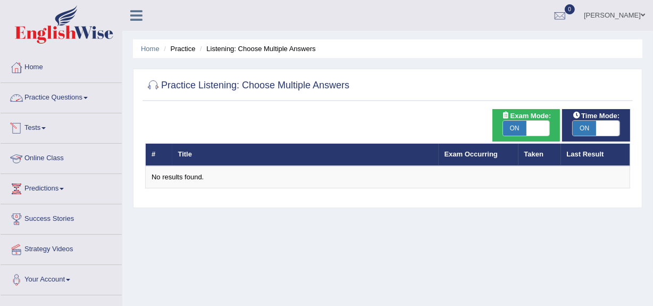
click at [38, 95] on link "Practice Questions" at bounding box center [61, 96] width 121 height 27
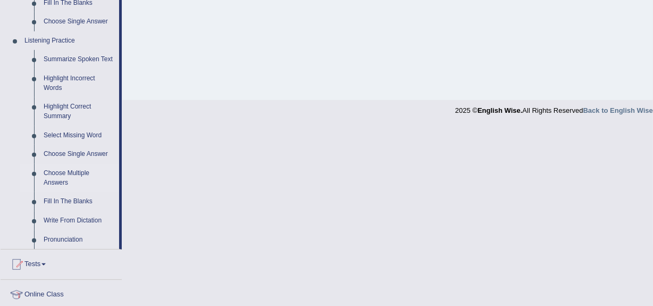
scroll to position [433, 0]
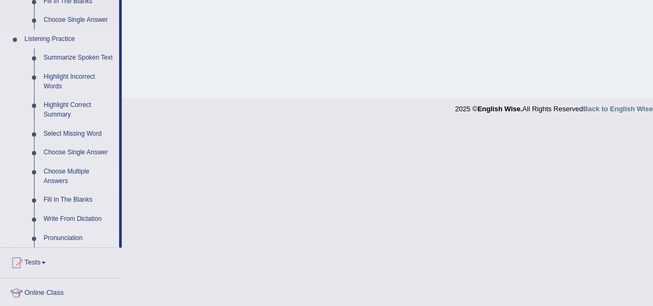
click at [67, 236] on link "Pronunciation" at bounding box center [79, 238] width 80 height 19
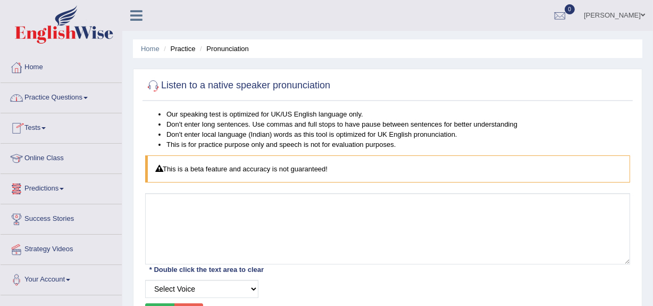
click at [46, 108] on link "Practice Questions" at bounding box center [61, 96] width 121 height 27
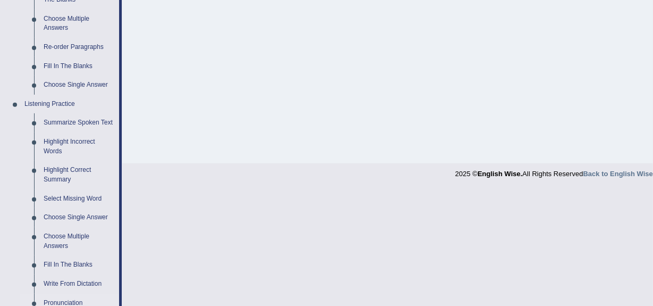
scroll to position [369, 0]
click at [59, 241] on link "Choose Multiple Answers" at bounding box center [79, 241] width 80 height 28
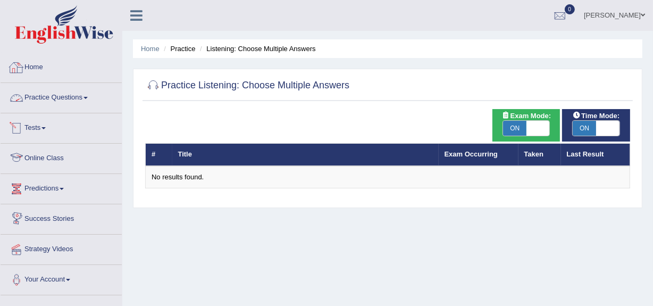
click at [74, 96] on link "Practice Questions" at bounding box center [61, 96] width 121 height 27
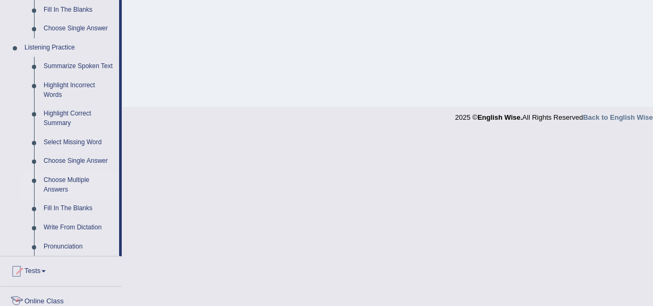
scroll to position [420, 0]
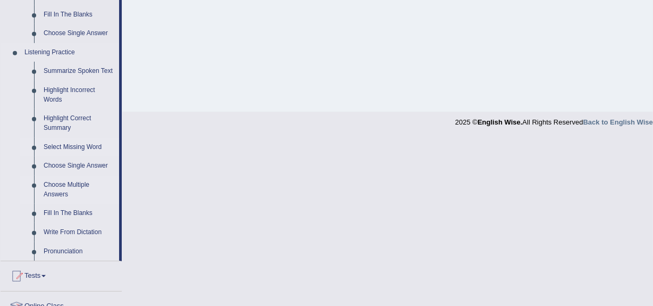
click at [90, 146] on link "Select Missing Word" at bounding box center [79, 147] width 80 height 19
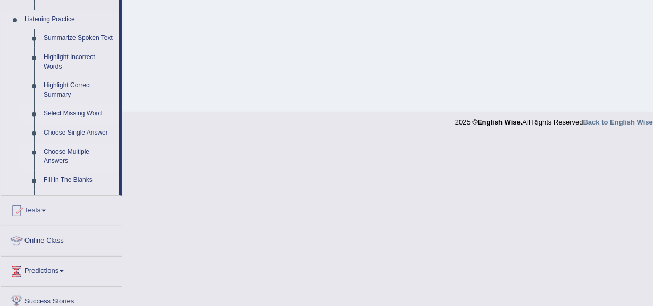
scroll to position [402, 0]
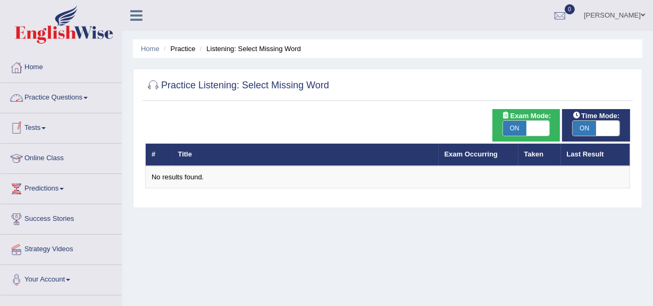
click at [87, 106] on link "Practice Questions" at bounding box center [61, 96] width 121 height 27
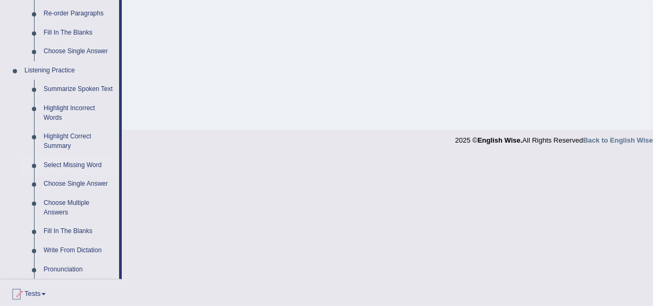
scroll to position [403, 0]
click at [77, 137] on link "Highlight Correct Summary" at bounding box center [79, 141] width 80 height 28
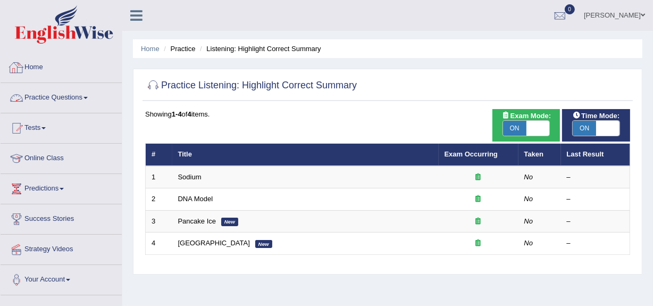
click at [46, 58] on link "Home" at bounding box center [61, 66] width 121 height 27
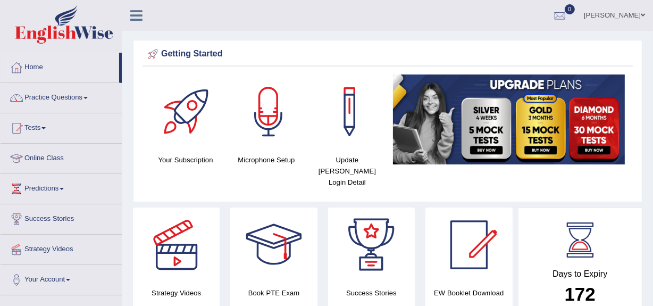
click at [415, 150] on img at bounding box center [509, 119] width 232 height 90
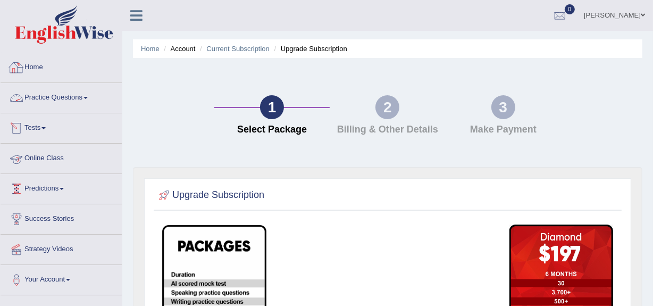
click at [39, 71] on link "Home" at bounding box center [61, 66] width 121 height 27
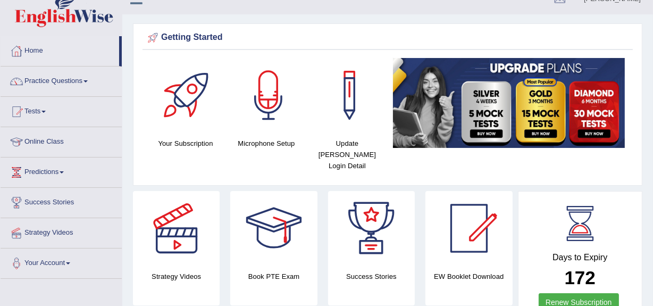
click at [45, 81] on link "Practice Questions" at bounding box center [61, 79] width 121 height 27
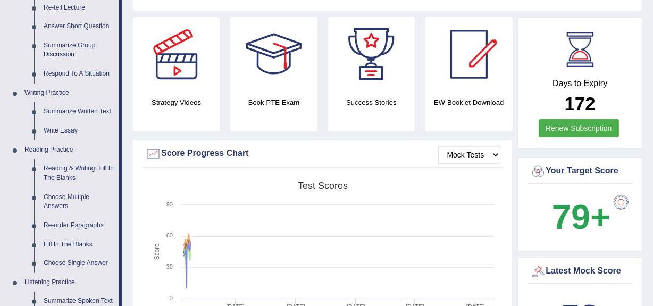
scroll to position [191, 0]
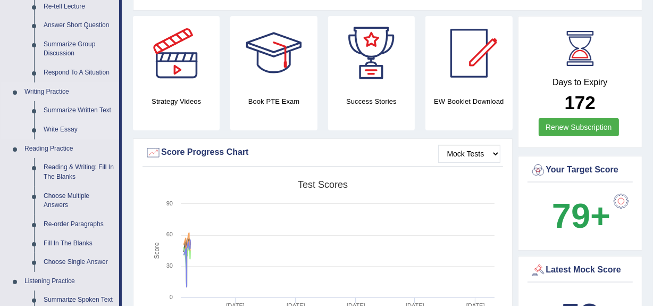
click at [54, 127] on link "Write Essay" at bounding box center [79, 129] width 80 height 19
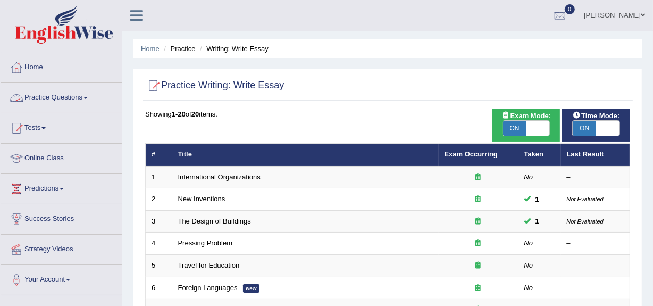
click at [51, 90] on link "Practice Questions" at bounding box center [61, 96] width 121 height 27
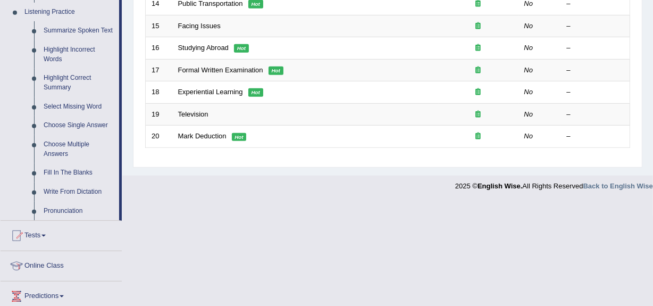
scroll to position [462, 0]
click at [67, 138] on link "Choose Multiple Answers" at bounding box center [79, 148] width 80 height 28
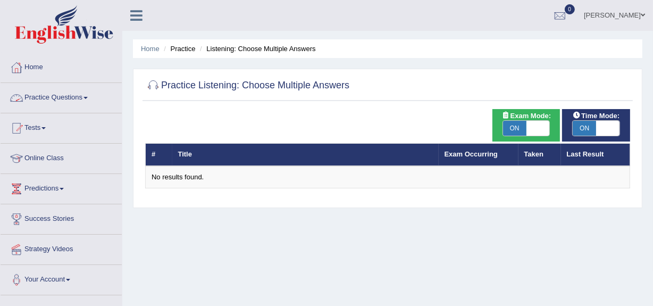
click at [68, 97] on link "Practice Questions" at bounding box center [61, 96] width 121 height 27
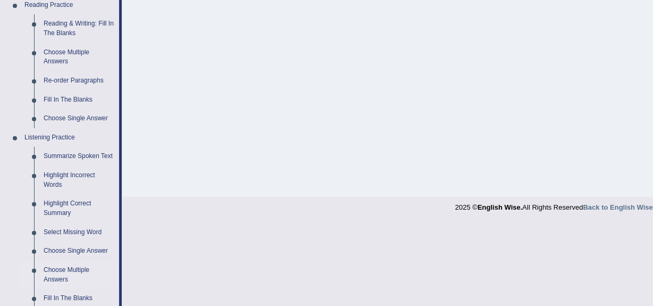
scroll to position [338, 0]
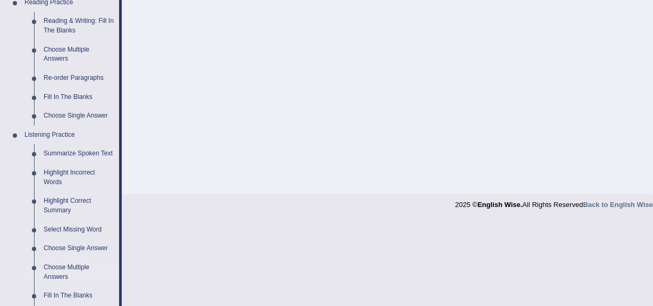
click at [46, 227] on link "Select Missing Word" at bounding box center [79, 229] width 80 height 19
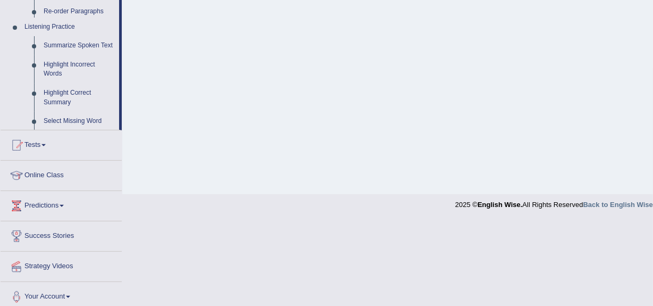
scroll to position [215, 0]
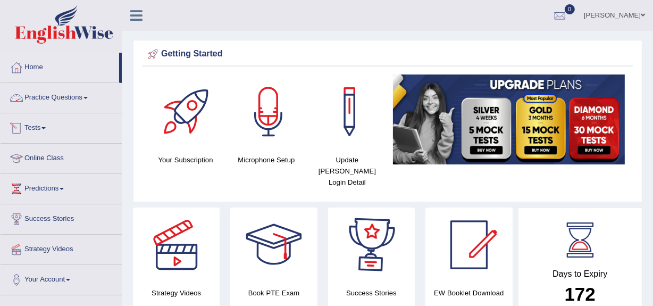
click at [77, 97] on link "Practice Questions" at bounding box center [61, 96] width 121 height 27
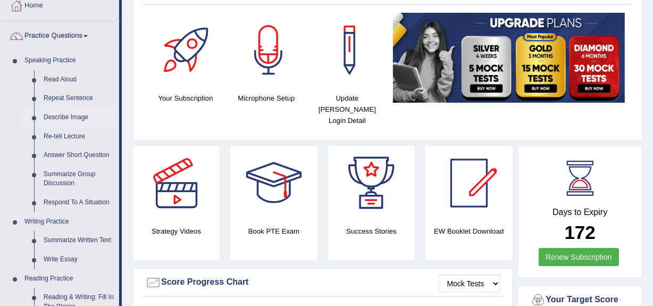
scroll to position [86, 0]
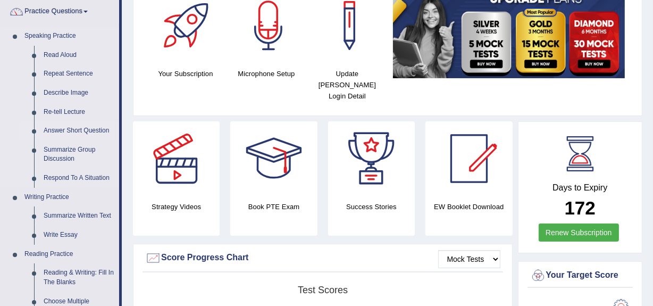
click at [69, 136] on link "Answer Short Question" at bounding box center [79, 130] width 80 height 19
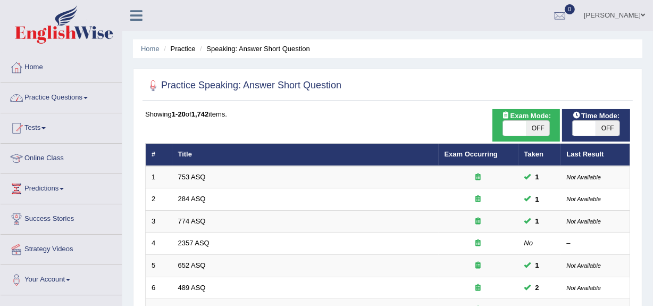
click at [65, 105] on link "Practice Questions" at bounding box center [61, 96] width 121 height 27
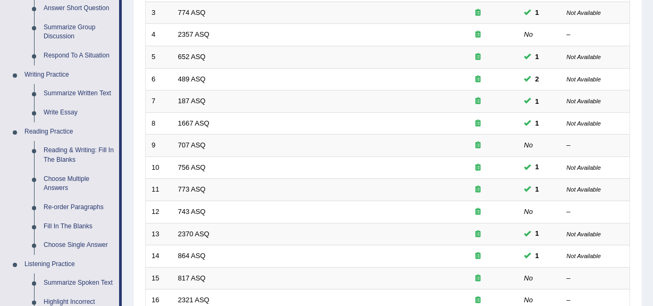
scroll to position [209, 0]
click at [68, 185] on link "Choose Multiple Answers" at bounding box center [79, 183] width 80 height 28
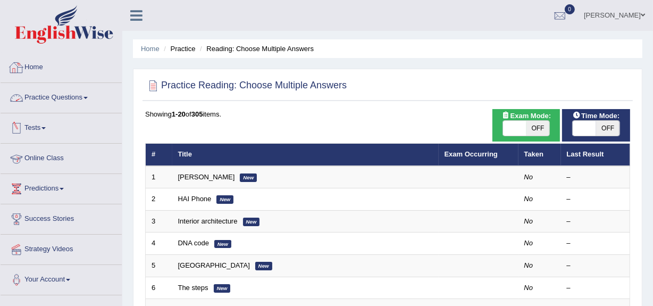
click at [78, 104] on link "Practice Questions" at bounding box center [61, 96] width 121 height 27
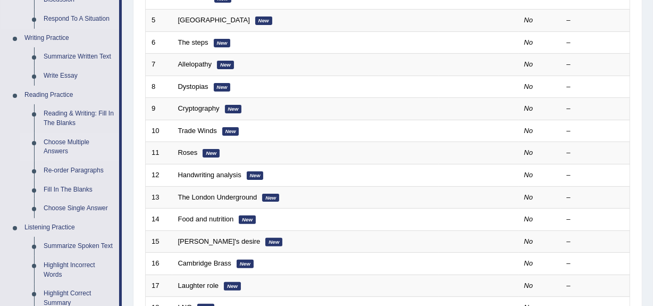
scroll to position [245, 0]
click at [79, 207] on link "Choose Single Answer" at bounding box center [79, 208] width 80 height 19
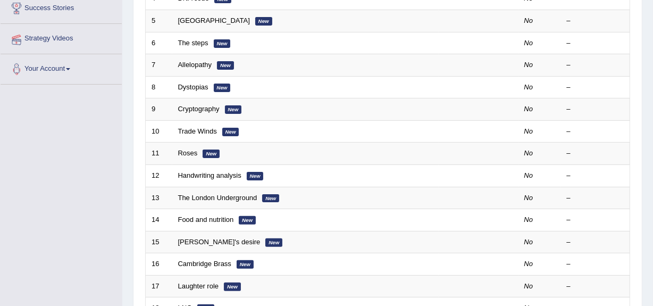
scroll to position [291, 0]
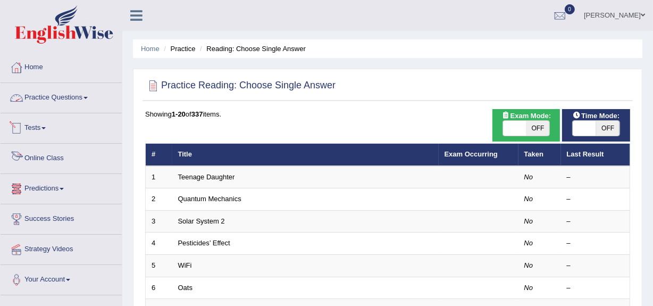
click at [76, 89] on link "Practice Questions" at bounding box center [61, 96] width 121 height 27
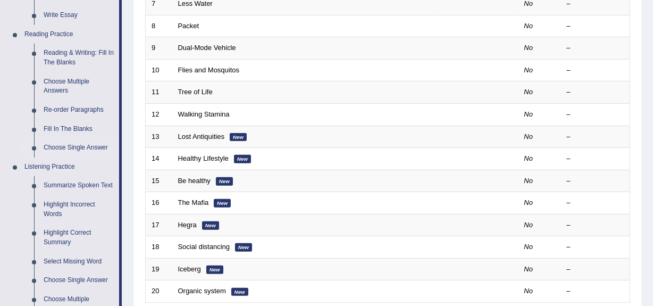
scroll to position [307, 0]
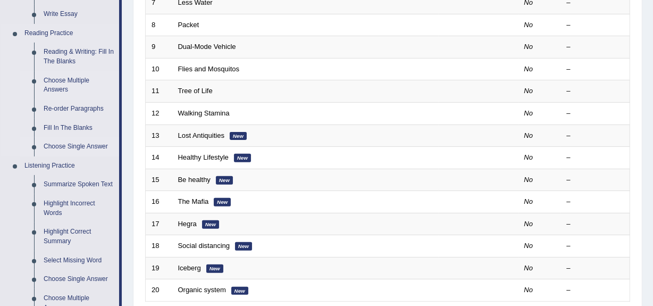
click at [66, 80] on link "Choose Multiple Answers" at bounding box center [79, 85] width 80 height 28
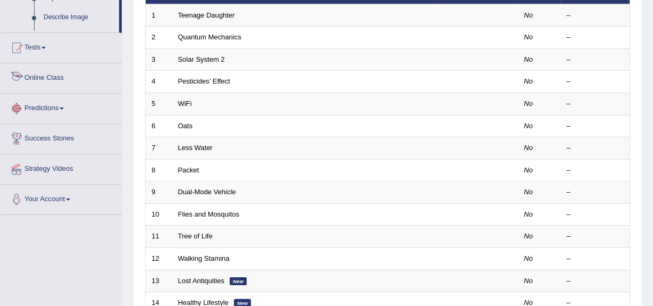
scroll to position [244, 0]
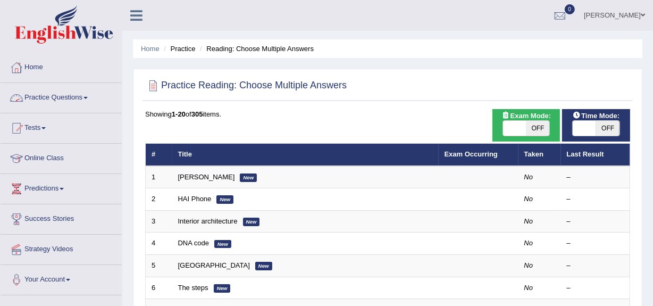
click at [68, 101] on link "Practice Questions" at bounding box center [61, 96] width 121 height 27
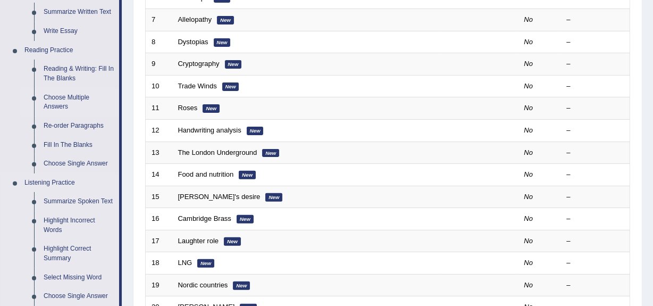
scroll to position [294, 0]
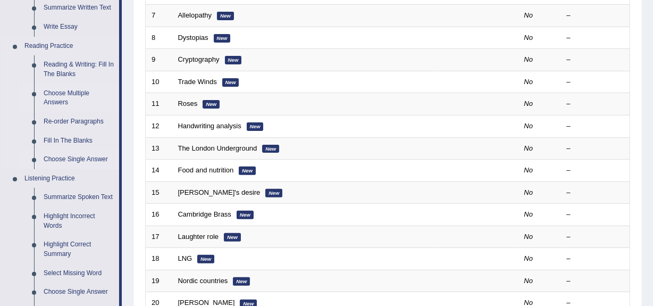
click at [71, 155] on link "Choose Single Answer" at bounding box center [79, 159] width 80 height 19
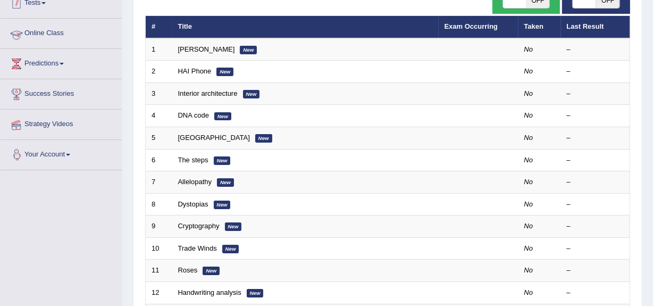
scroll to position [146, 0]
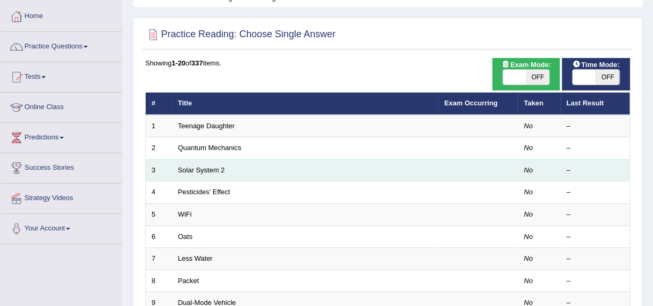
scroll to position [41, 0]
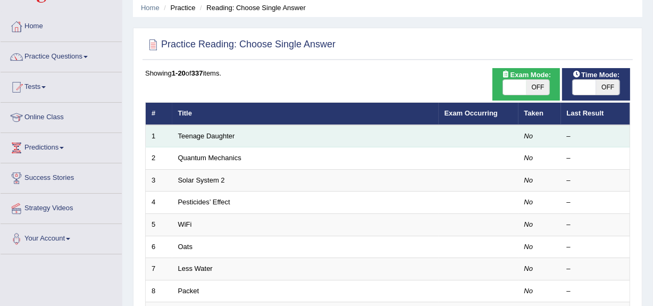
click at [218, 130] on td "Teenage Daughter" at bounding box center [305, 136] width 266 height 22
click at [216, 134] on link "Teenage Daughter" at bounding box center [206, 136] width 57 height 8
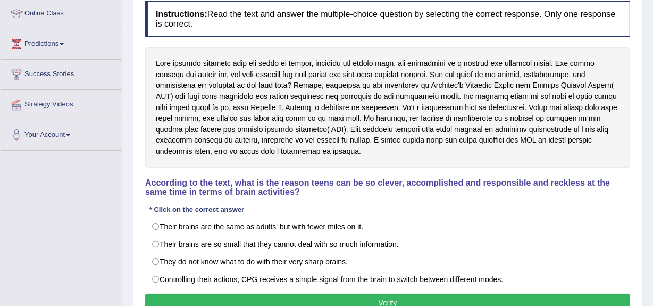
scroll to position [145, 0]
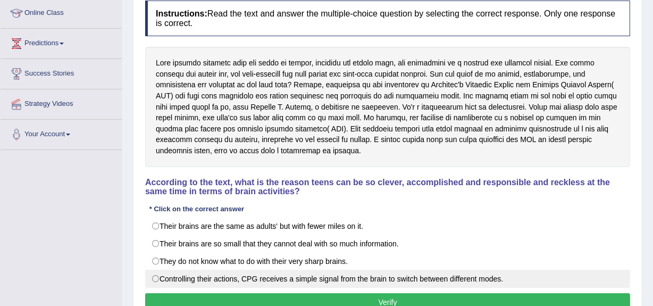
click at [161, 286] on label "Controlling their actions, CPG receives a simple signal from the brain to switc…" at bounding box center [387, 279] width 485 height 18
radio input "true"
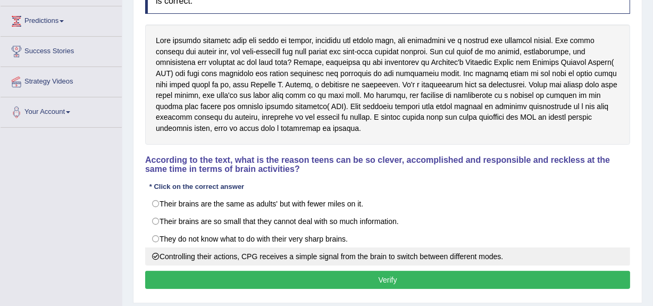
click at [164, 277] on button "Verify" at bounding box center [387, 280] width 485 height 18
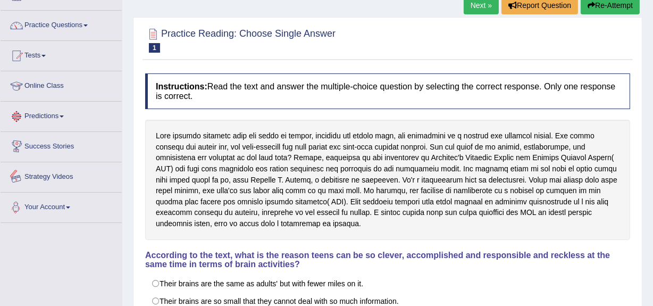
scroll to position [0, 0]
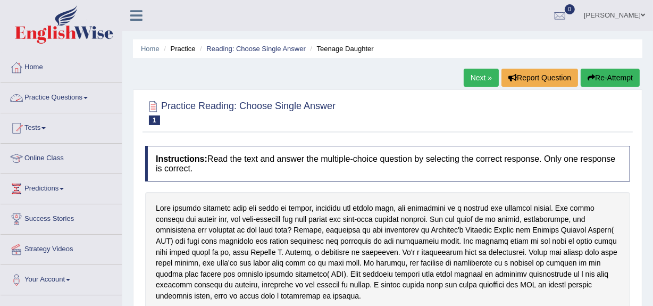
click at [85, 101] on link "Practice Questions" at bounding box center [61, 96] width 121 height 27
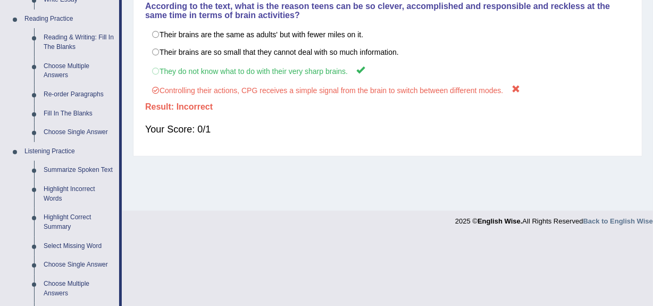
scroll to position [324, 0]
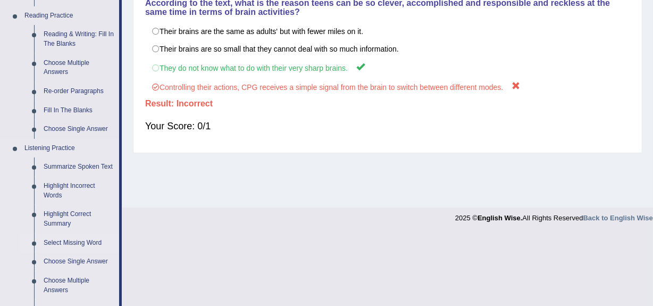
click at [90, 248] on link "Select Missing Word" at bounding box center [79, 242] width 80 height 19
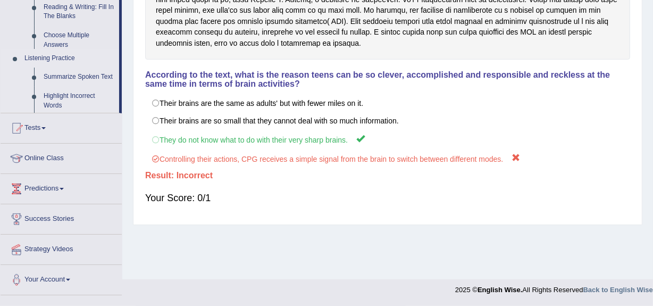
scroll to position [252, 0]
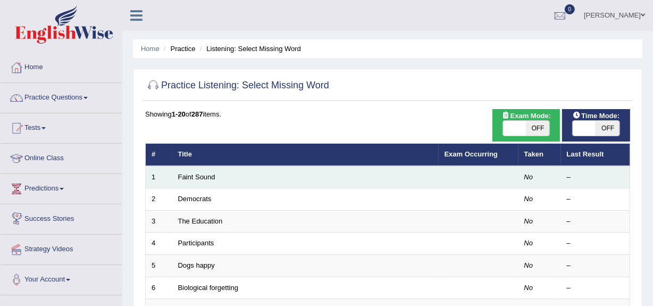
click at [191, 183] on td "Faint Sound" at bounding box center [305, 177] width 266 height 22
click at [196, 177] on link "Faint Sound" at bounding box center [196, 177] width 37 height 8
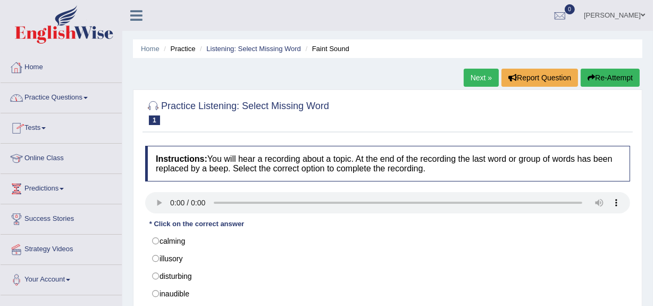
click at [64, 88] on link "Practice Questions" at bounding box center [61, 96] width 121 height 27
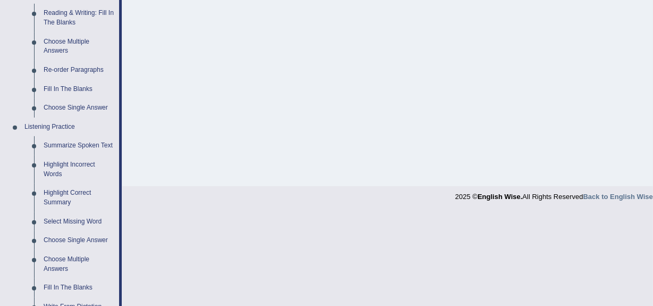
click at [73, 199] on link "Highlight Correct Summary" at bounding box center [79, 197] width 80 height 28
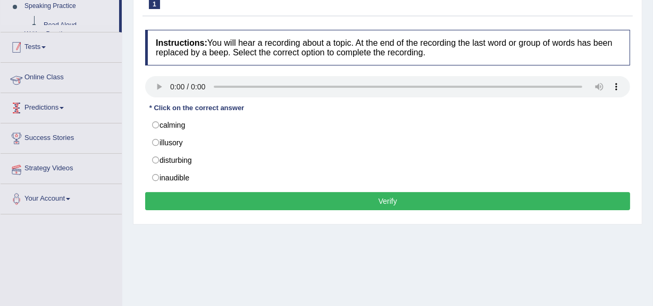
scroll to position [155, 0]
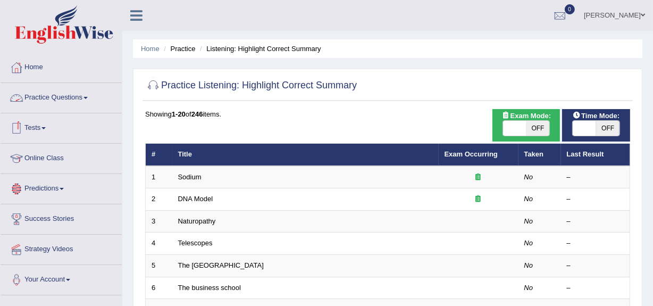
click at [72, 101] on link "Practice Questions" at bounding box center [61, 96] width 121 height 27
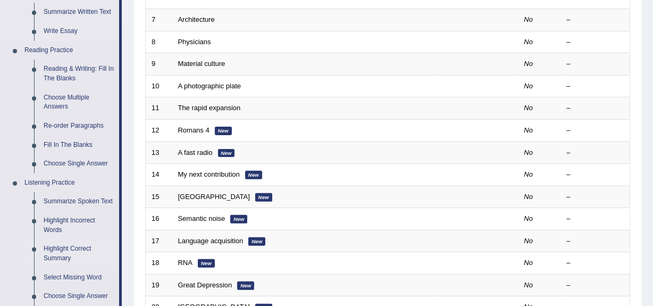
scroll to position [330, 0]
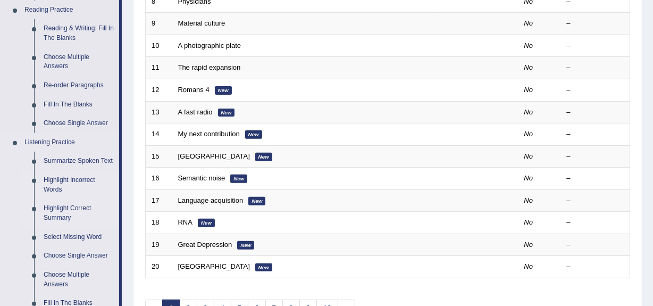
click at [73, 181] on link "Highlight Incorrect Words" at bounding box center [79, 185] width 80 height 28
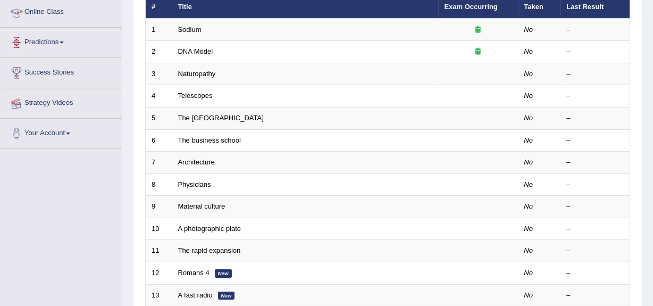
scroll to position [163, 0]
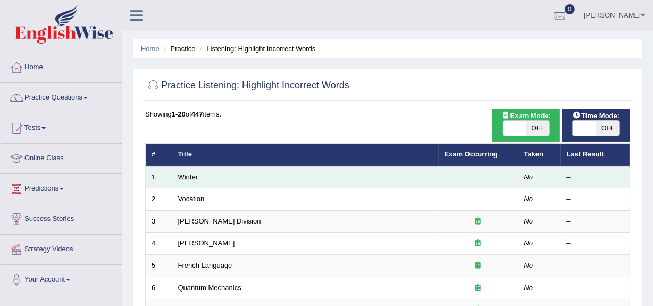
click at [189, 175] on link "Winter" at bounding box center [188, 177] width 20 height 8
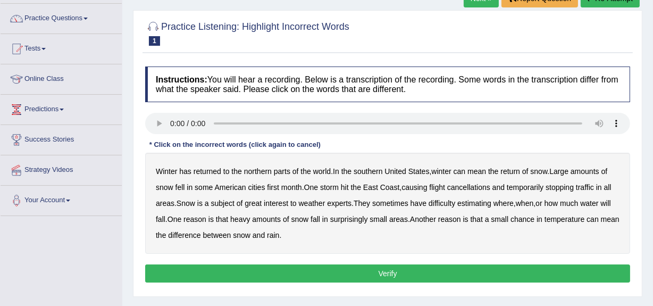
scroll to position [80, 0]
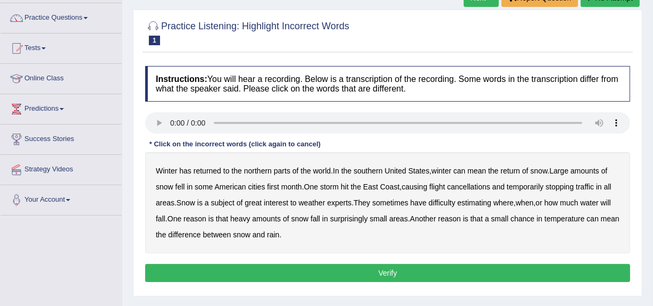
click at [366, 171] on b "southern" at bounding box center [368, 170] width 29 height 9
click at [271, 189] on b "first" at bounding box center [273, 186] width 12 height 9
click at [612, 189] on b "all" at bounding box center [607, 186] width 7 height 9
click at [598, 202] on b "water" at bounding box center [589, 202] width 18 height 9
click at [290, 267] on button "Verify" at bounding box center [387, 273] width 485 height 18
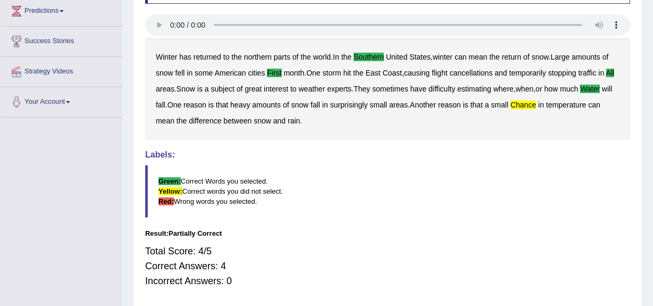
scroll to position [0, 0]
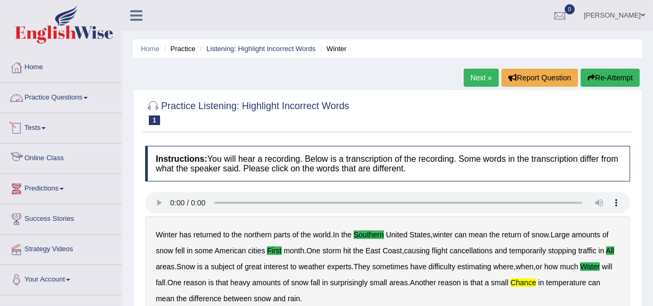
click at [56, 95] on link "Practice Questions" at bounding box center [61, 96] width 121 height 27
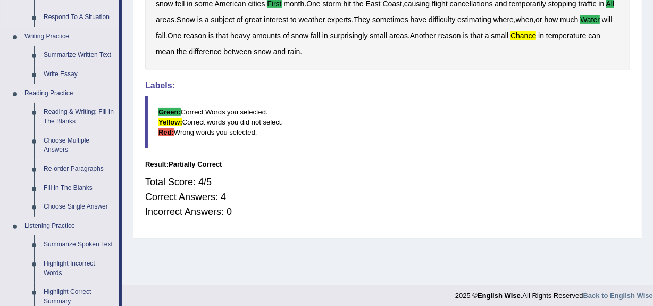
scroll to position [249, 0]
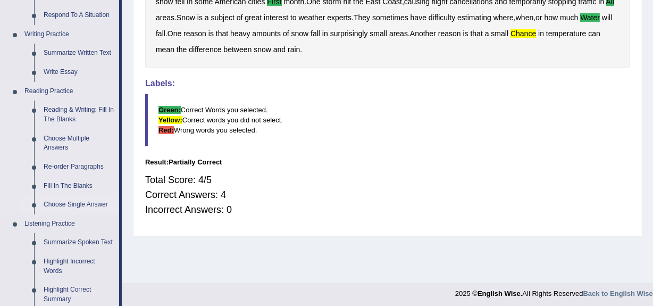
click at [77, 200] on link "Choose Single Answer" at bounding box center [79, 204] width 80 height 19
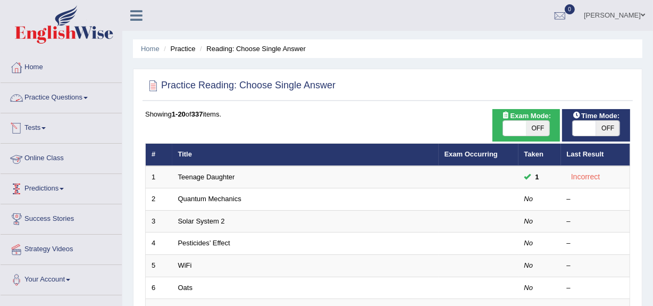
click at [66, 101] on link "Practice Questions" at bounding box center [61, 96] width 121 height 27
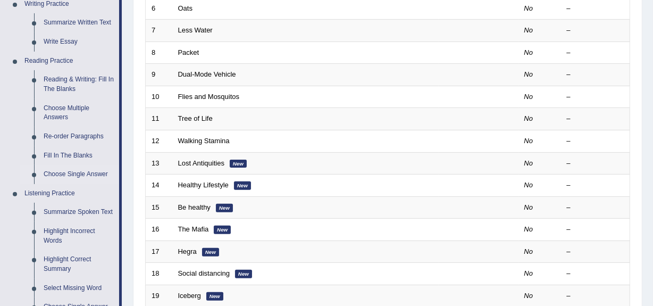
scroll to position [280, 0]
click at [64, 150] on link "Fill In The Blanks" at bounding box center [79, 155] width 80 height 19
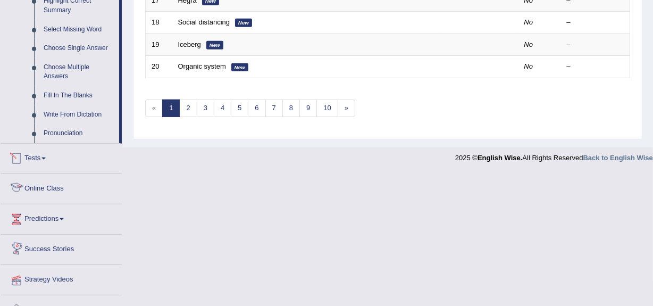
scroll to position [484, 0]
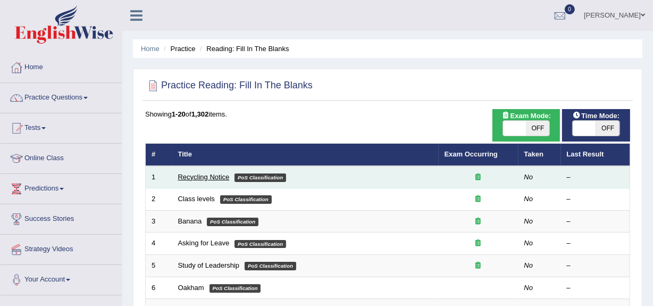
click at [205, 178] on link "Recycling Notice" at bounding box center [204, 177] width 52 height 8
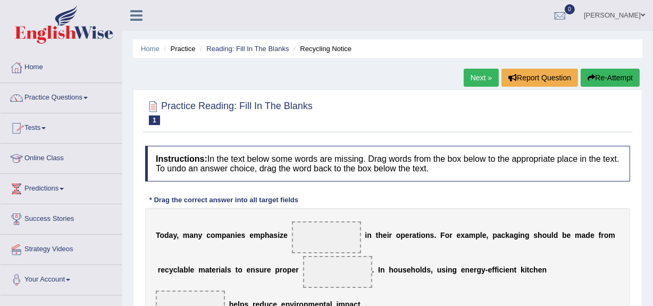
click at [62, 103] on link "Practice Questions" at bounding box center [61, 96] width 121 height 27
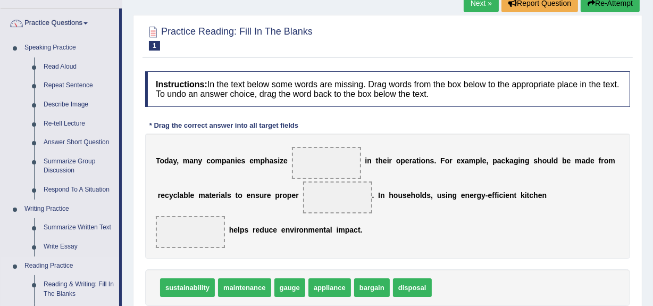
scroll to position [72, 0]
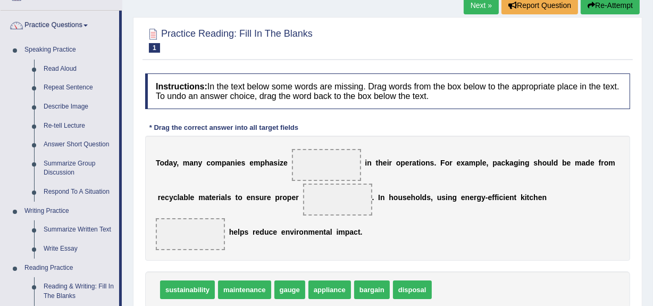
click at [303, 161] on span at bounding box center [326, 165] width 69 height 32
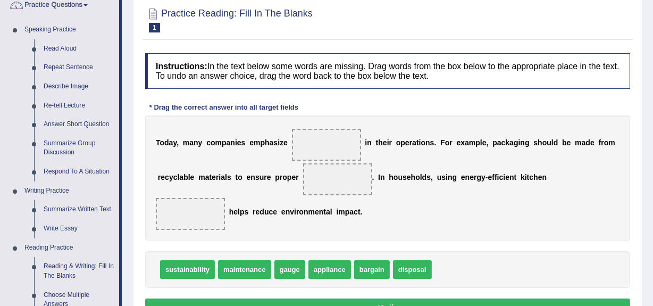
scroll to position [93, 0]
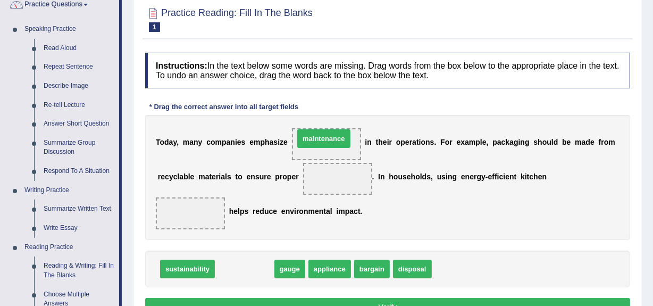
drag, startPoint x: 237, startPoint y: 264, endPoint x: 316, endPoint y: 133, distance: 153.2
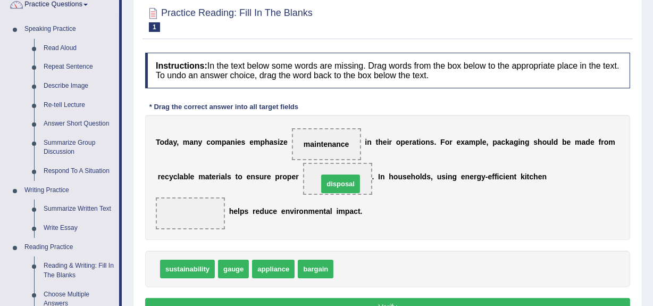
drag, startPoint x: 348, startPoint y: 266, endPoint x: 333, endPoint y: 181, distance: 86.5
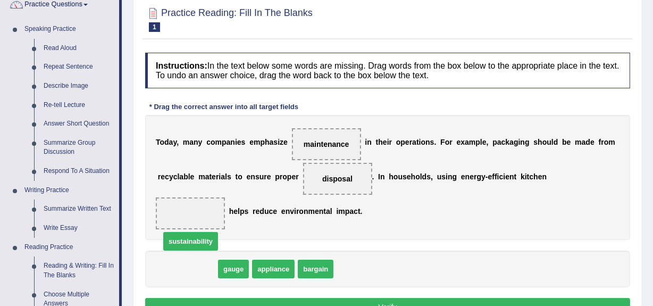
drag, startPoint x: 187, startPoint y: 269, endPoint x: 192, endPoint y: 214, distance: 55.0
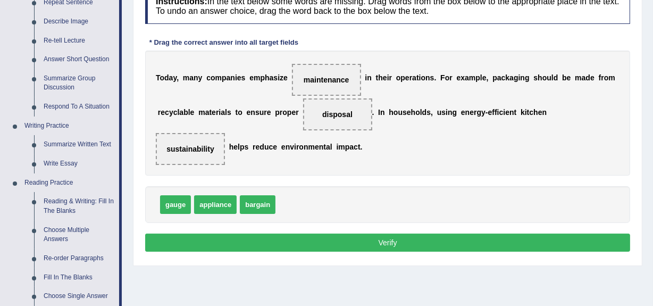
scroll to position [158, 0]
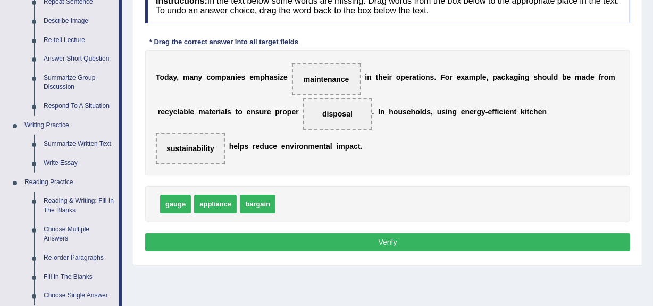
click at [198, 238] on button "Verify" at bounding box center [387, 242] width 485 height 18
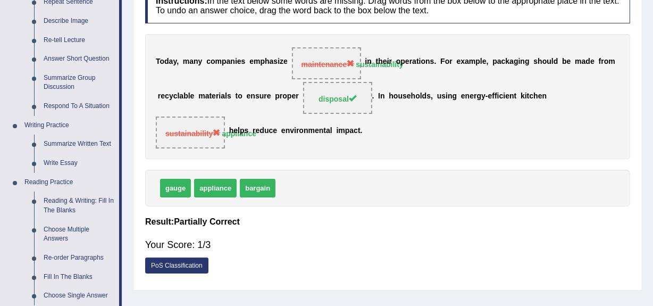
scroll to position [0, 0]
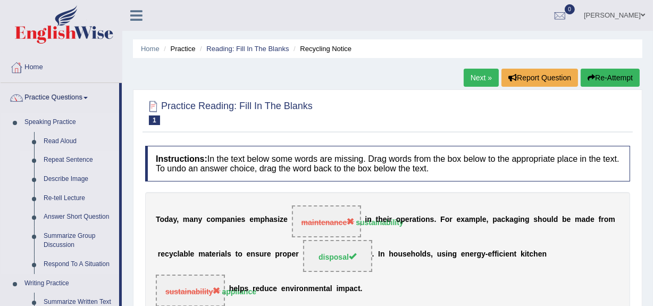
click at [74, 158] on link "Repeat Sentence" at bounding box center [79, 159] width 80 height 19
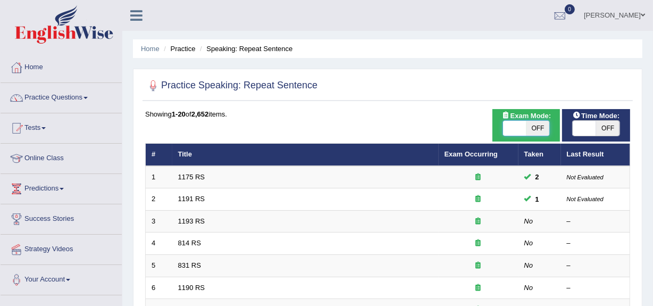
click at [505, 126] on span at bounding box center [514, 128] width 23 height 15
checkbox input "true"
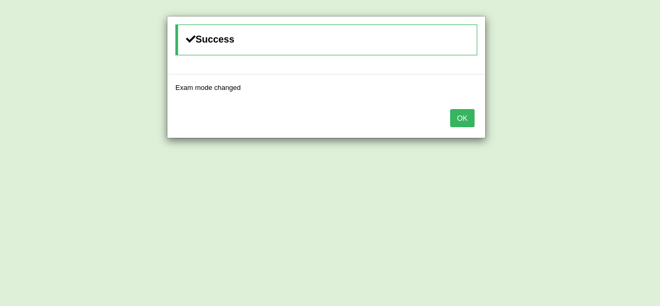
click at [465, 116] on button "OK" at bounding box center [462, 118] width 24 height 18
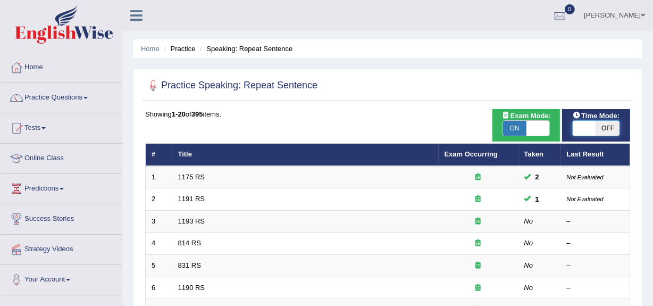
click at [582, 129] on span at bounding box center [584, 128] width 23 height 15
checkbox input "true"
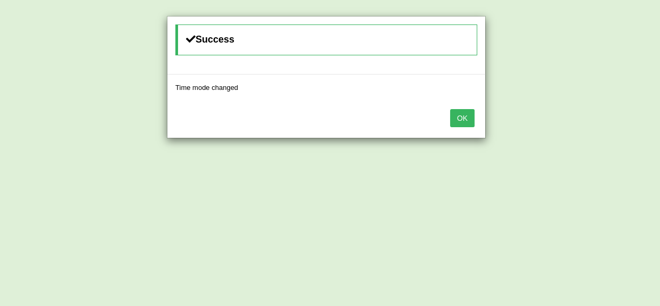
click at [469, 118] on button "OK" at bounding box center [462, 118] width 24 height 18
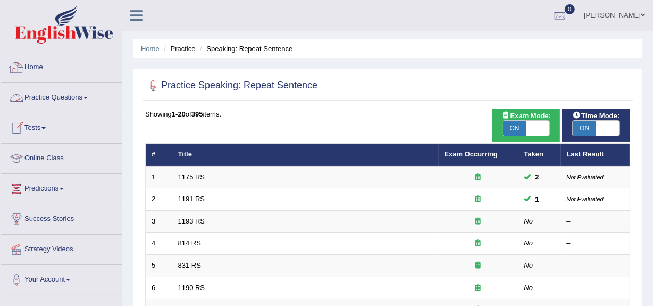
click at [65, 96] on link "Practice Questions" at bounding box center [61, 96] width 121 height 27
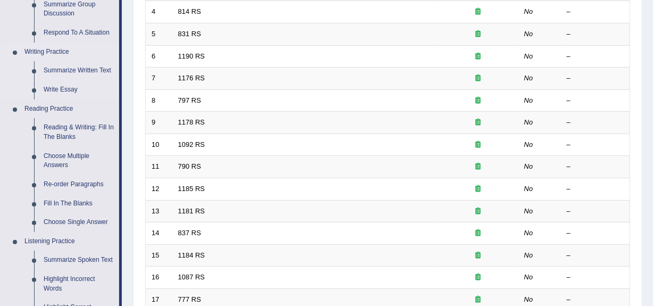
scroll to position [232, 0]
click at [60, 197] on link "Fill In The Blanks" at bounding box center [79, 203] width 80 height 19
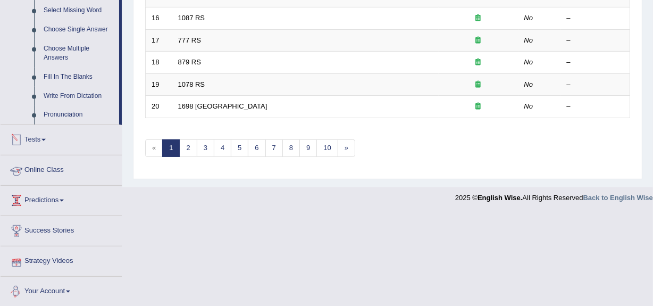
scroll to position [449, 0]
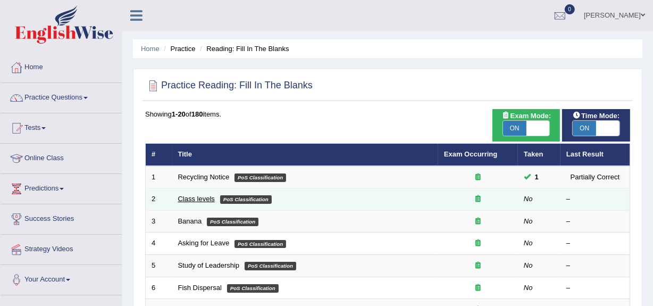
click at [184, 202] on link "Class levels" at bounding box center [196, 199] width 37 height 8
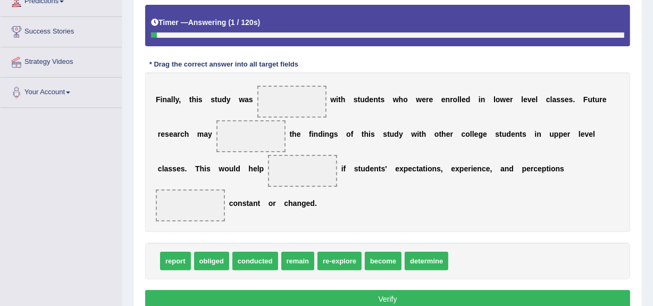
scroll to position [197, 0]
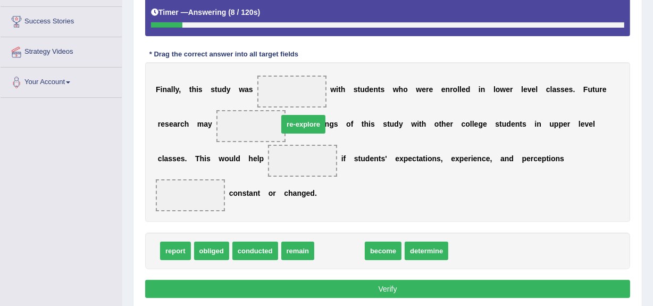
drag, startPoint x: 335, startPoint y: 254, endPoint x: 298, endPoint y: 103, distance: 154.9
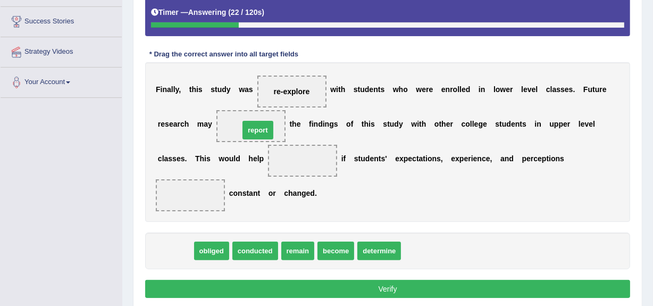
drag, startPoint x: 180, startPoint y: 247, endPoint x: 266, endPoint y: 122, distance: 151.7
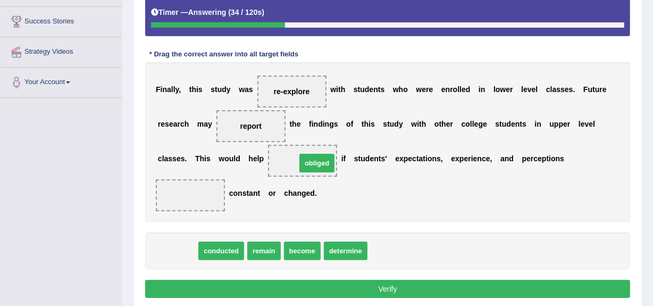
drag, startPoint x: 179, startPoint y: 247, endPoint x: 319, endPoint y: 160, distance: 164.4
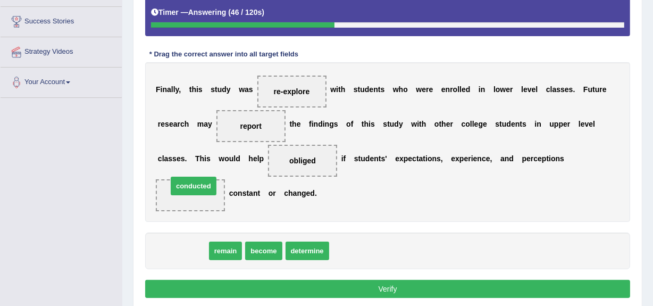
drag, startPoint x: 180, startPoint y: 249, endPoint x: 190, endPoint y: 170, distance: 80.5
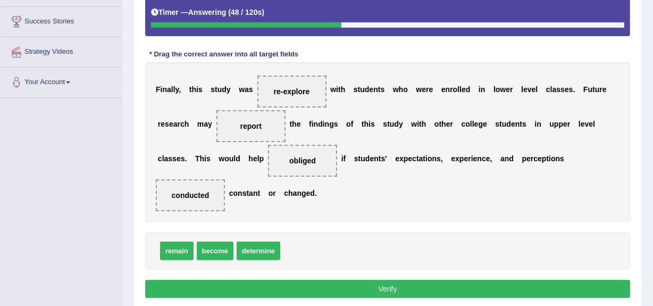
click at [231, 287] on button "Verify" at bounding box center [387, 289] width 485 height 18
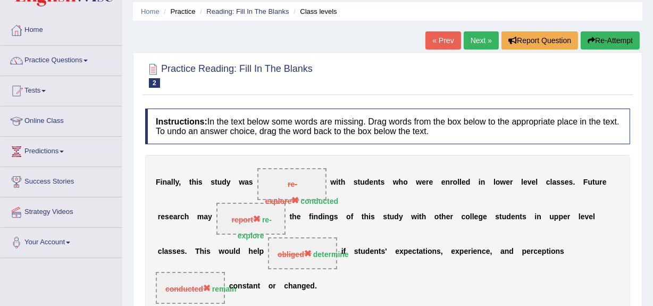
scroll to position [0, 0]
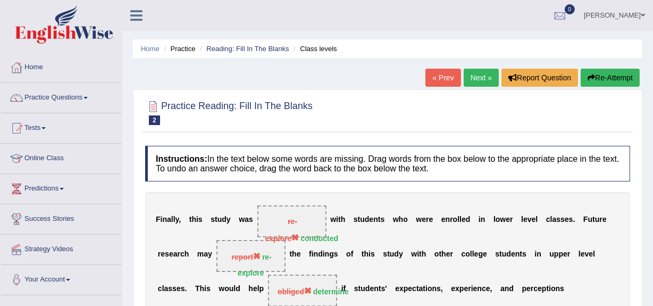
click at [480, 84] on link "Next »" at bounding box center [481, 78] width 35 height 18
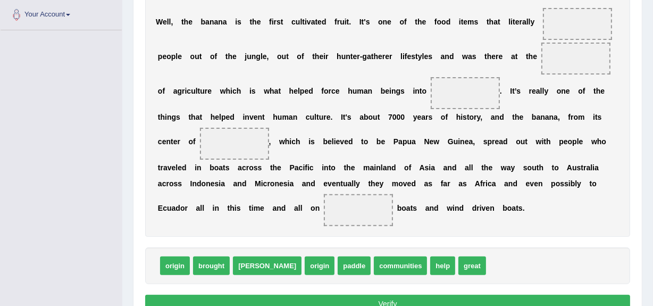
scroll to position [264, 0]
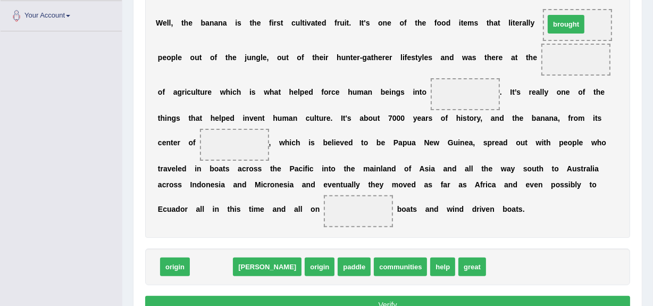
drag, startPoint x: 215, startPoint y: 265, endPoint x: 570, endPoint y: 23, distance: 429.4
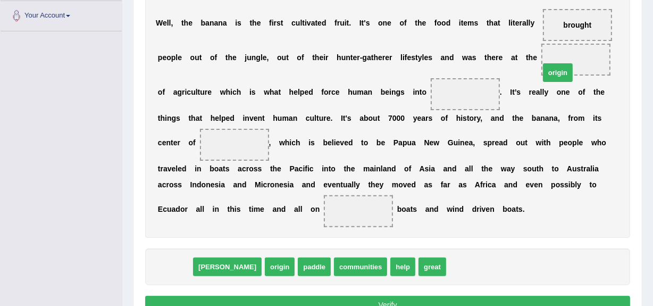
drag, startPoint x: 165, startPoint y: 267, endPoint x: 552, endPoint y: 68, distance: 435.5
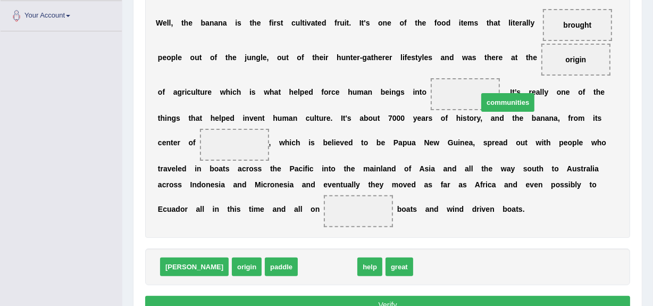
drag, startPoint x: 289, startPoint y: 264, endPoint x: 470, endPoint y: 99, distance: 243.9
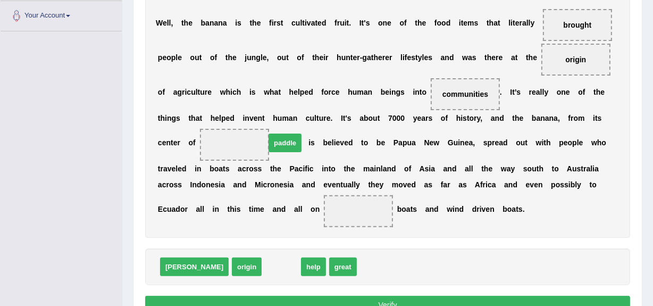
drag, startPoint x: 236, startPoint y: 267, endPoint x: 239, endPoint y: 144, distance: 123.4
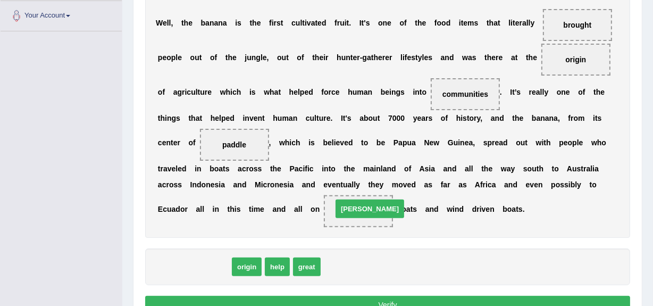
drag, startPoint x: 175, startPoint y: 269, endPoint x: 345, endPoint y: 214, distance: 177.8
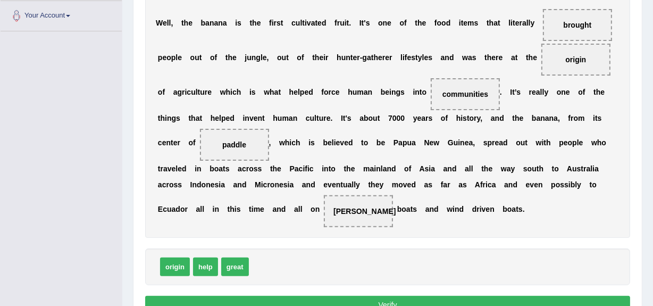
scroll to position [320, 0]
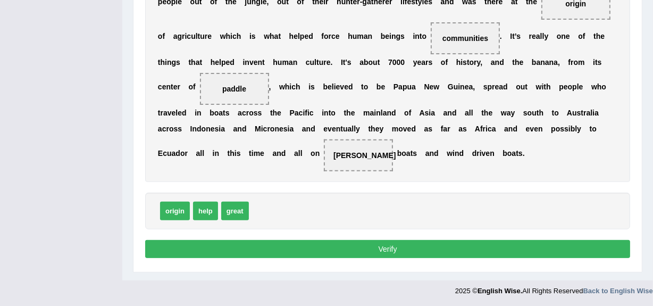
click at [344, 255] on button "Verify" at bounding box center [387, 249] width 485 height 18
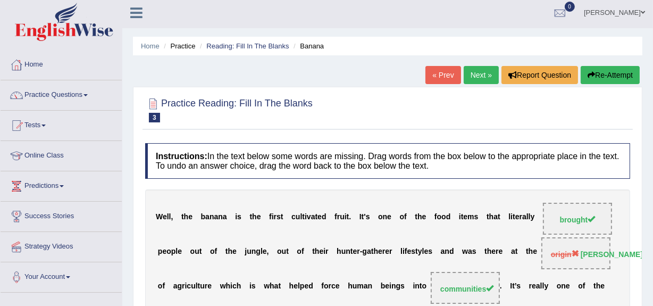
scroll to position [0, 0]
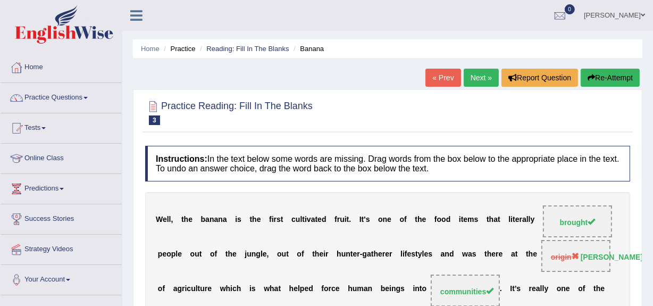
click at [473, 74] on link "Next »" at bounding box center [481, 78] width 35 height 18
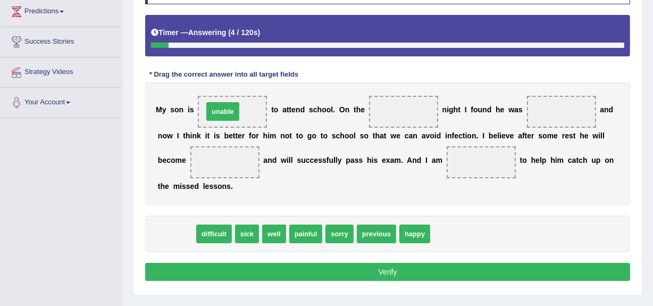
drag, startPoint x: 176, startPoint y: 232, endPoint x: 223, endPoint y: 111, distance: 130.2
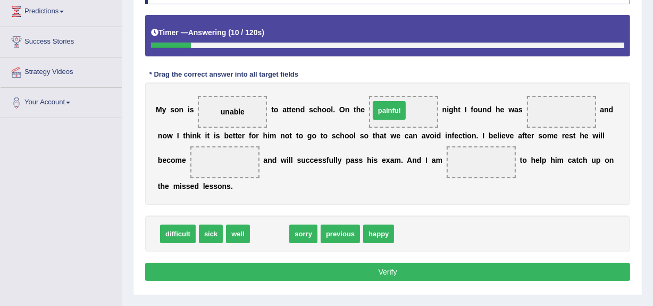
drag, startPoint x: 272, startPoint y: 229, endPoint x: 394, endPoint y: 107, distance: 171.8
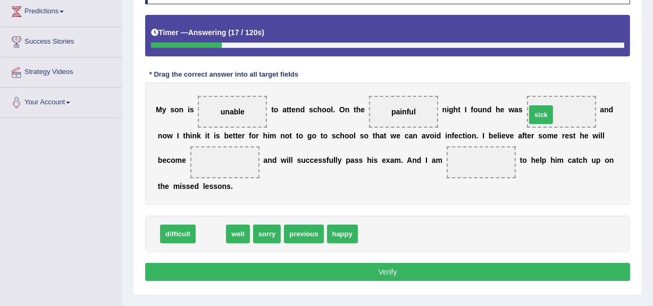
drag, startPoint x: 214, startPoint y: 233, endPoint x: 544, endPoint y: 114, distance: 351.1
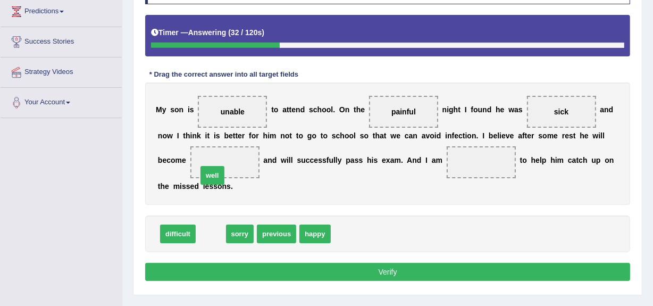
drag, startPoint x: 210, startPoint y: 232, endPoint x: 211, endPoint y: 174, distance: 58.5
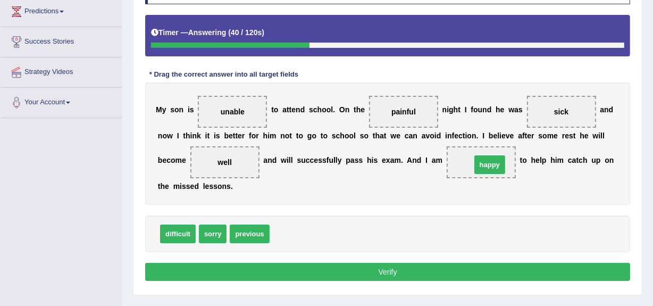
drag, startPoint x: 288, startPoint y: 235, endPoint x: 491, endPoint y: 167, distance: 214.6
click at [374, 273] on button "Verify" at bounding box center [387, 272] width 485 height 18
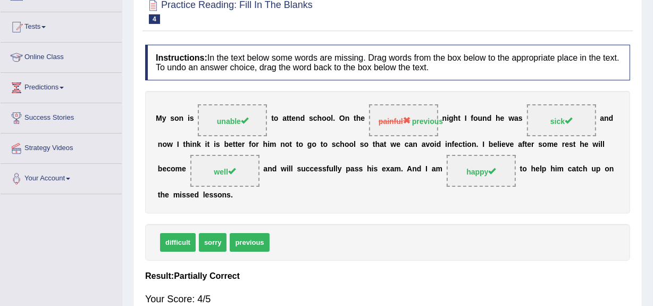
scroll to position [79, 0]
